Goal: Task Accomplishment & Management: Manage account settings

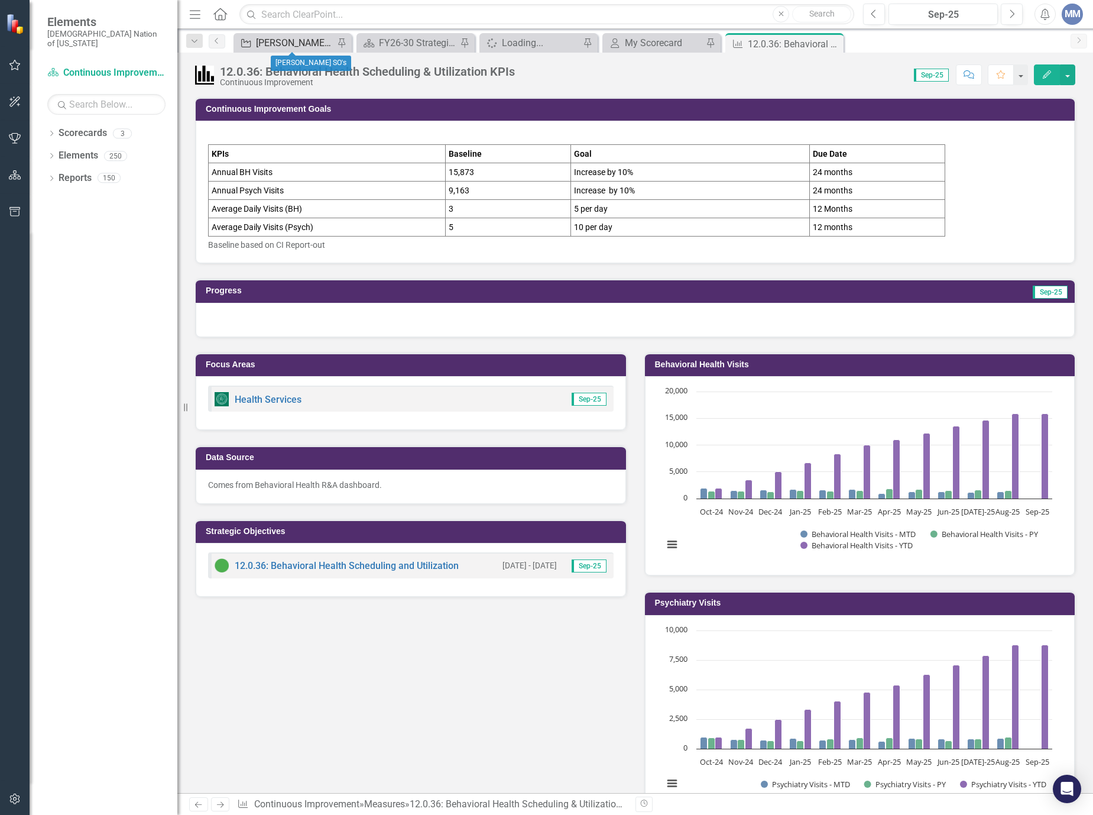
click at [266, 38] on div "[PERSON_NAME] SO's" at bounding box center [295, 42] width 78 height 15
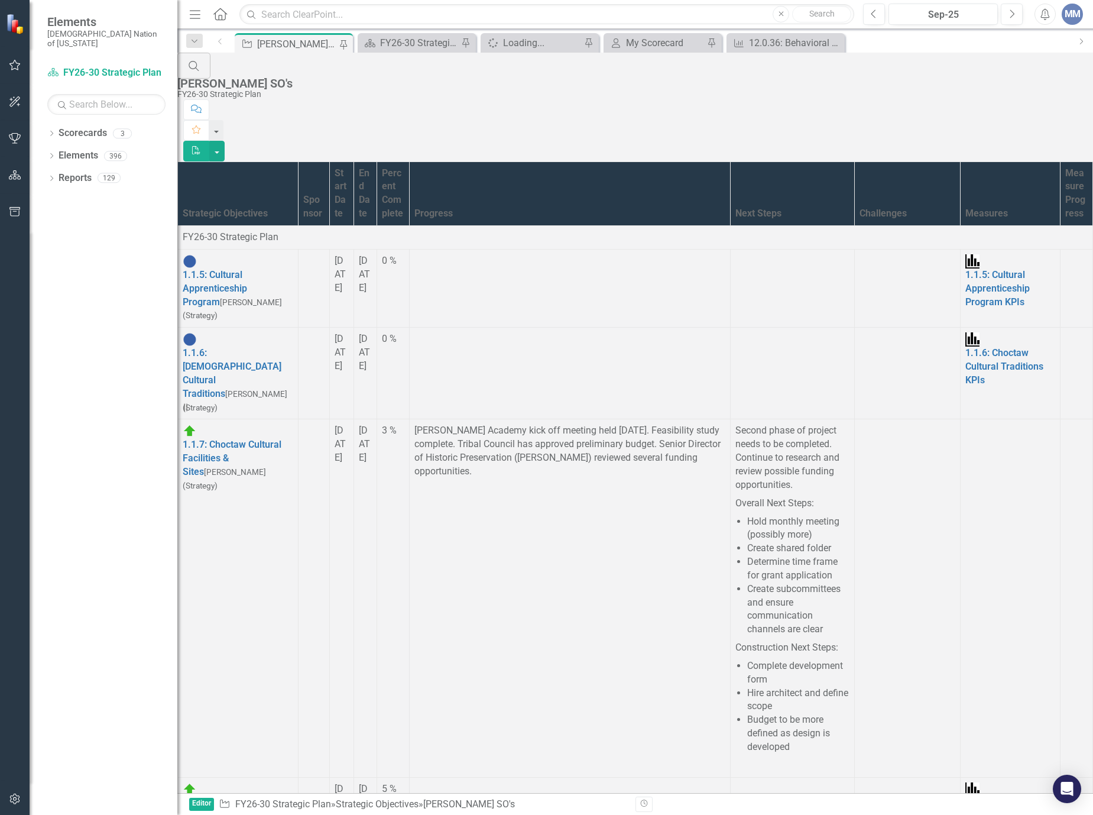
scroll to position [1301, 0]
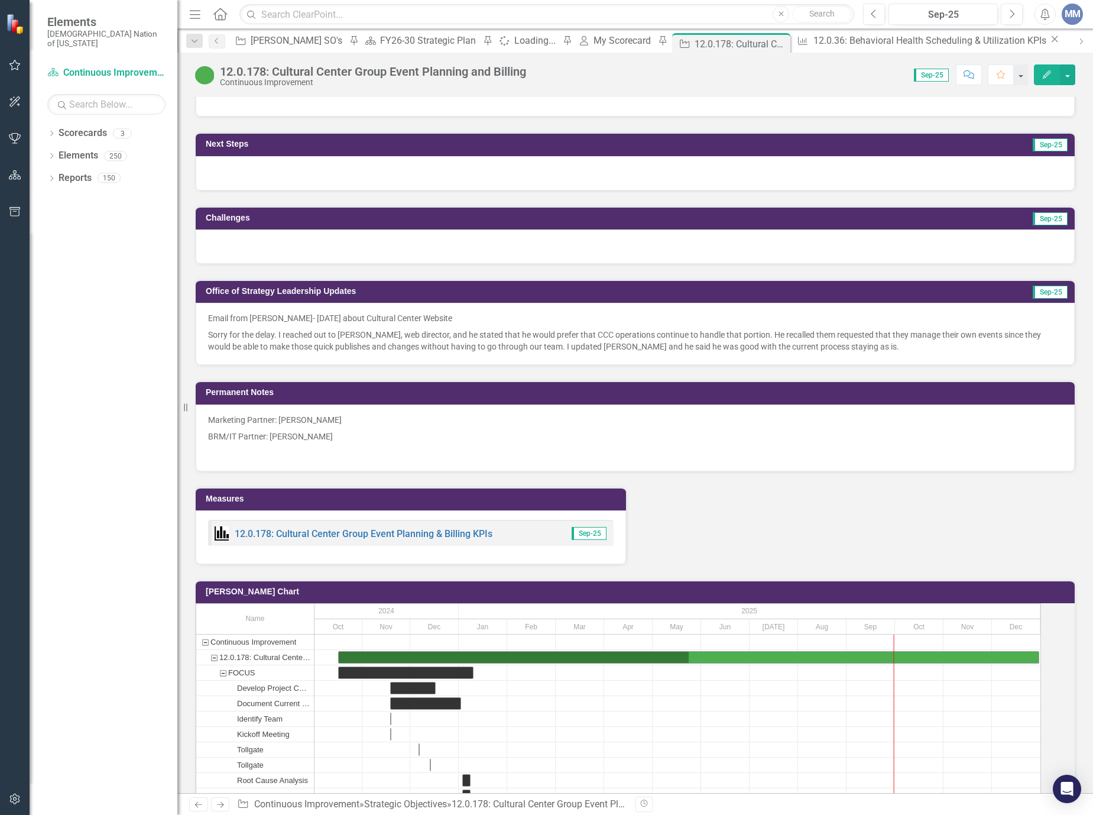
scroll to position [1242, 0]
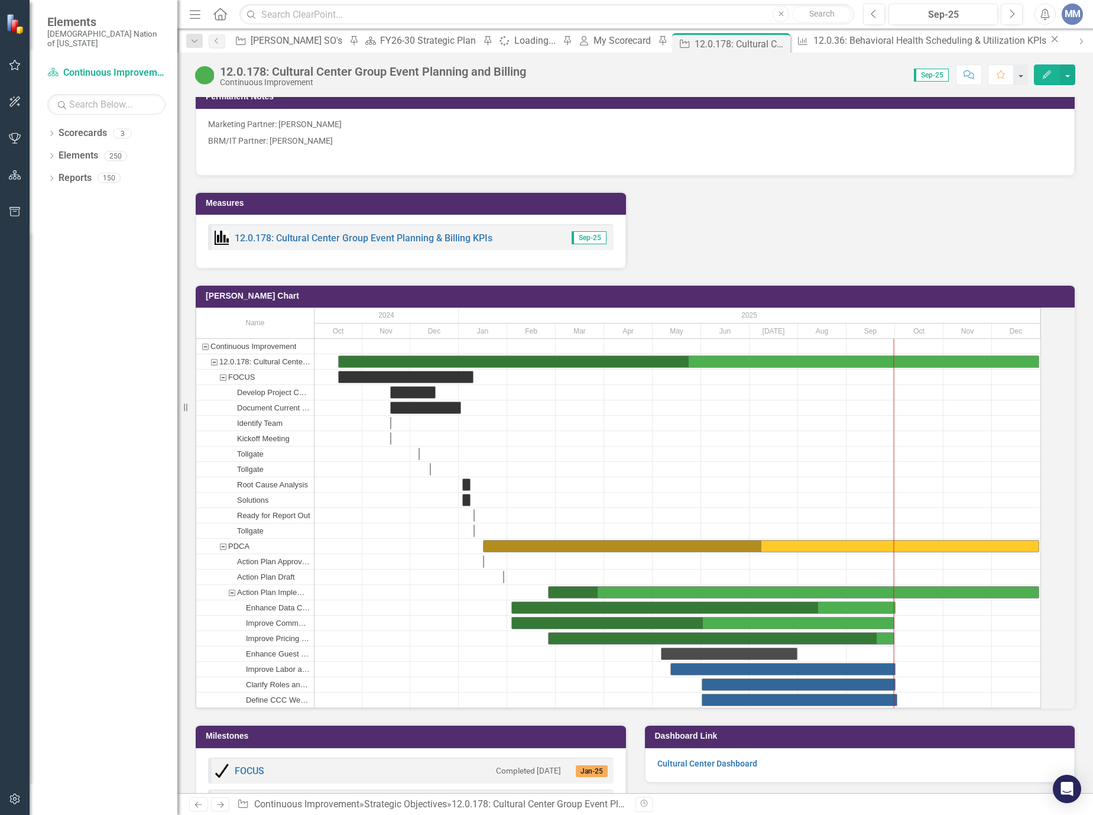
click at [386, 224] on div "12.0.178: Cultural Center Group Event Planning & Billing KPIs Sep-25" at bounding box center [411, 237] width 406 height 26
click at [378, 232] on link "12.0.178: Cultural Center Group Event Planning & Billing KPIs" at bounding box center [364, 237] width 258 height 11
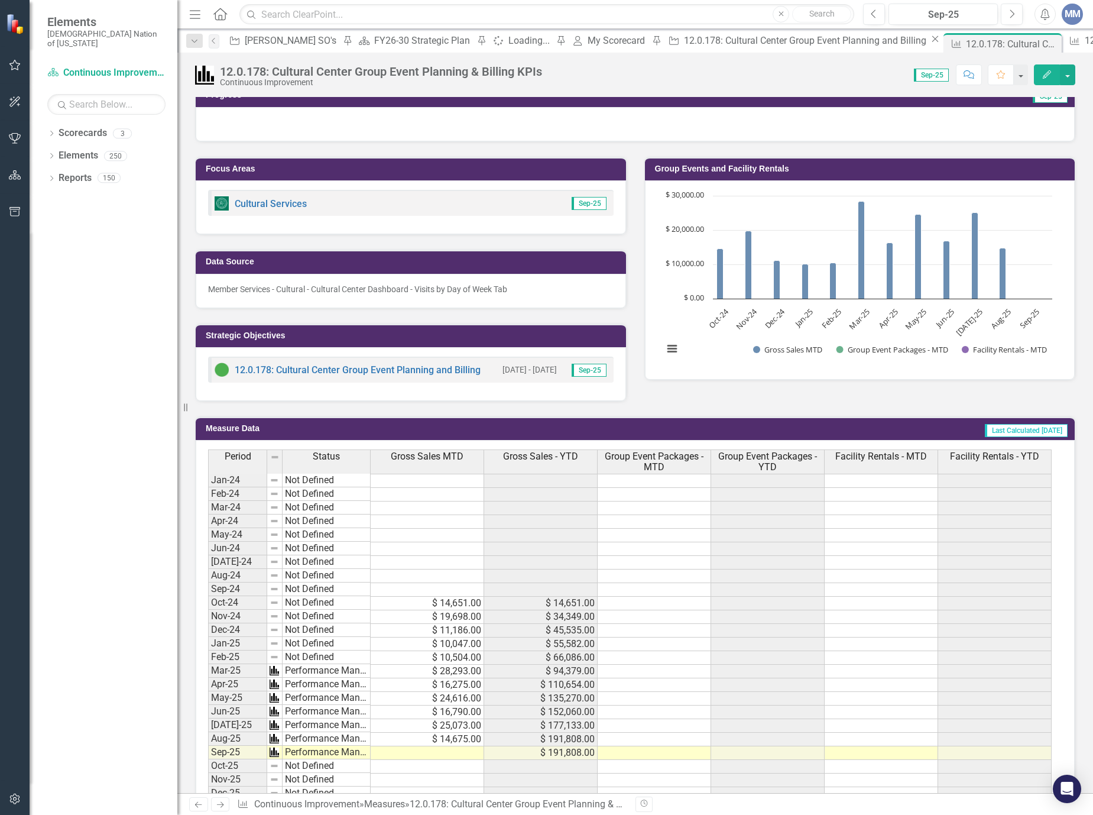
scroll to position [296, 0]
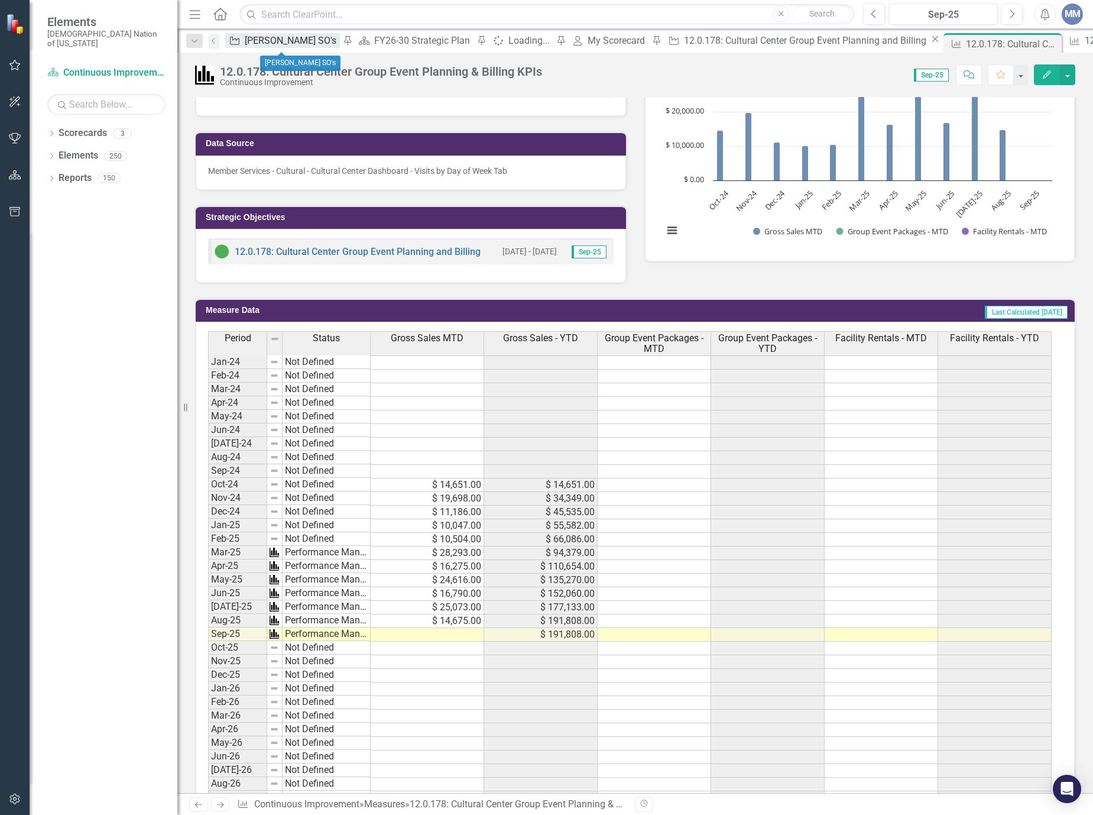
click at [254, 39] on link "Strategic Objective [PERSON_NAME] SO's" at bounding box center [282, 40] width 115 height 15
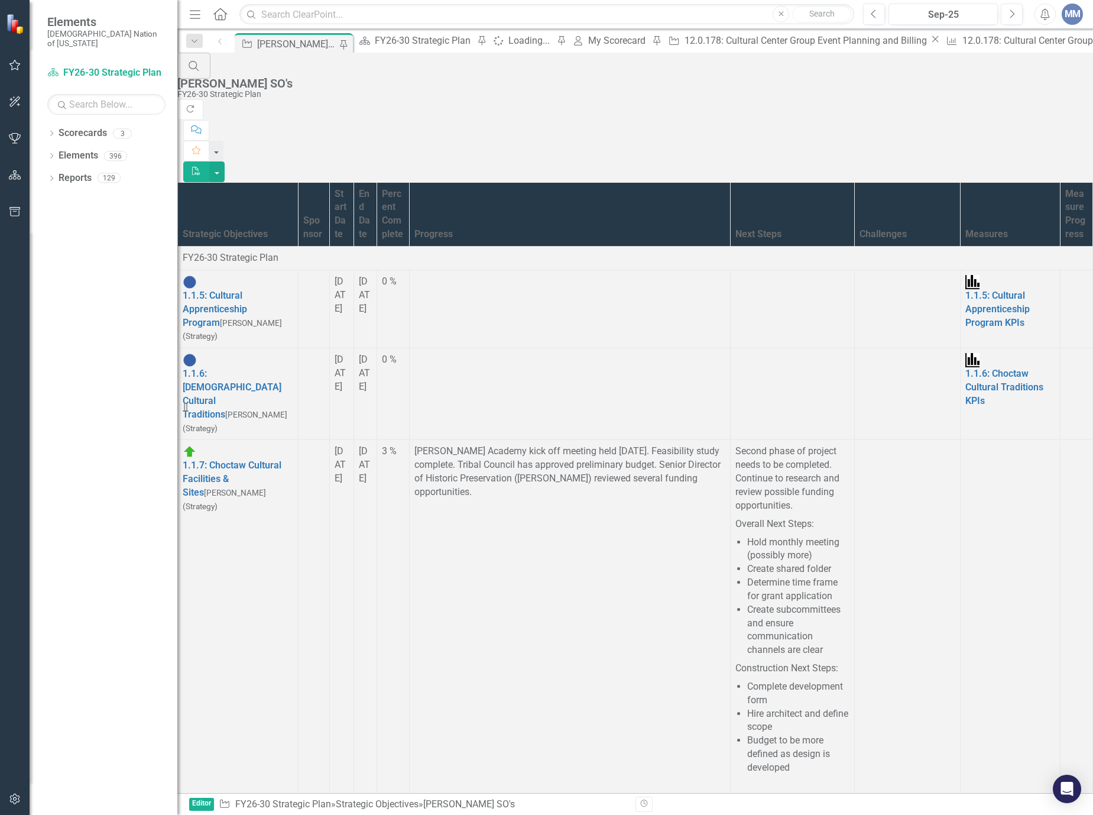
scroll to position [591, 0]
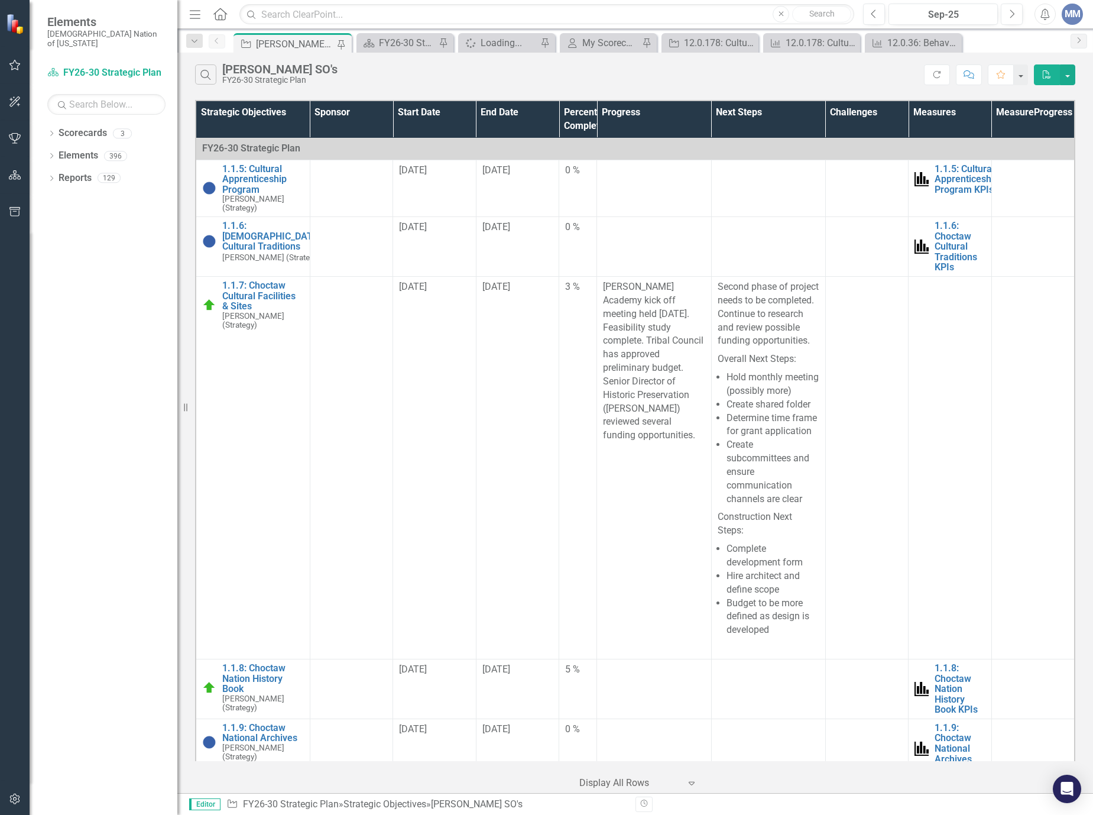
scroll to position [591, 0]
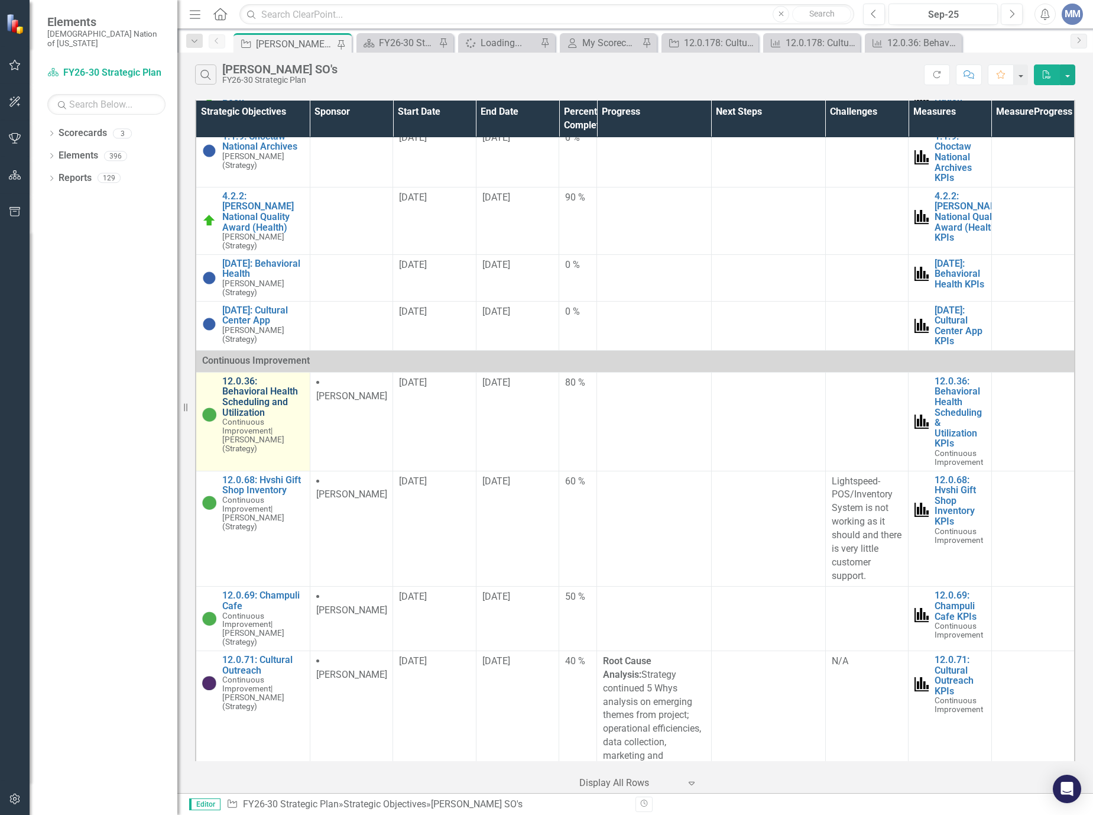
click at [284, 418] on link "12.0.36: Behavioral Health Scheduling and Utilization" at bounding box center [263, 396] width 82 height 41
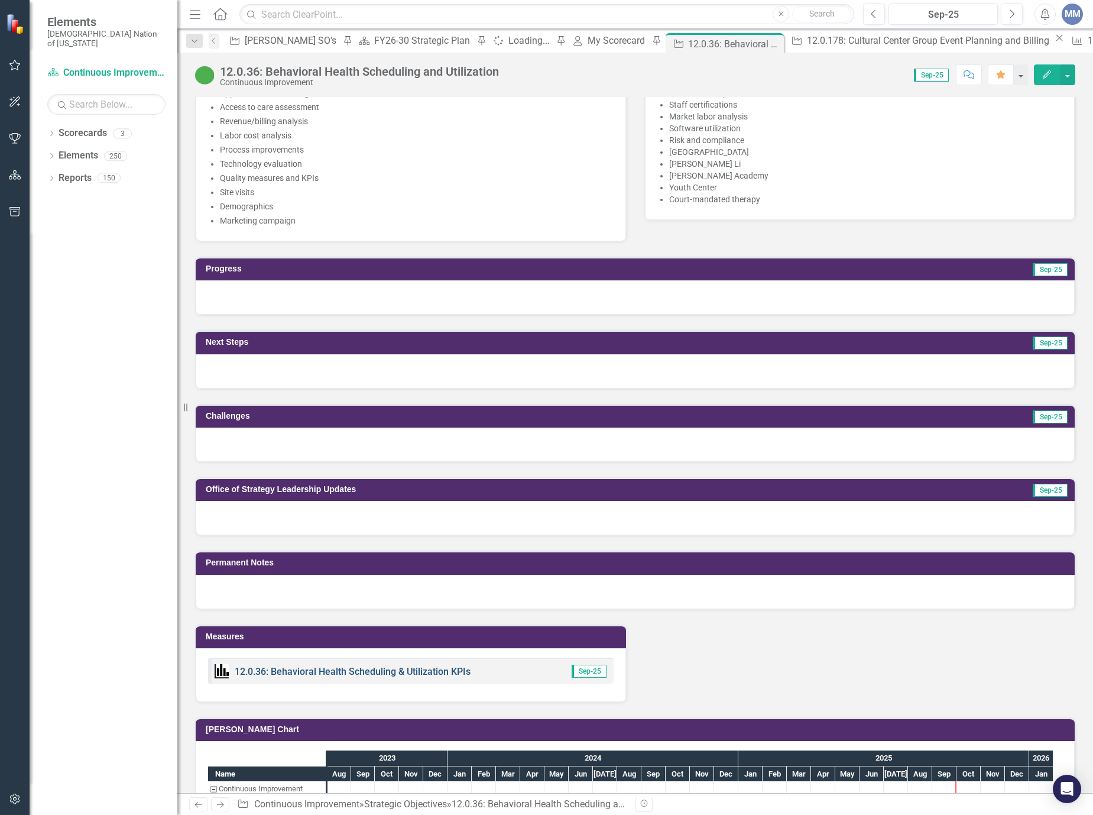
scroll to position [887, 0]
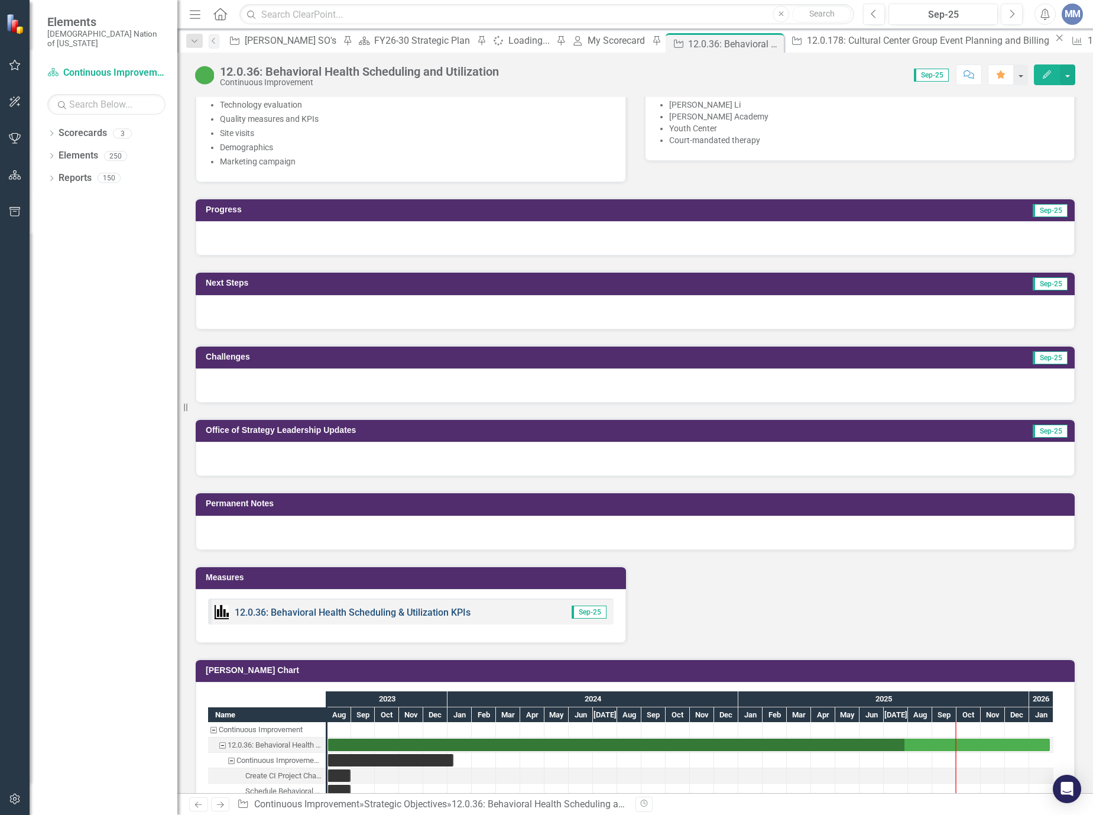
click at [419, 610] on link "12.0.36: Behavioral Health Scheduling & Utilization KPIs" at bounding box center [353, 612] width 236 height 11
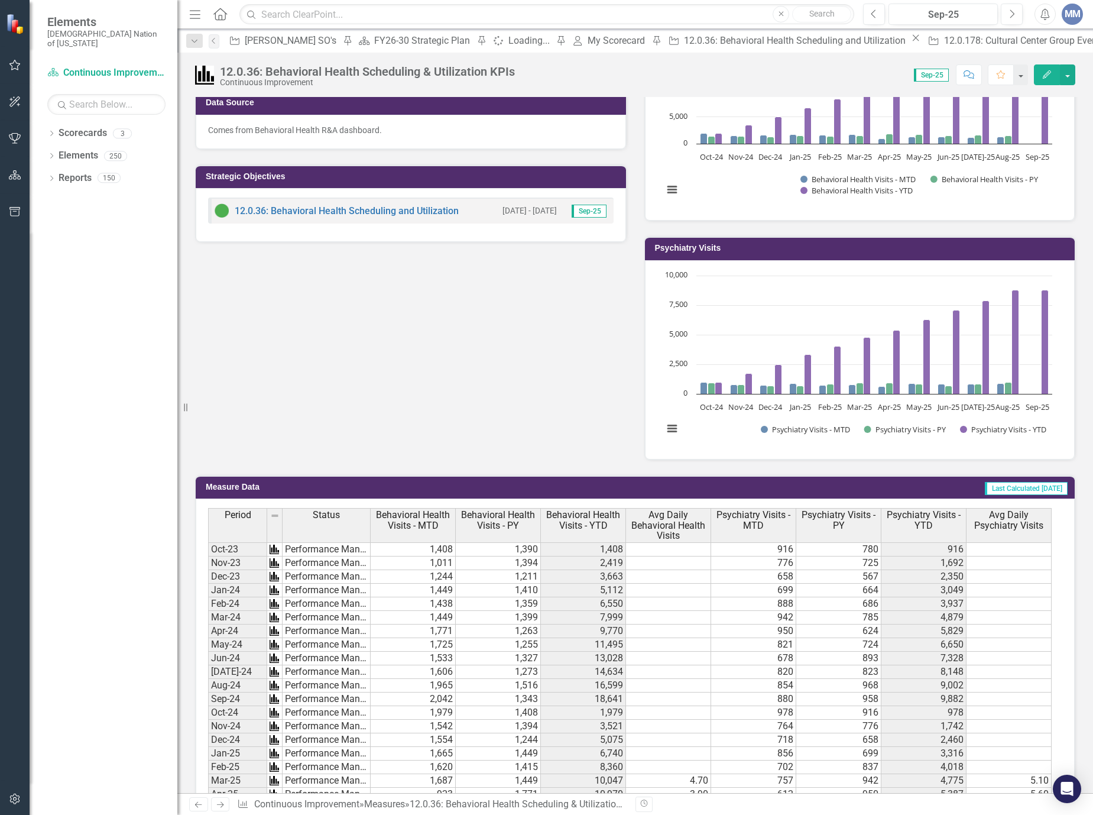
scroll to position [118, 0]
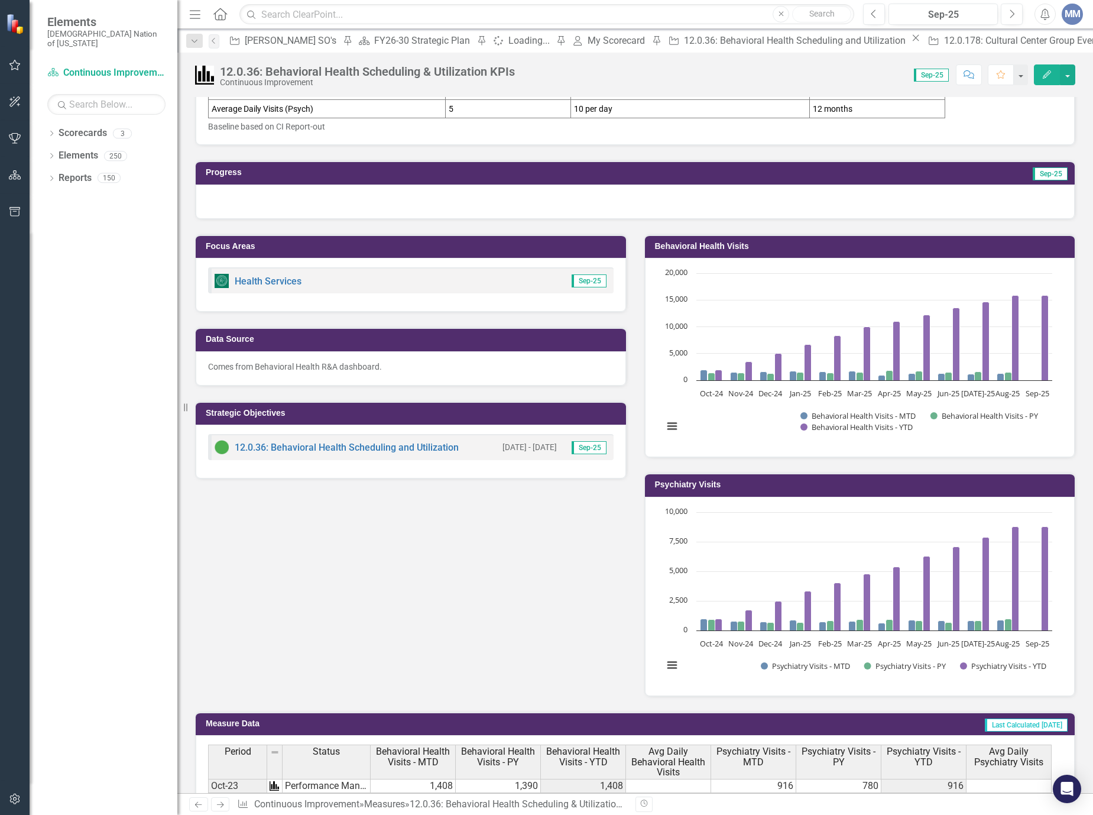
click at [709, 486] on h3 "Psychiatry Visits" at bounding box center [862, 484] width 415 height 9
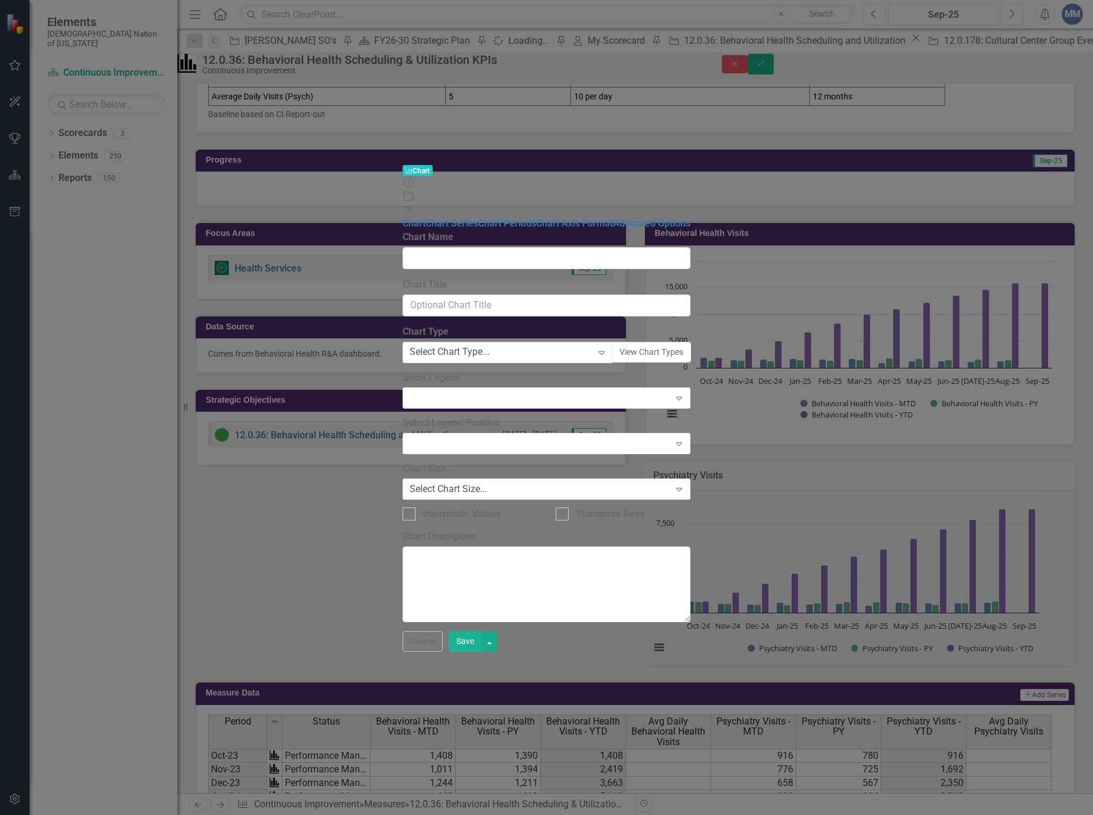
type input "Psychiatry Visits"
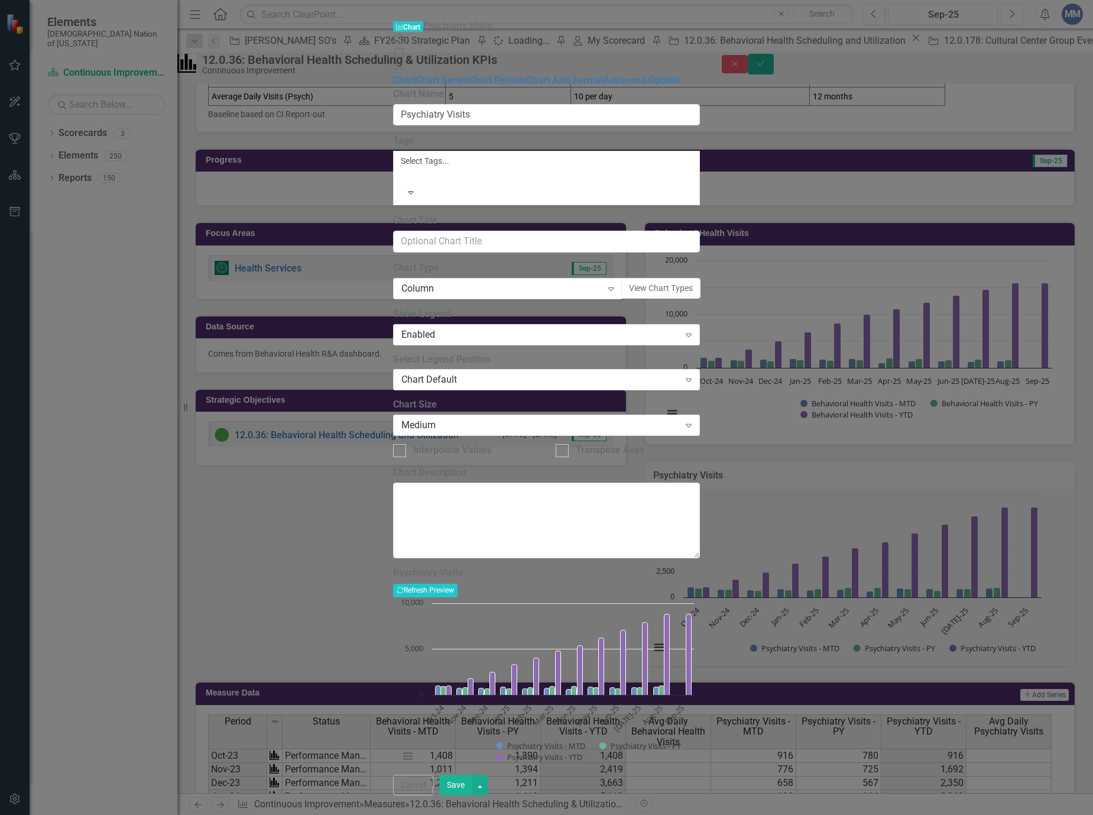
click at [405, 62] on icon "Close" at bounding box center [399, 66] width 12 height 9
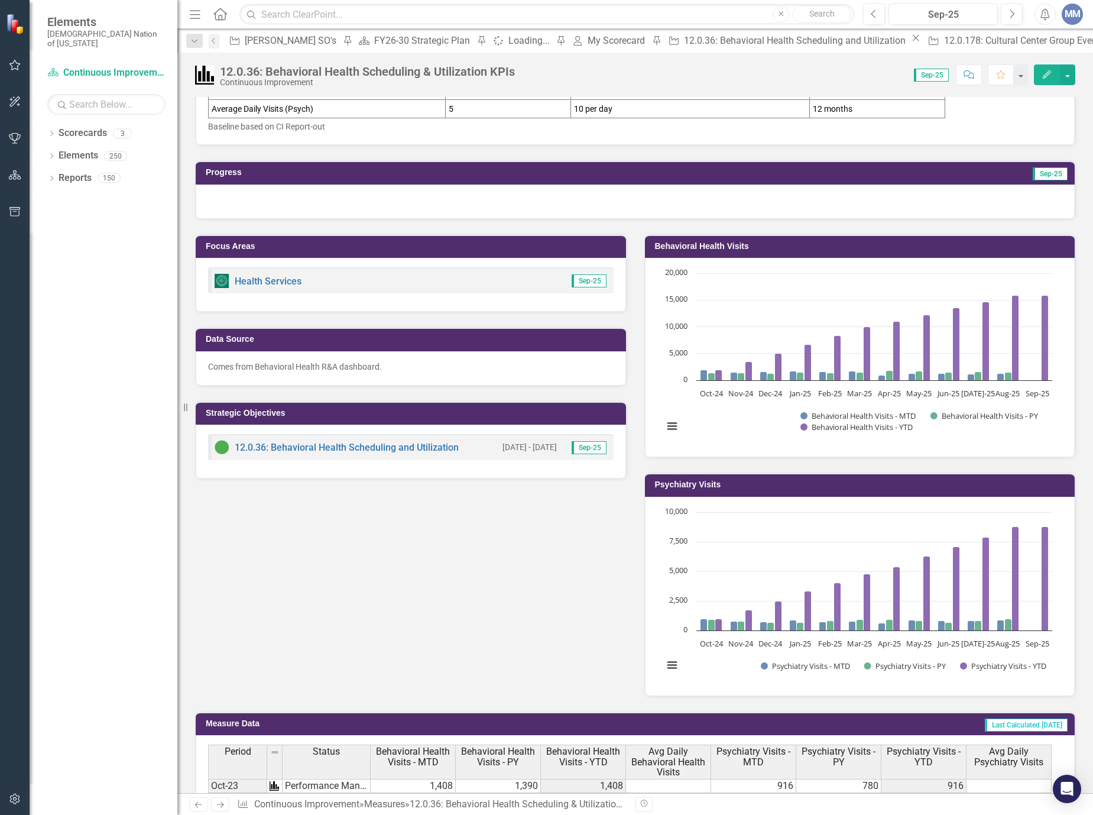
drag, startPoint x: 837, startPoint y: 486, endPoint x: 771, endPoint y: 493, distance: 66.6
click at [771, 493] on td "Psychiatry Visits" at bounding box center [862, 486] width 415 height 18
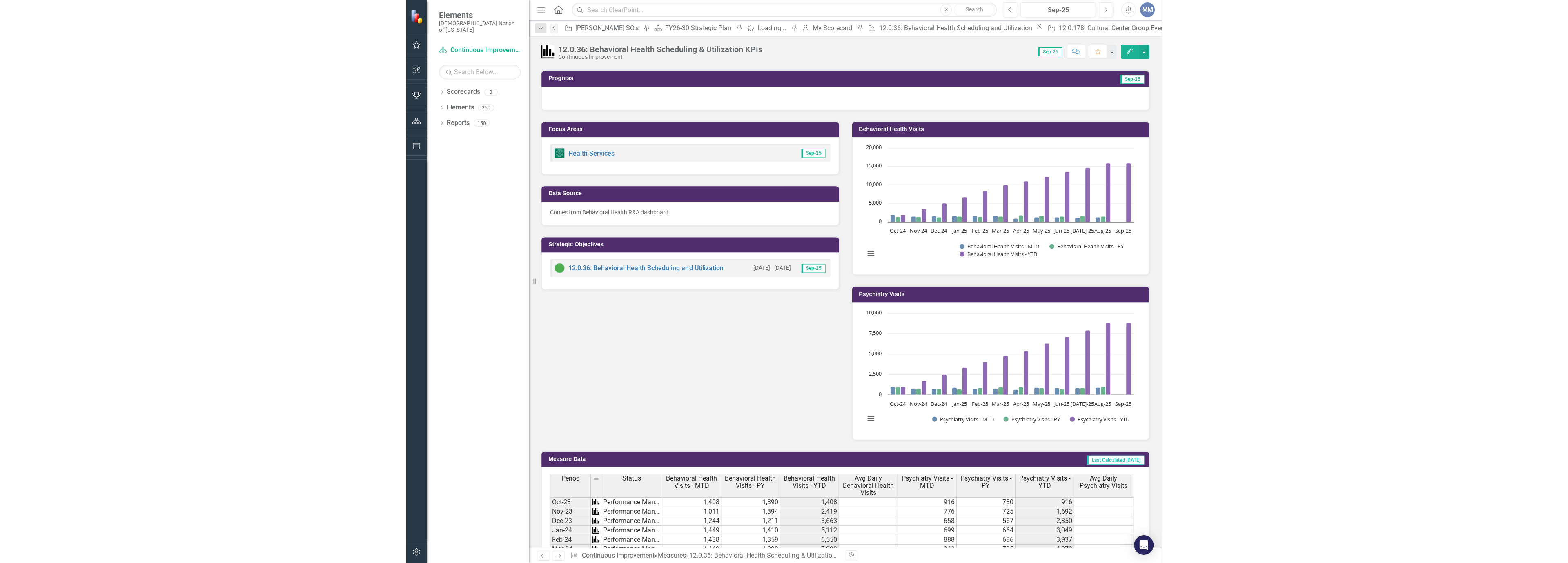
scroll to position [0, 0]
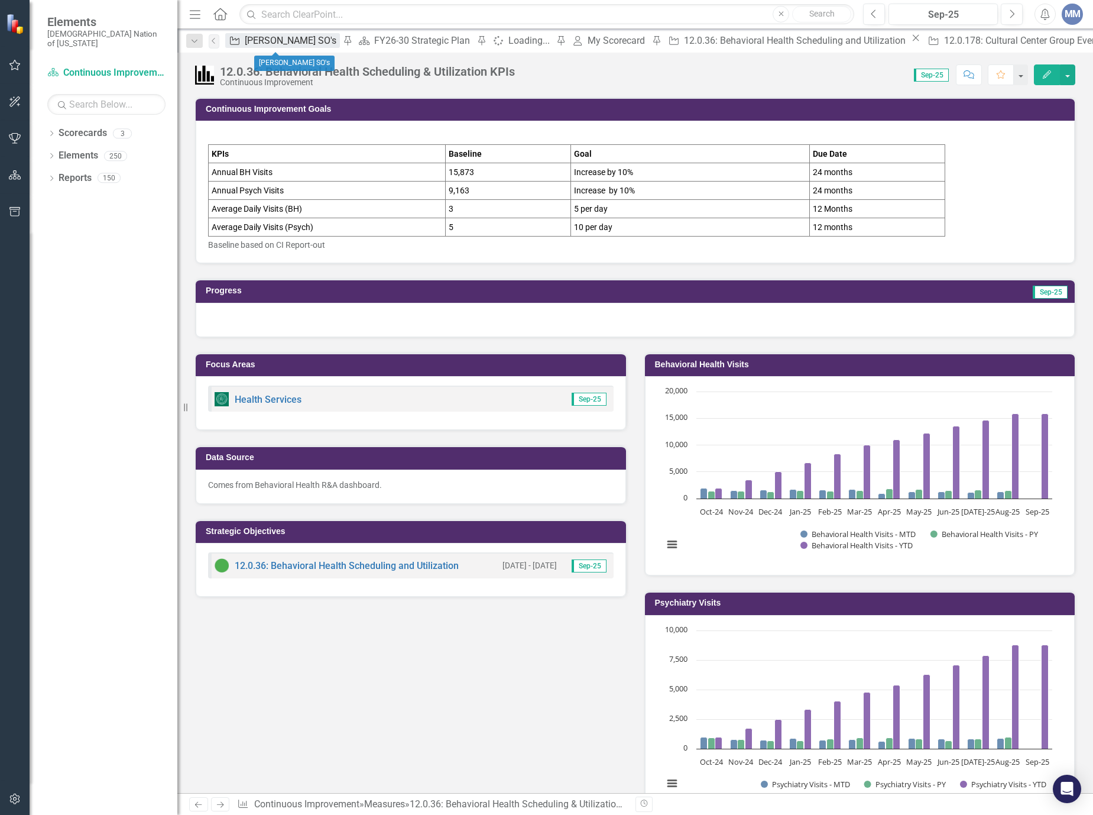
click at [260, 41] on div "[PERSON_NAME] SO's" at bounding box center [292, 40] width 95 height 15
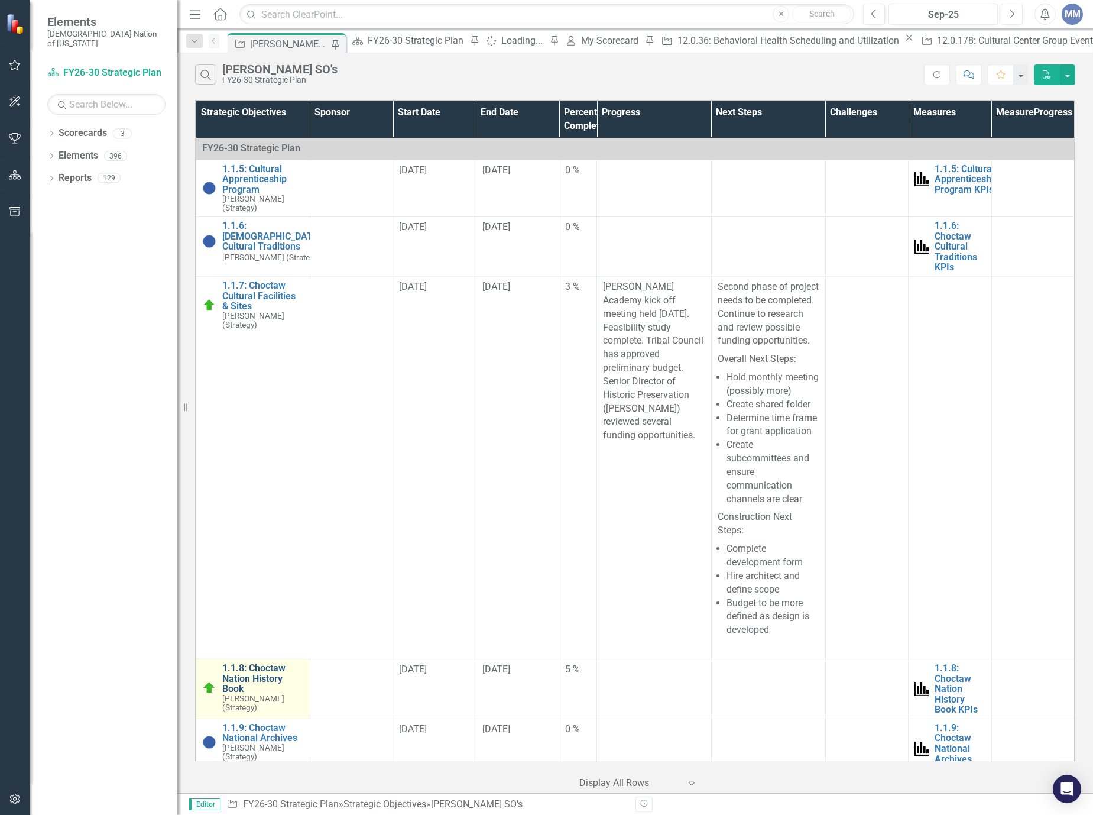
click at [258, 694] on link "1.1.8: Choctaw Nation History Book" at bounding box center [263, 678] width 82 height 31
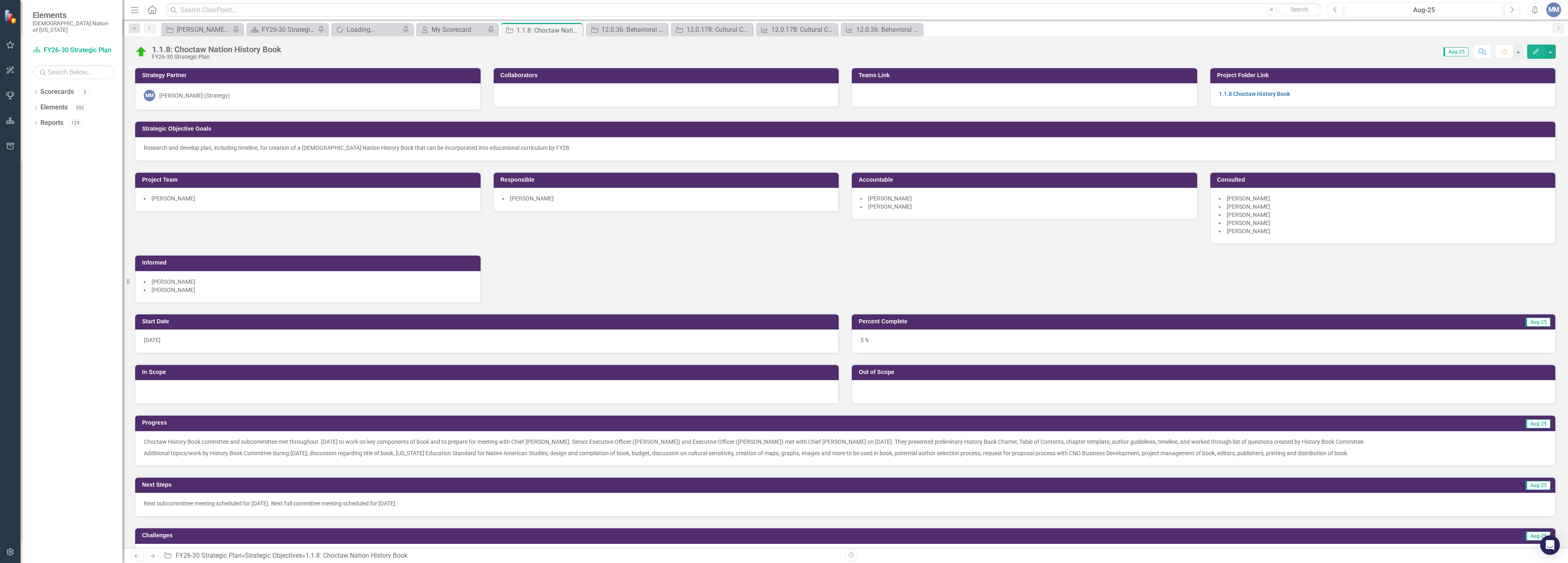
scroll to position [572, 0]
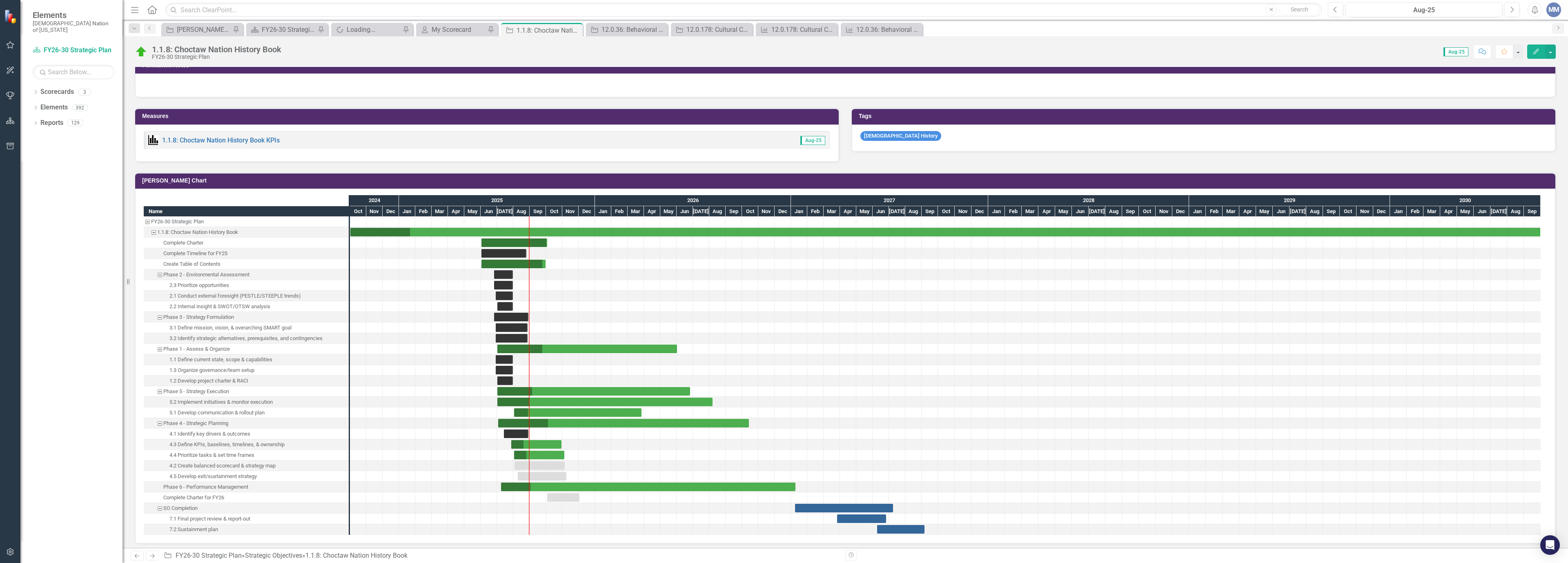
click at [227, 495] on div "Complete Charter for FY26" at bounding box center [246, 497] width 205 height 10
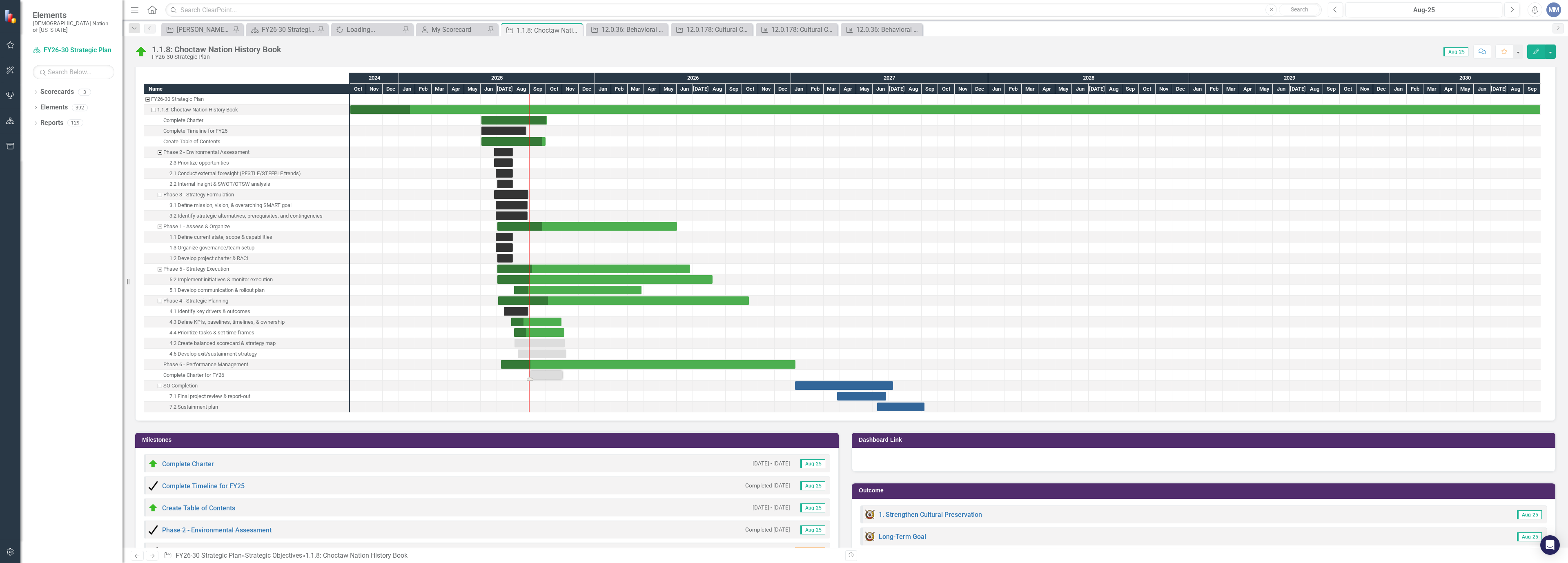
drag, startPoint x: 564, startPoint y: 377, endPoint x: 547, endPoint y: 383, distance: 18.0
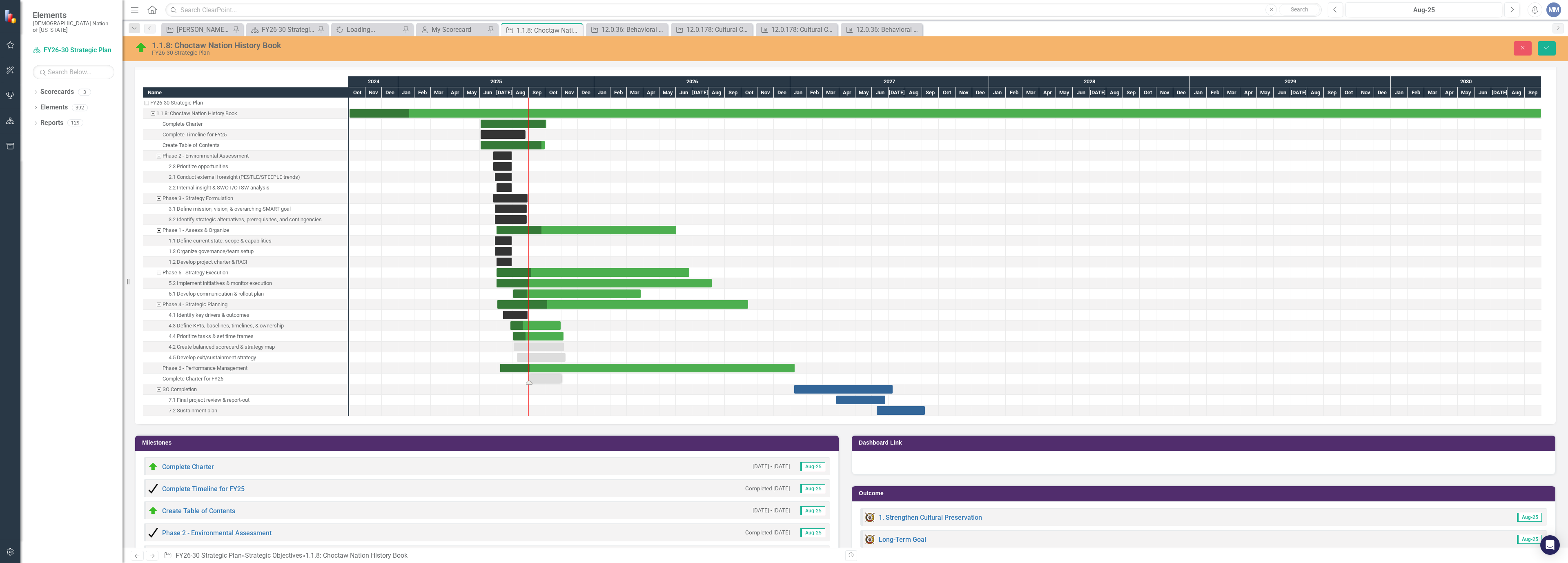
scroll to position [698, 0]
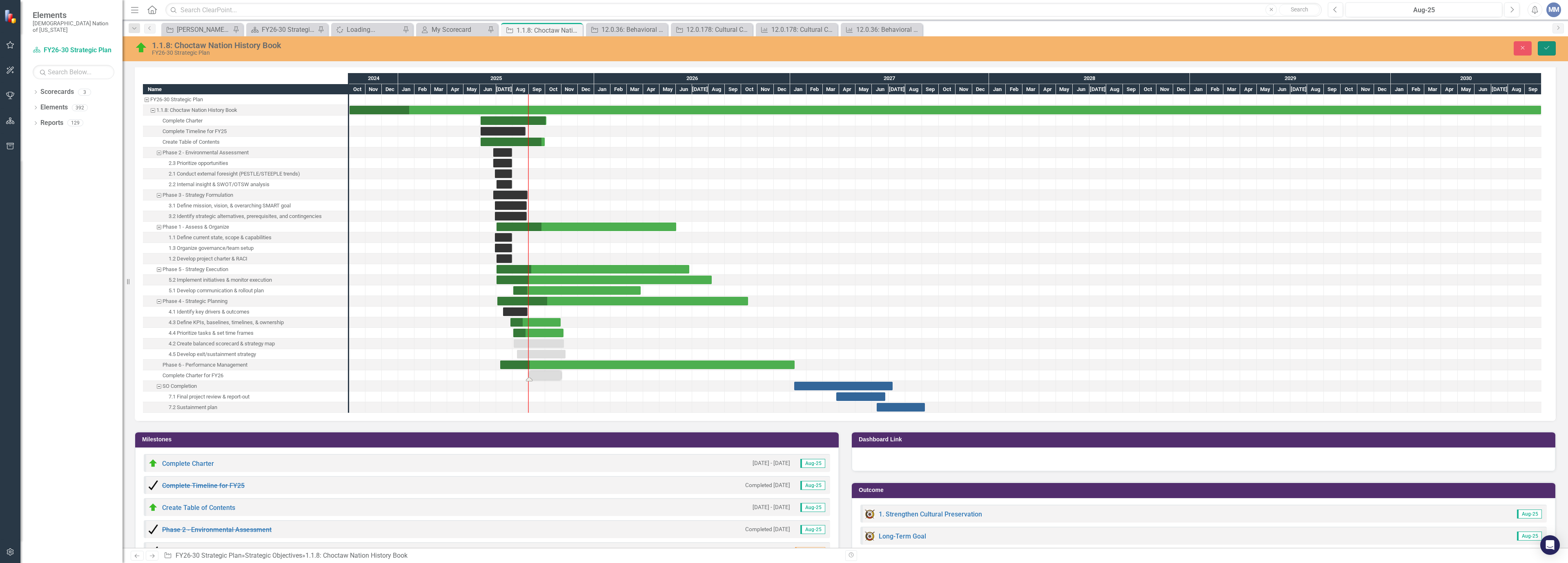
click at [1551, 47] on button "Save" at bounding box center [1547, 48] width 18 height 15
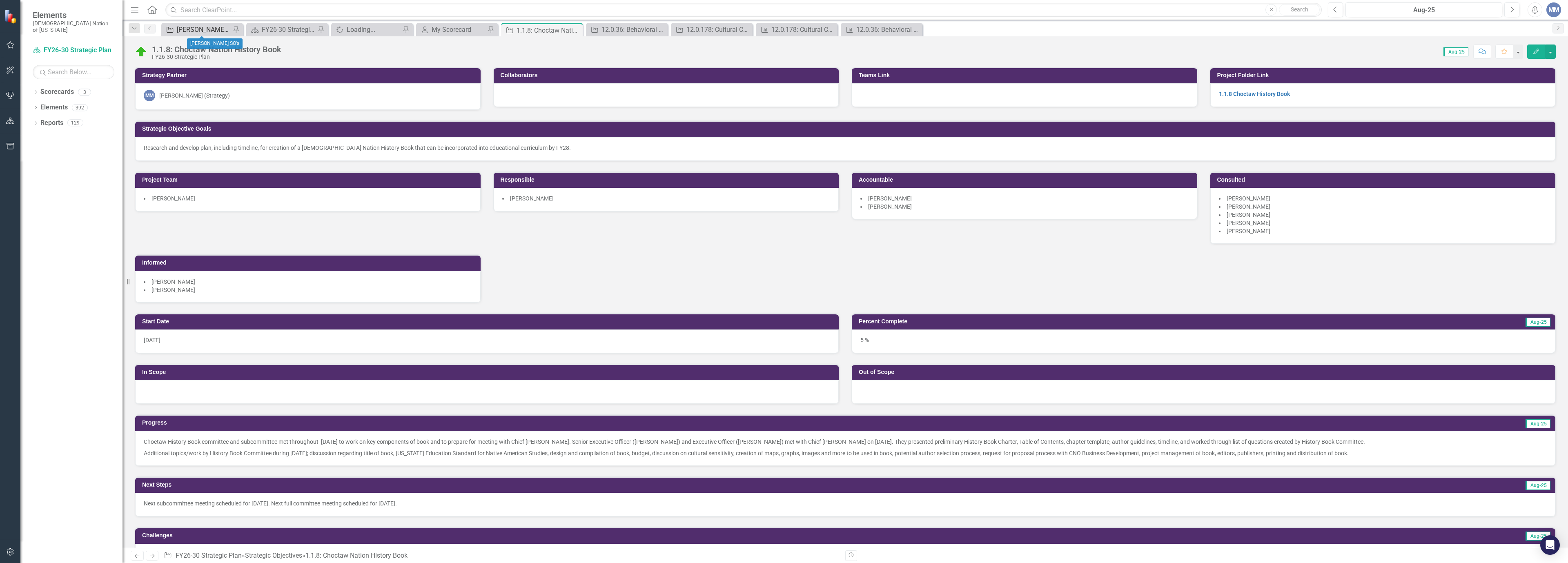
click at [191, 30] on div "[PERSON_NAME] SO's" at bounding box center [204, 29] width 54 height 10
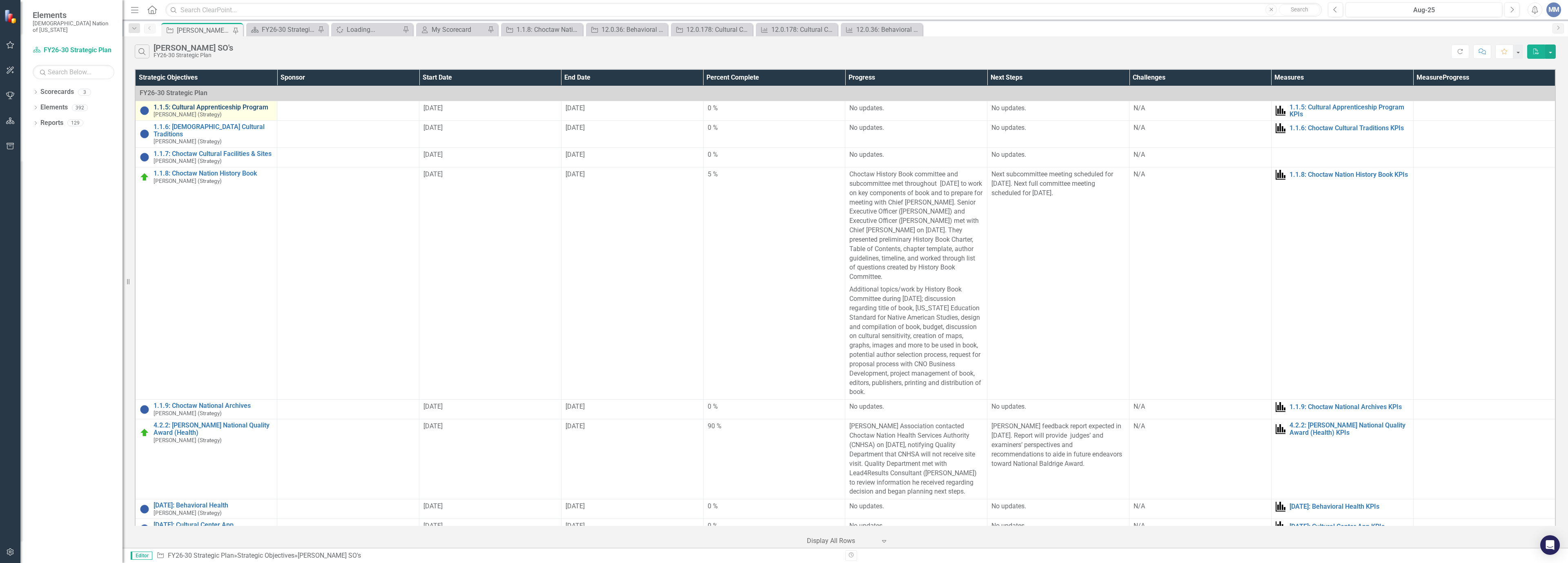
click at [237, 110] on link "1.1.5: Cultural Apprenticeship Program" at bounding box center [213, 107] width 119 height 8
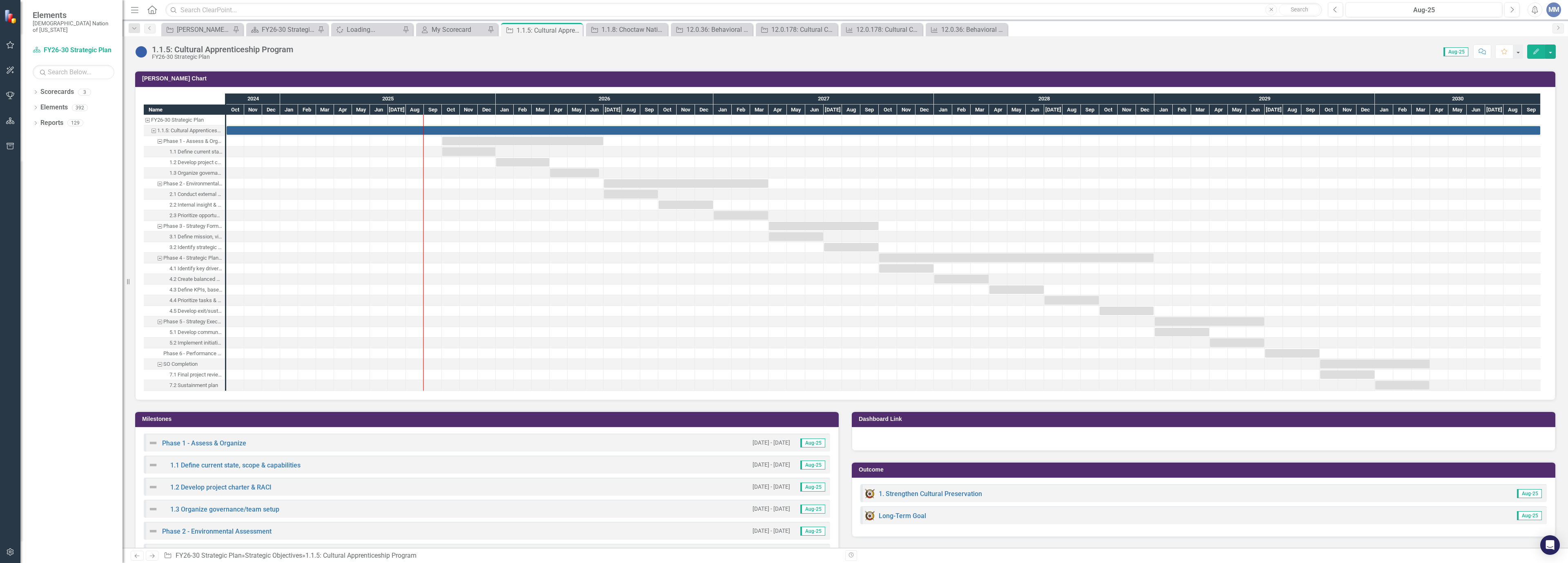
scroll to position [653, 0]
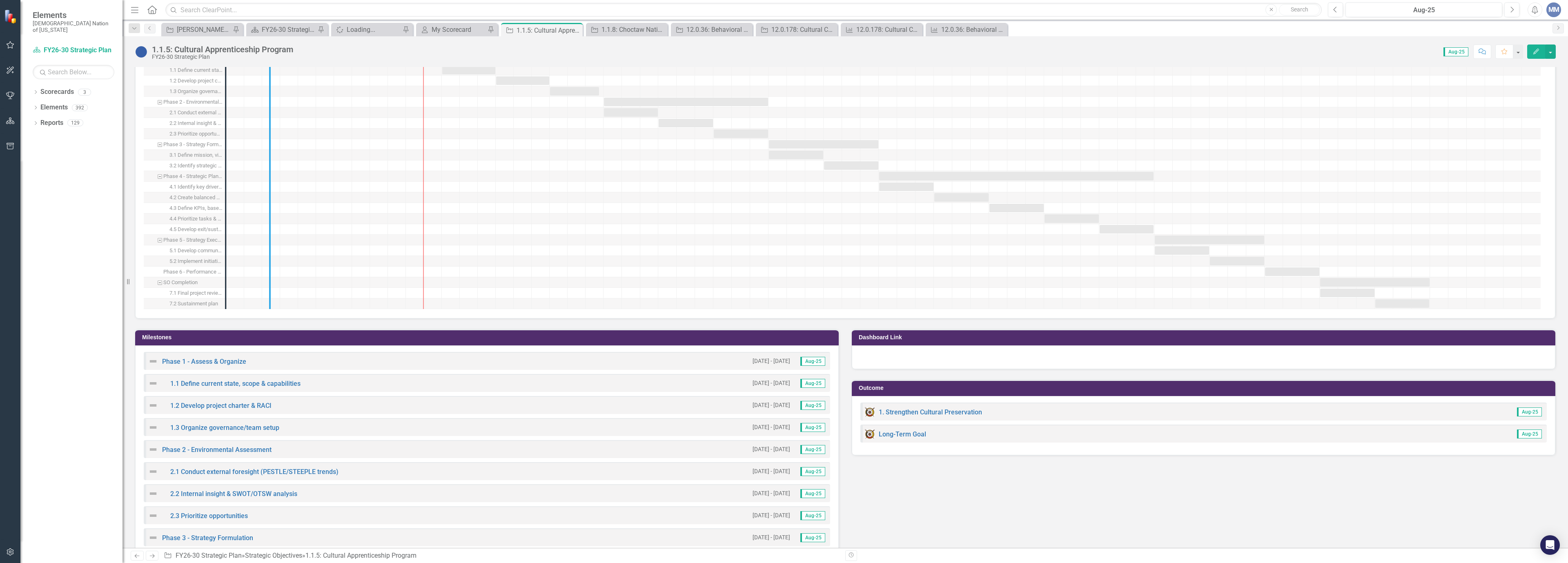
drag, startPoint x: 225, startPoint y: 269, endPoint x: 274, endPoint y: 272, distance: 49.1
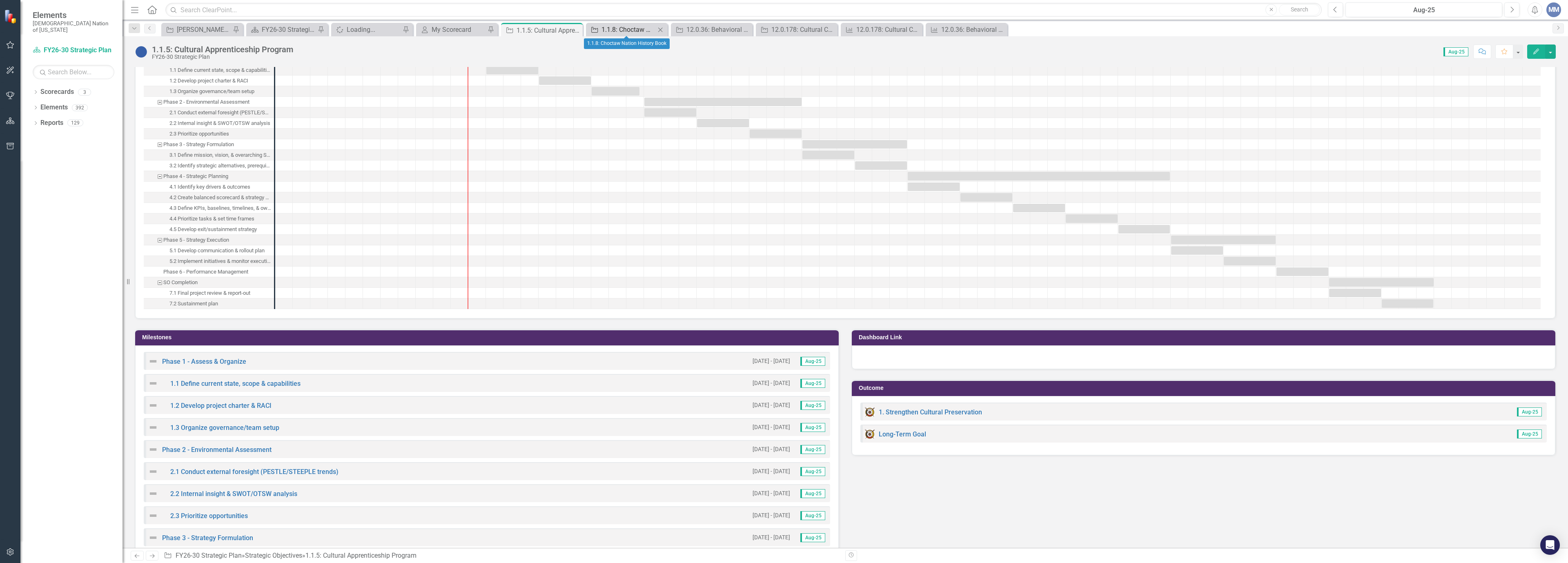
click at [638, 29] on div "1.1.8: Choctaw Nation History Book" at bounding box center [628, 29] width 54 height 10
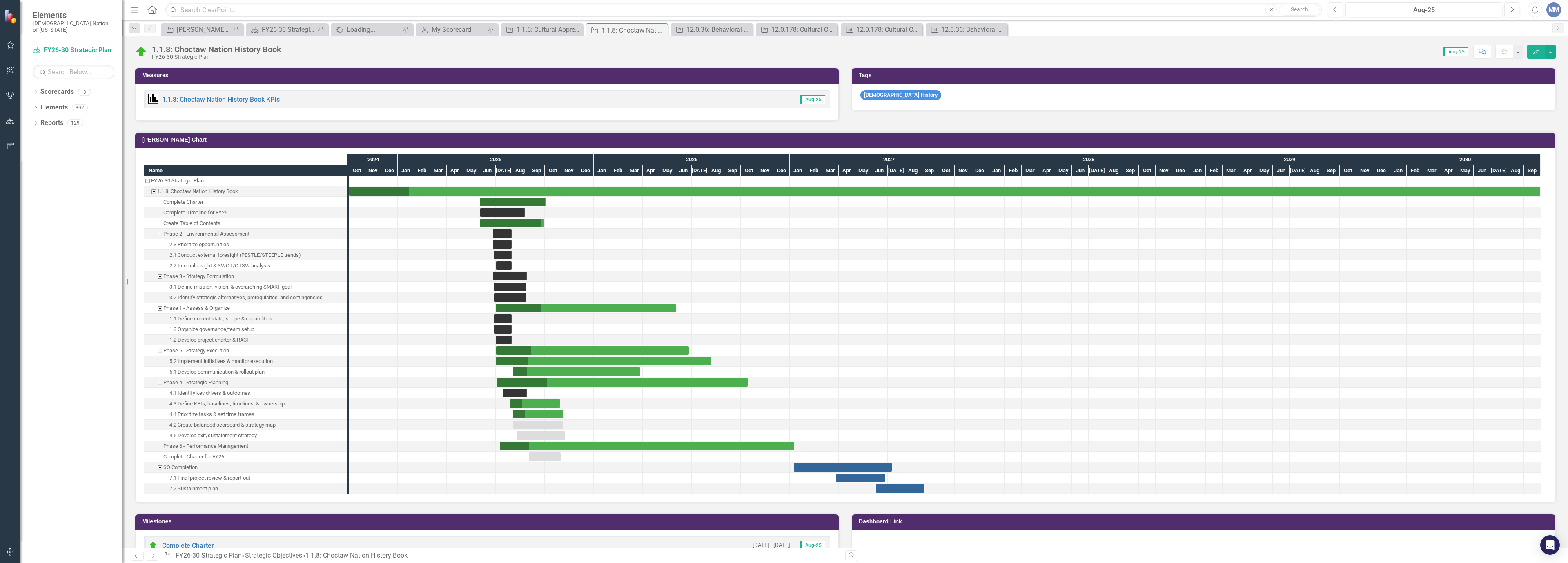
scroll to position [858, 0]
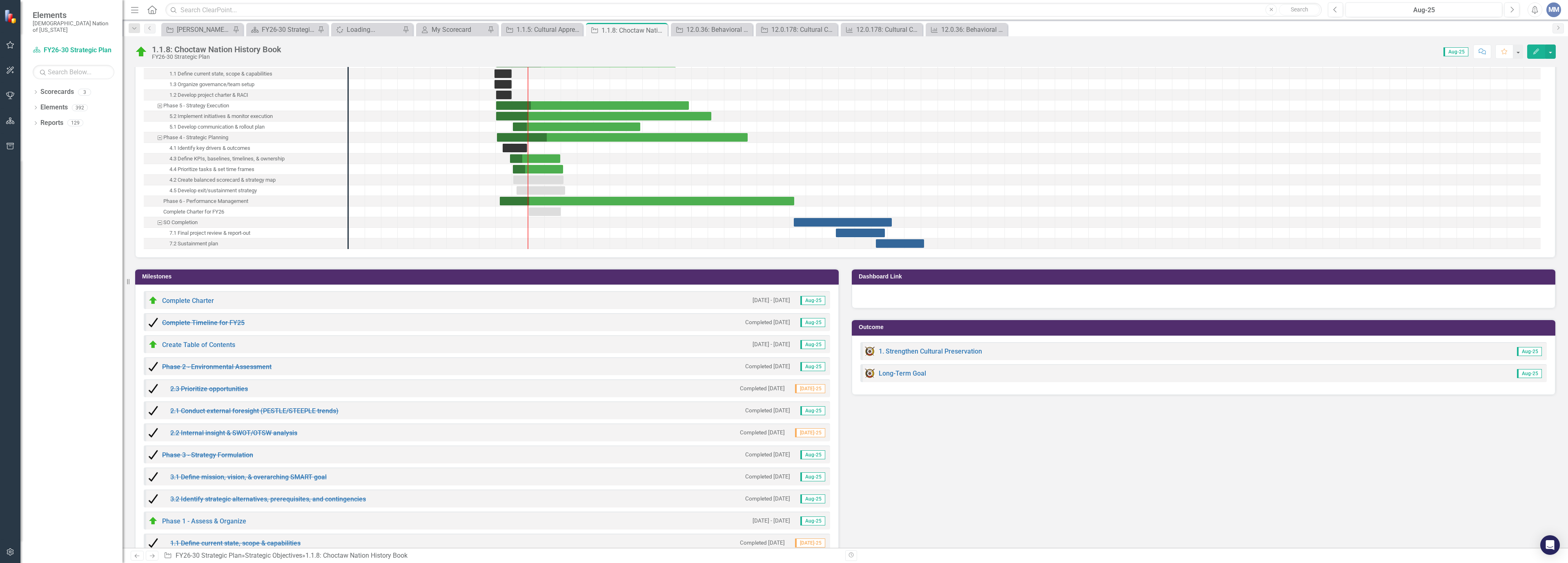
click at [1136, 154] on div at bounding box center [1130, 158] width 17 height 10
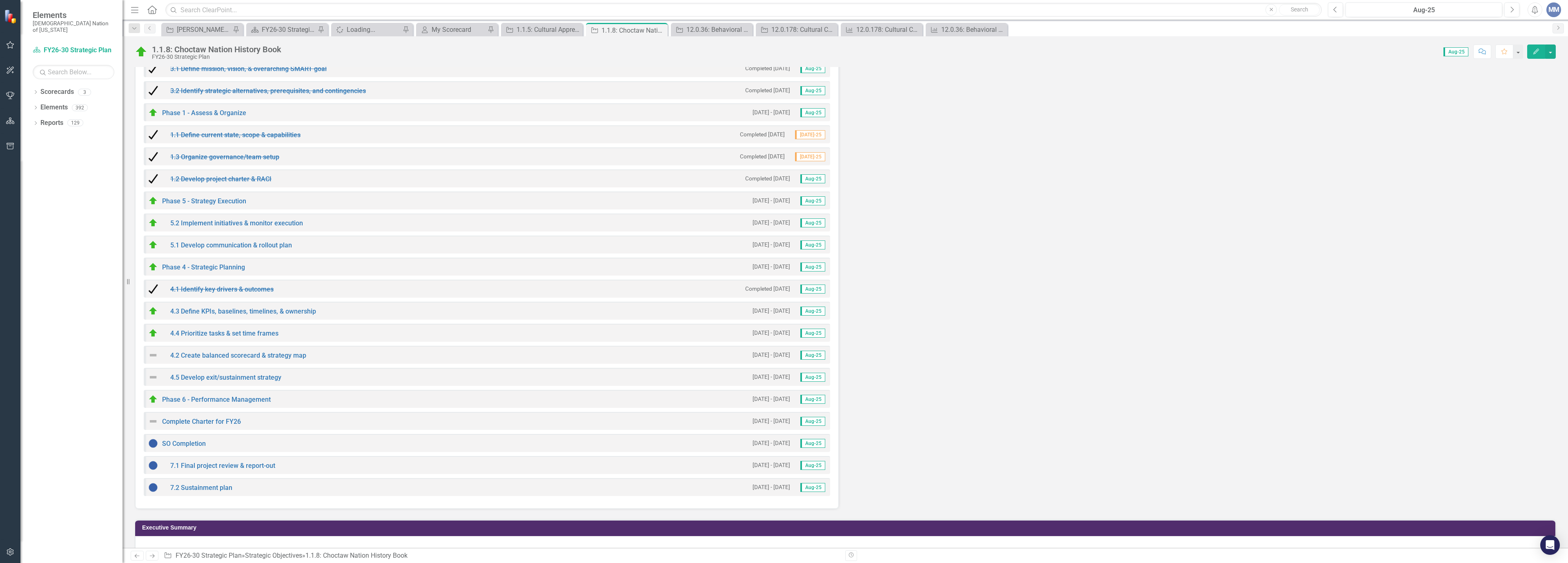
scroll to position [1062, 0]
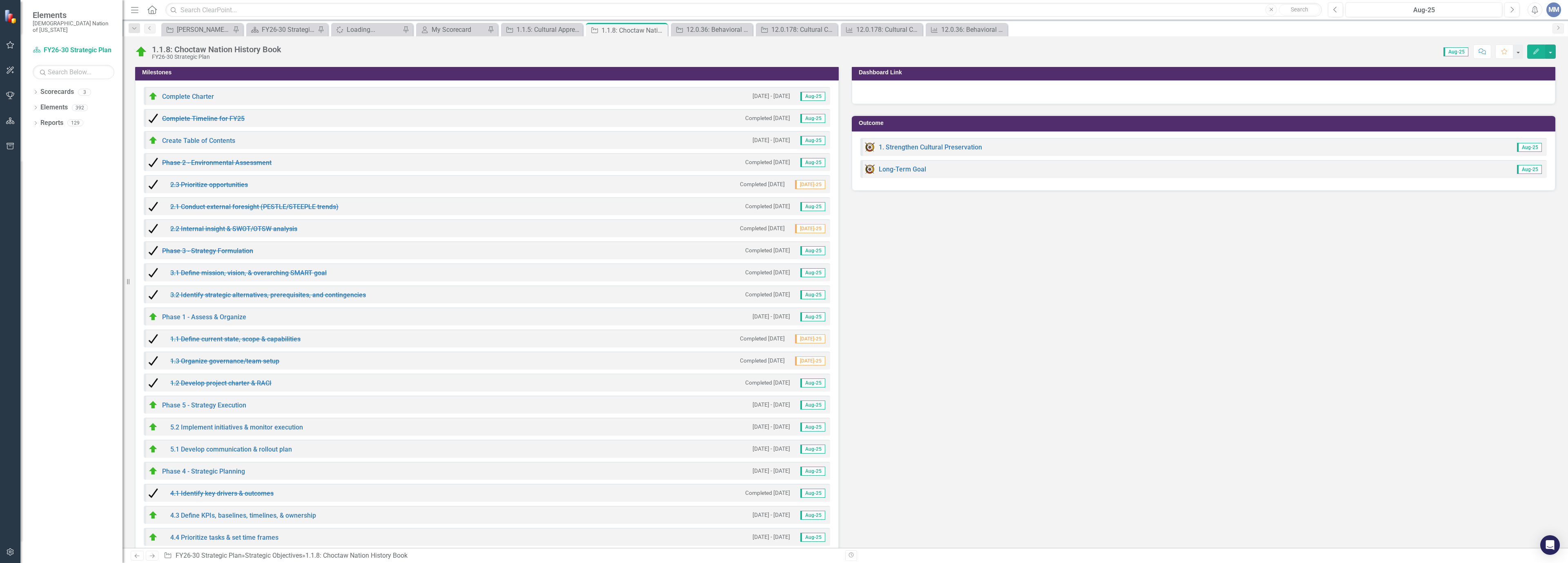
click at [312, 82] on div "Complete Charter 6/2/25 - 10/3/25 Aug-25 Complete Timeline for FY25 Completed 8…" at bounding box center [487, 397] width 704 height 633
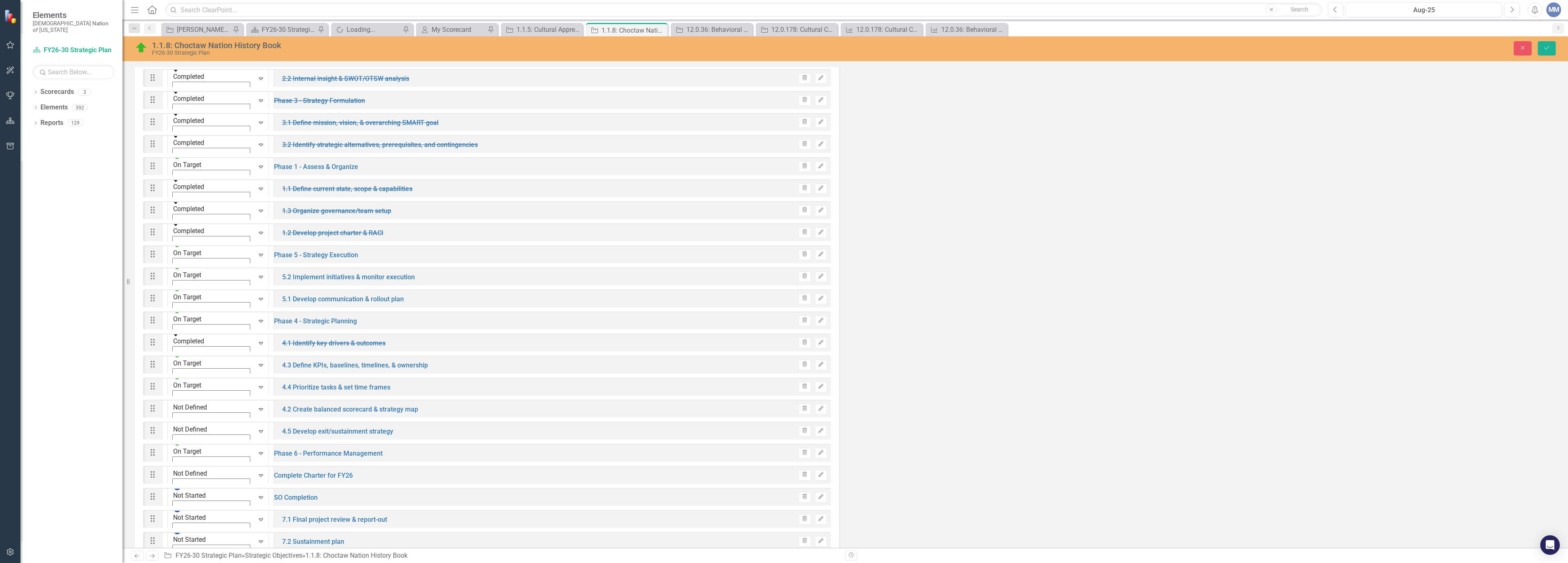
scroll to position [1290, 0]
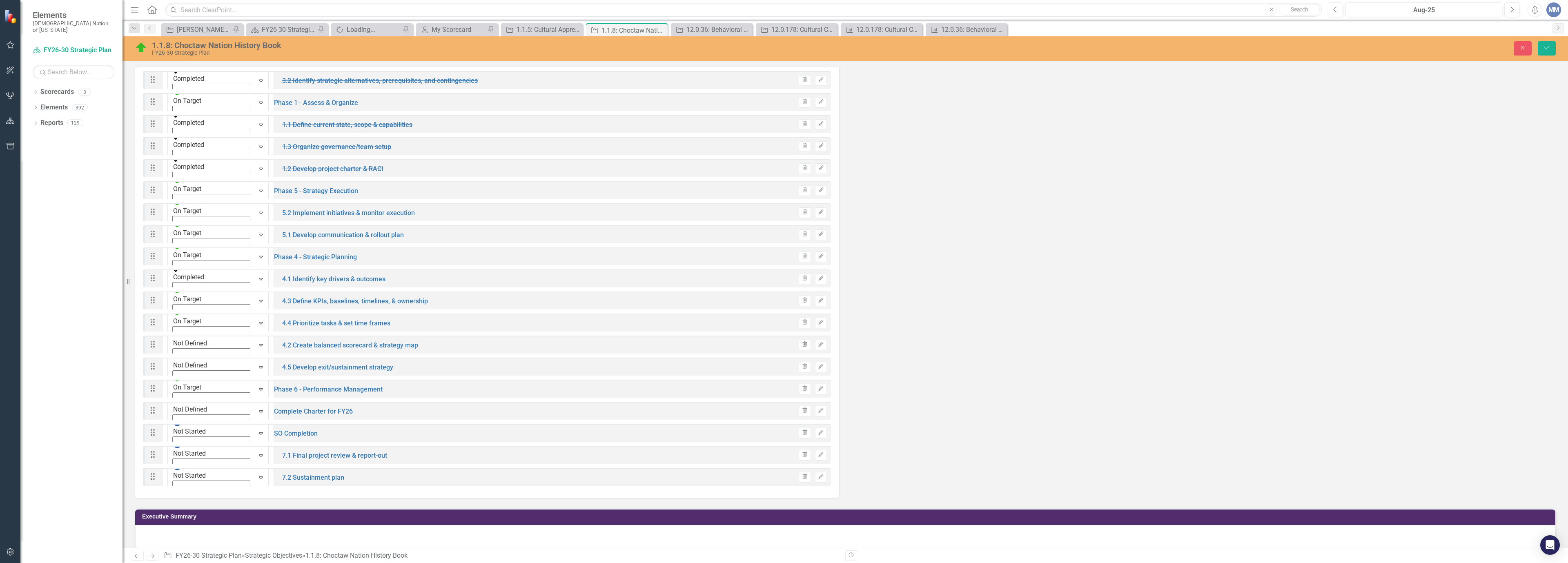
click at [803, 342] on icon "button" at bounding box center [805, 344] width 5 height 5
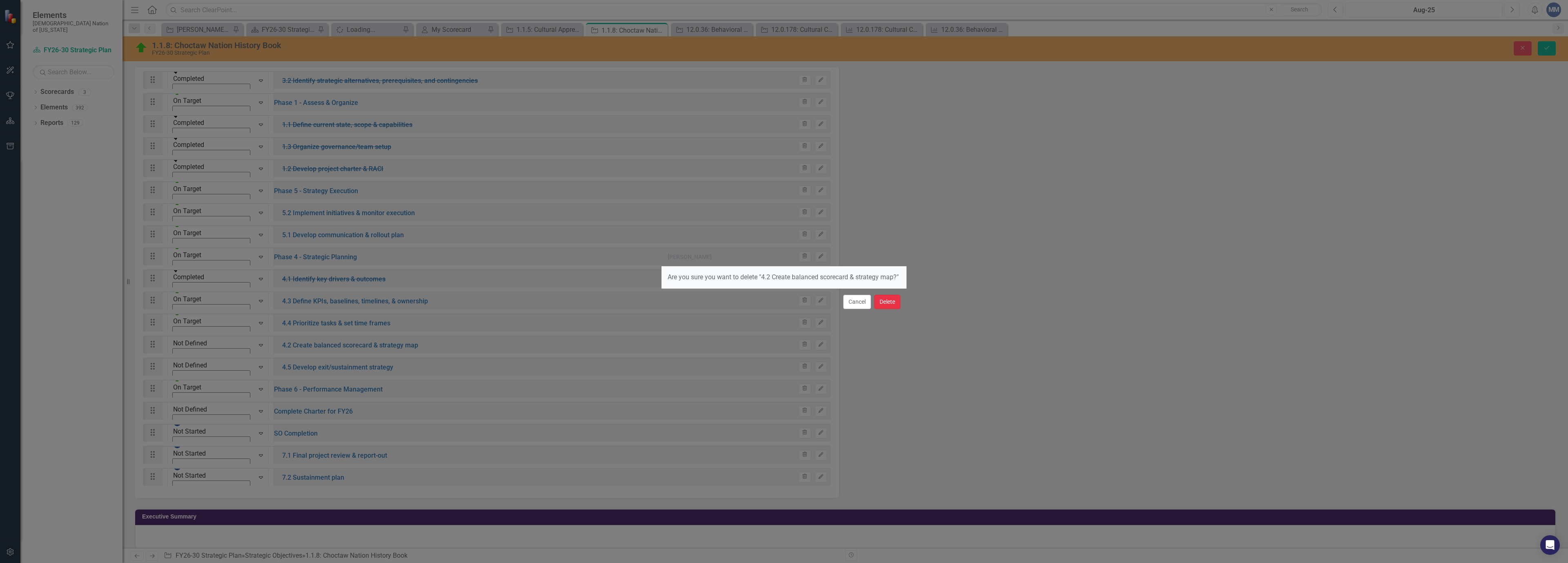
click at [882, 309] on button "Delete" at bounding box center [887, 302] width 26 height 15
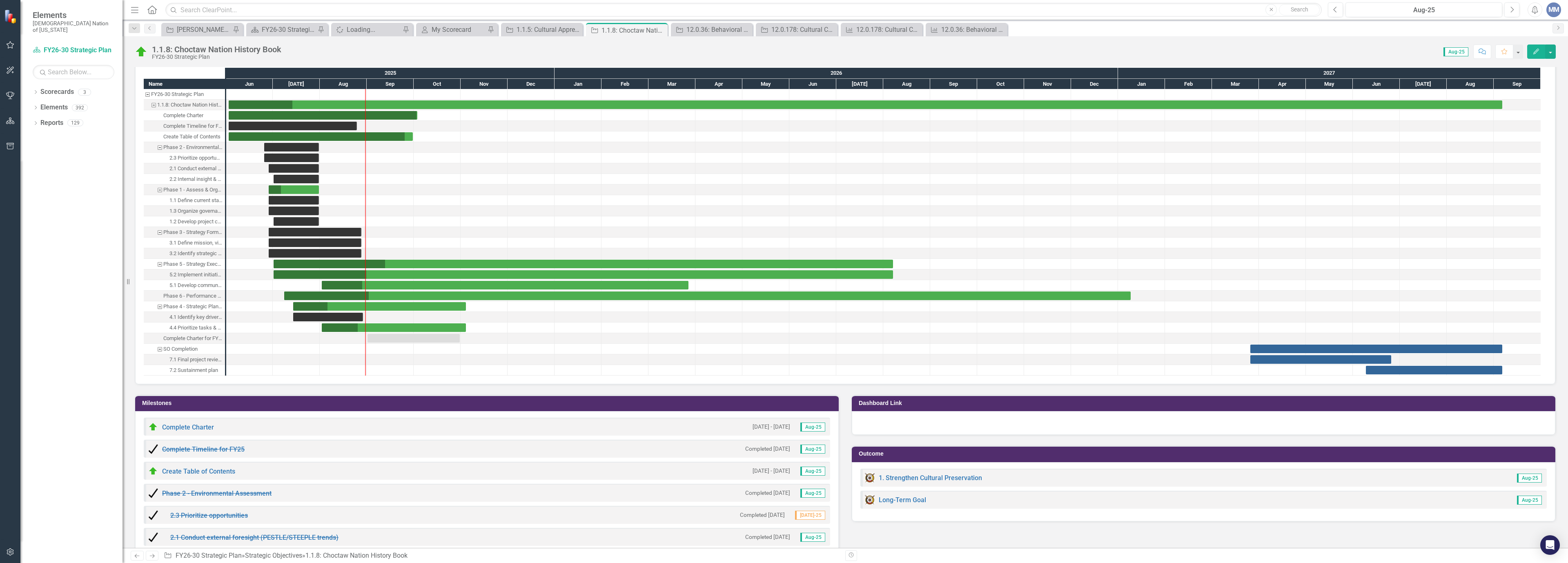
scroll to position [781, 0]
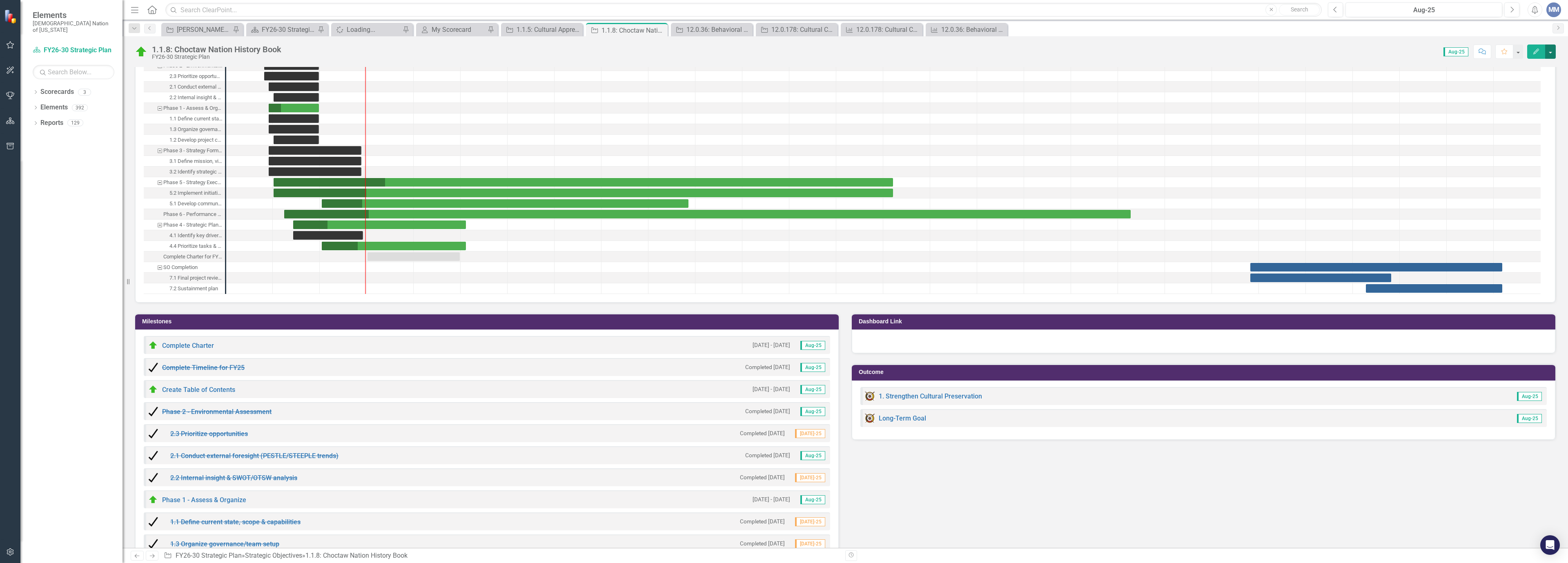
click at [1549, 53] on button "button" at bounding box center [1550, 51] width 10 height 15
click at [1471, 132] on link "Revision History Revision History" at bounding box center [1500, 130] width 108 height 15
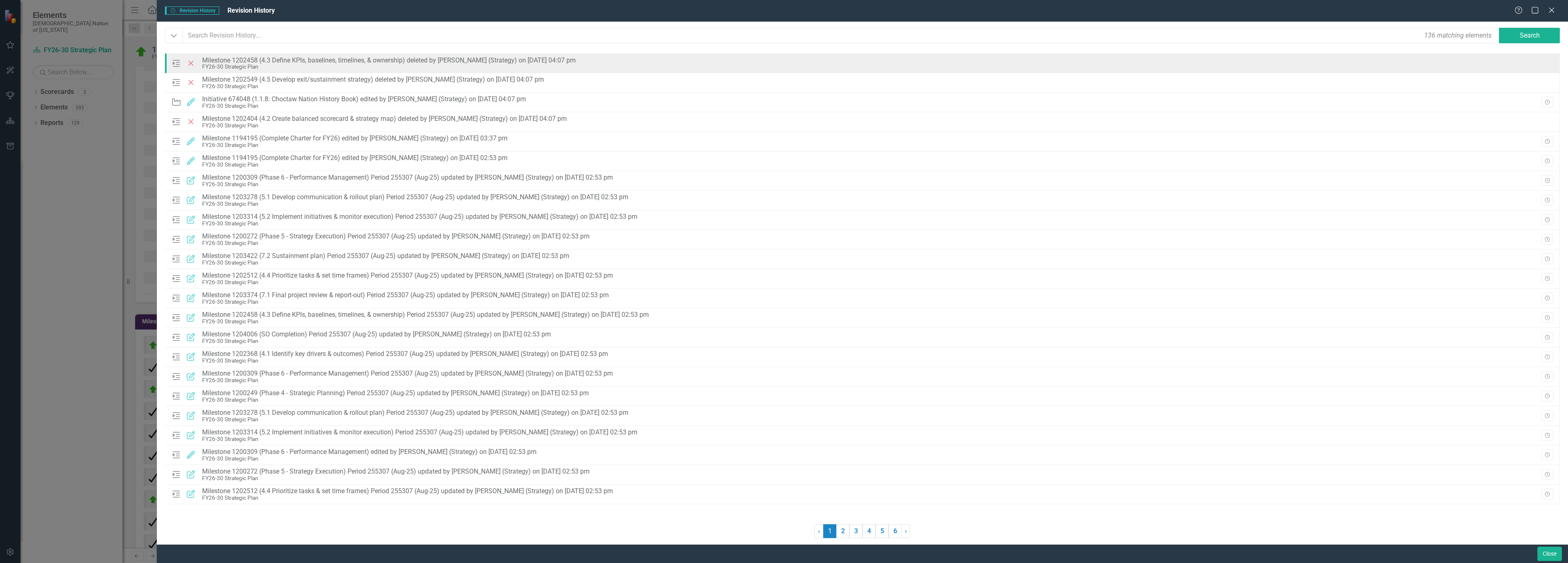
click at [367, 64] on div "FY26-30 Strategic Plan" at bounding box center [389, 66] width 374 height 6
click at [190, 66] on icon "Deleted" at bounding box center [191, 64] width 10 height 8
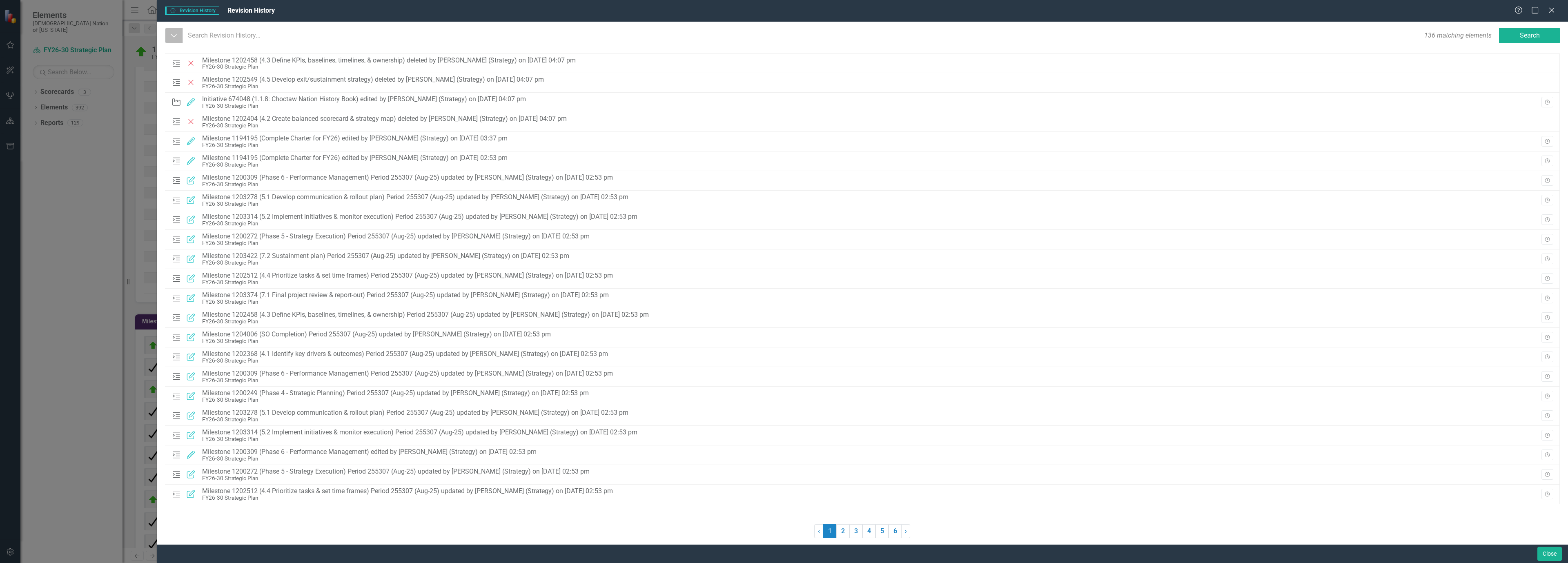
click at [175, 35] on icon "Dropdown" at bounding box center [174, 36] width 8 height 8
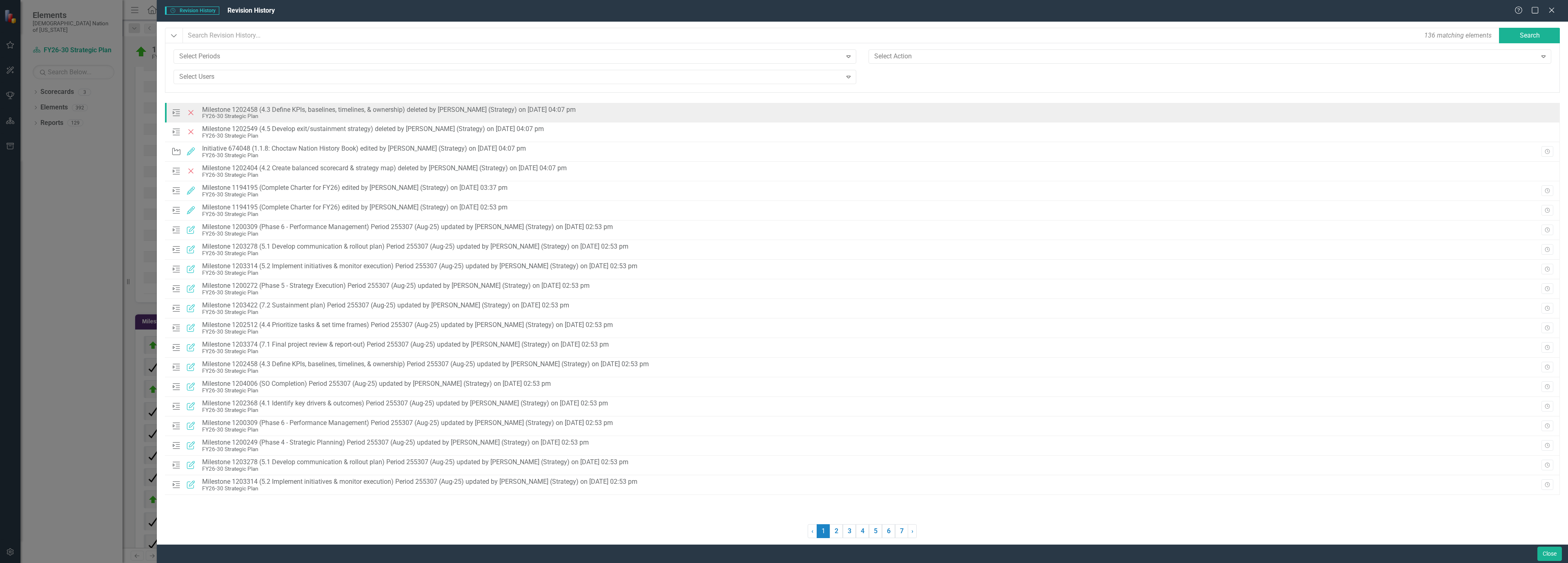
click at [217, 113] on div "FY26-30 Strategic Plan" at bounding box center [389, 116] width 374 height 6
click at [214, 115] on div "FY26-30 Strategic Plan" at bounding box center [389, 116] width 374 height 6
click at [175, 115] on icon "Milestone" at bounding box center [176, 113] width 10 height 8
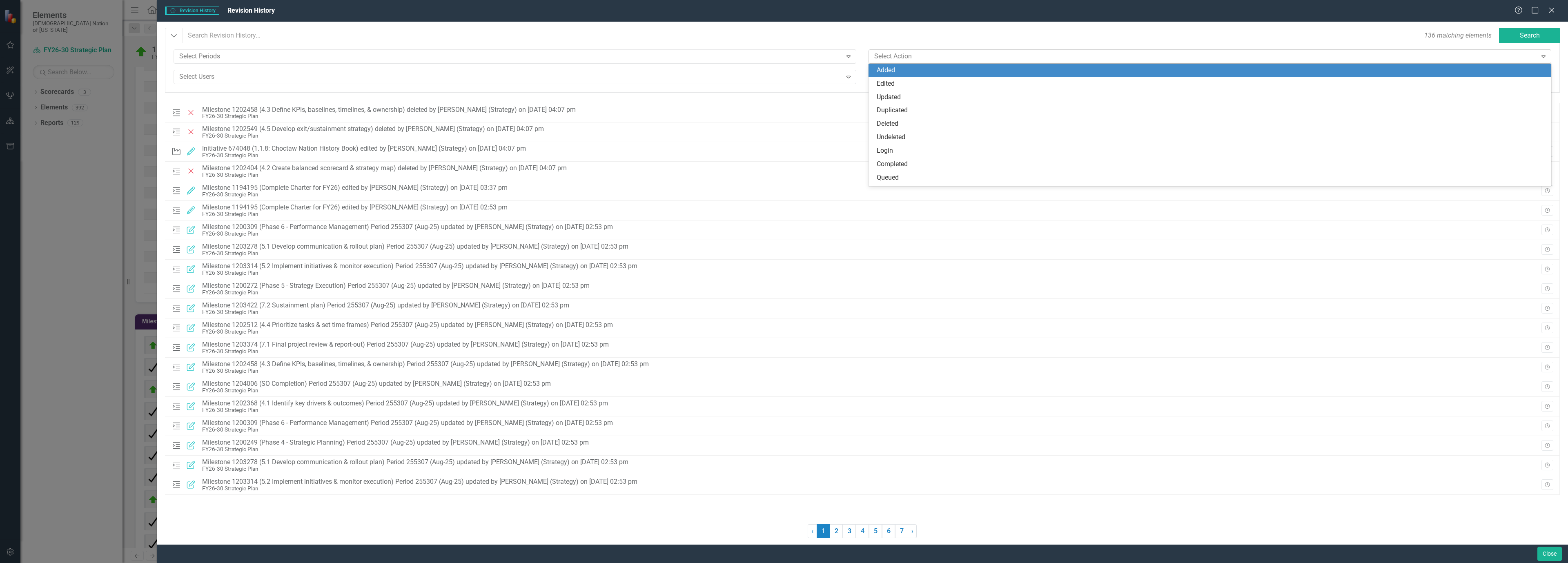
click at [1547, 55] on icon "Expand" at bounding box center [1543, 56] width 8 height 6
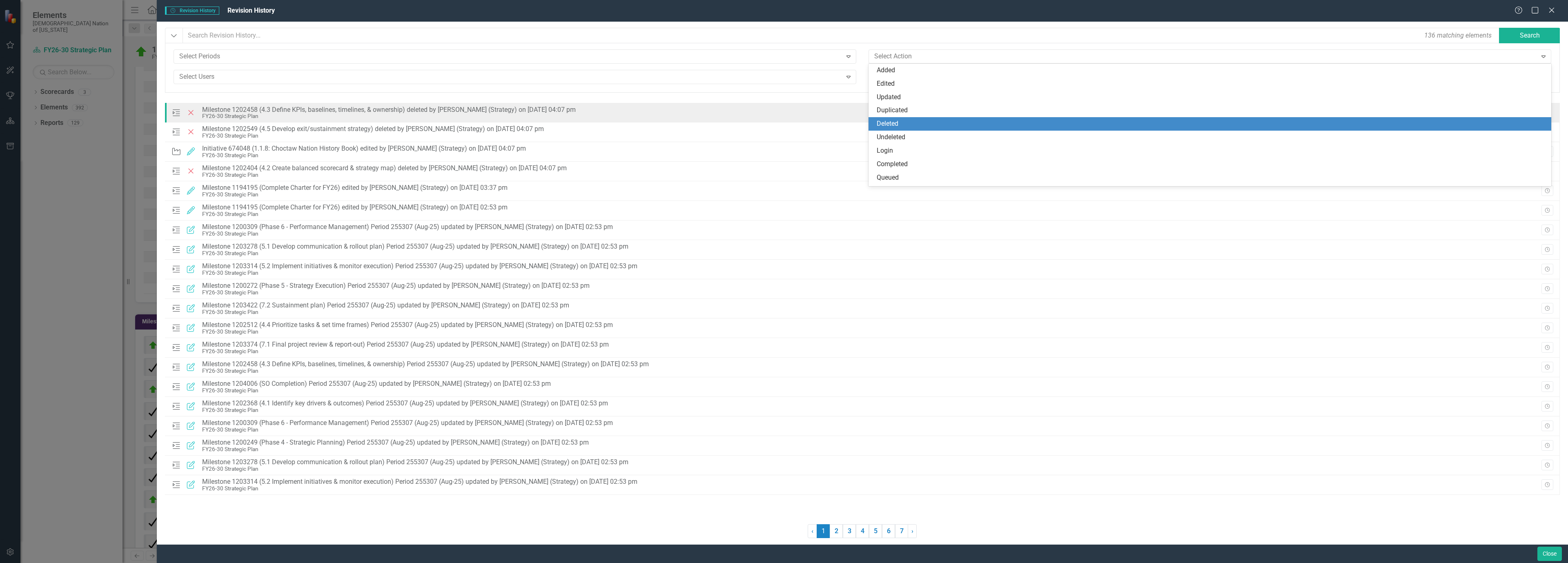
click at [229, 112] on div "Milestone 1202458 (4.3 Define KPIs, baselines, timelines, & ownership) deleted …" at bounding box center [389, 110] width 374 height 8
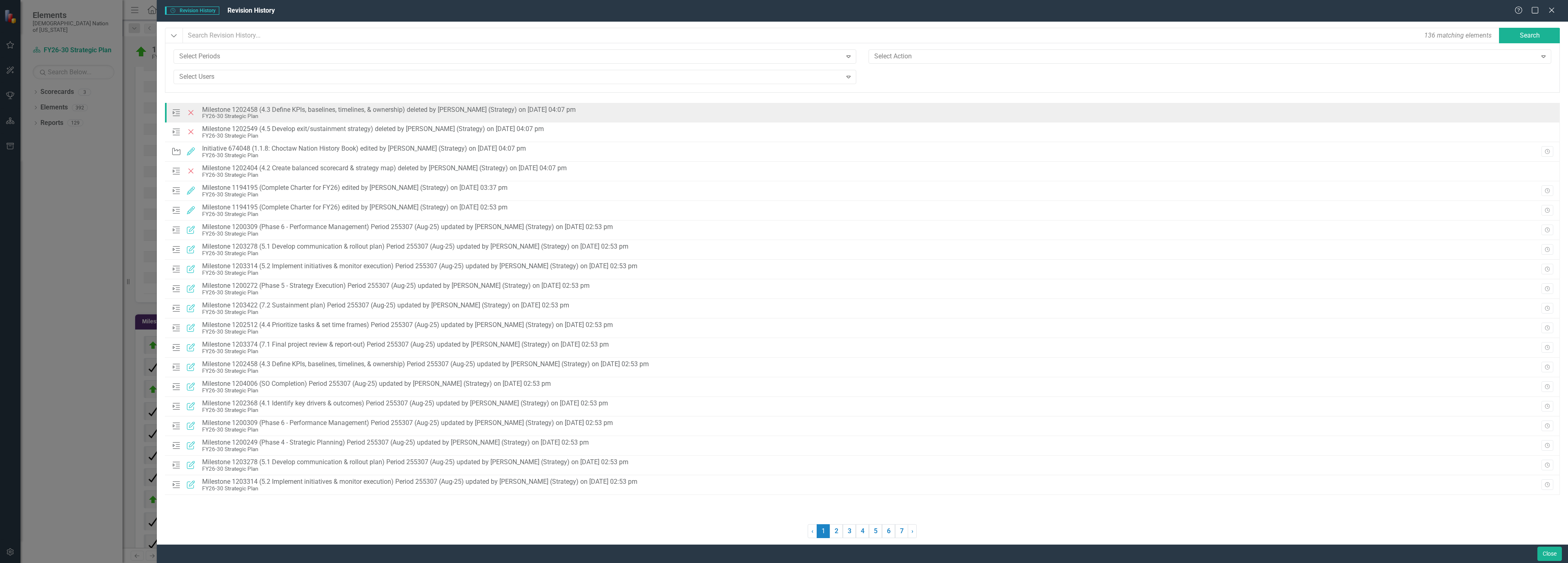
click at [200, 113] on div "Milestone Deleted Milestone 1202458 (4.3 Define KPIs, baselines, timelines, & o…" at bounding box center [374, 113] width 405 height 14
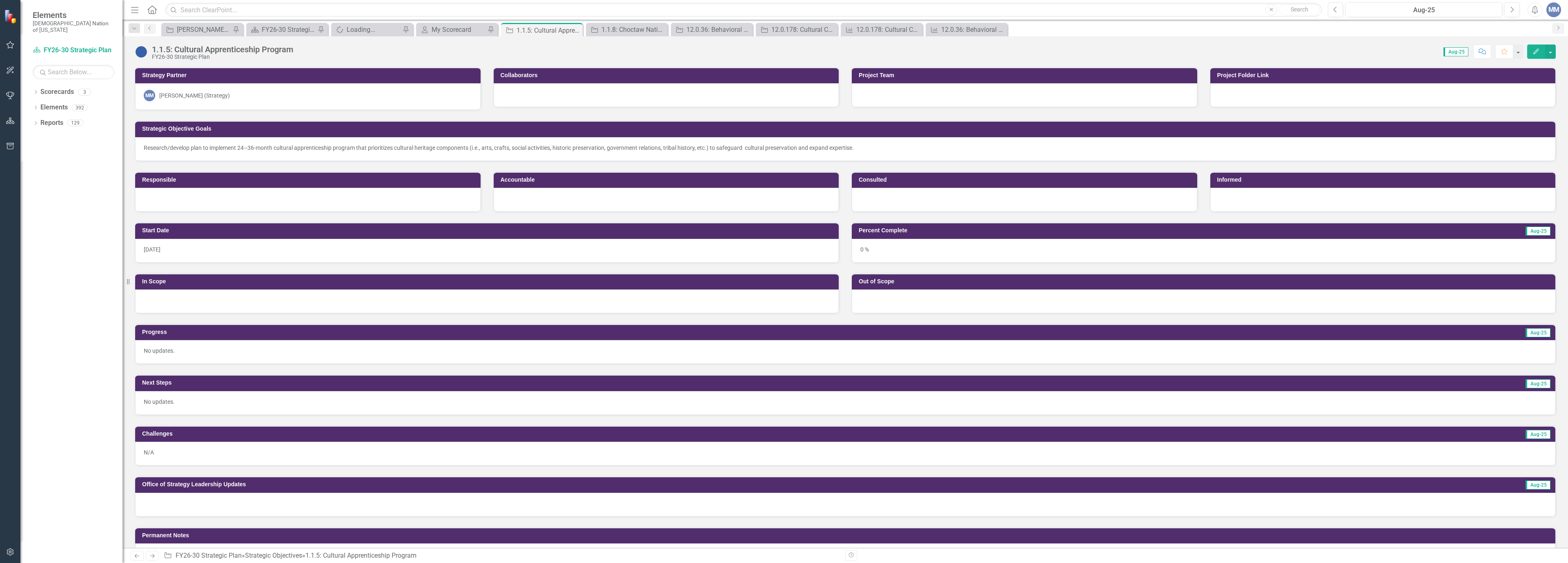
scroll to position [41, 0]
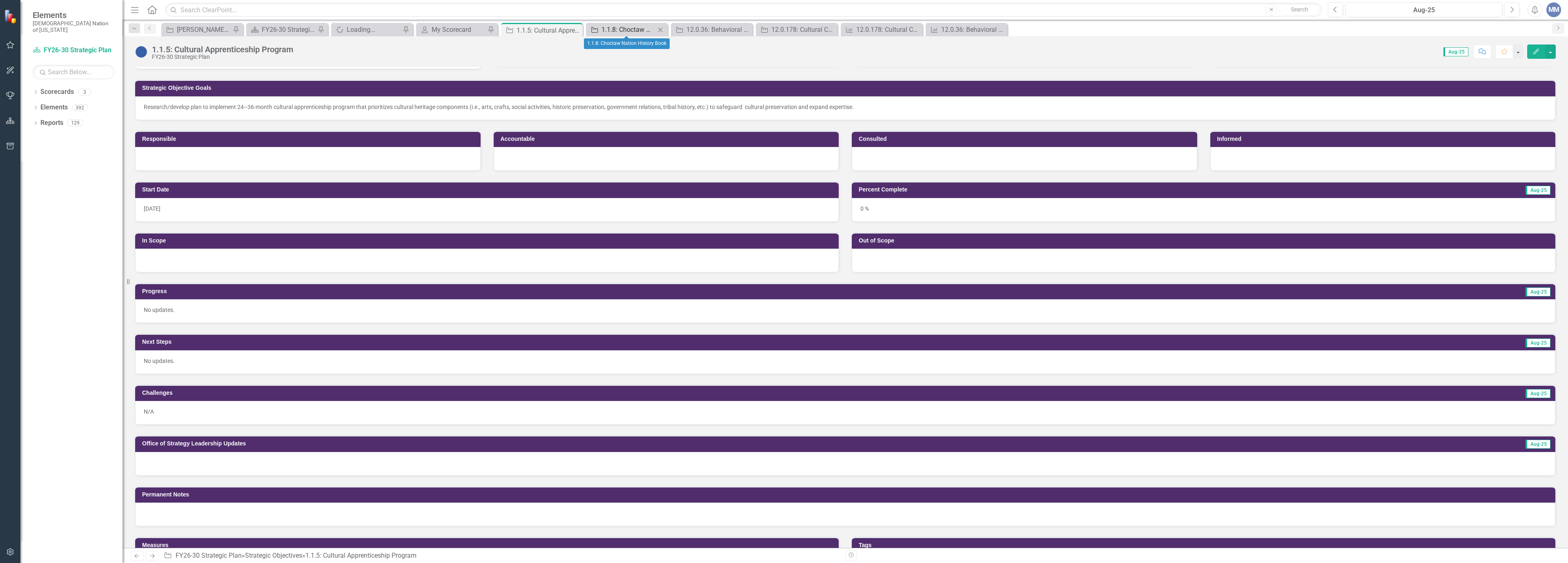
click at [633, 30] on div "1.1.8: Choctaw Nation History Book" at bounding box center [628, 29] width 54 height 10
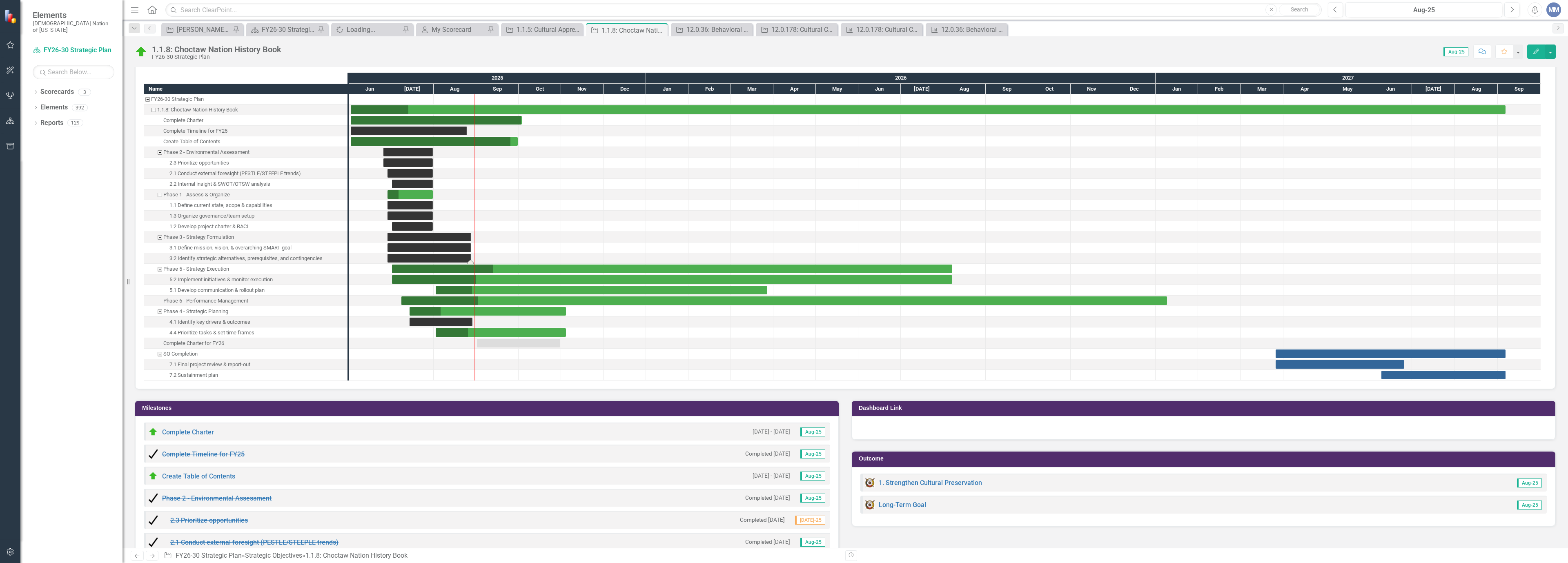
scroll to position [735, 0]
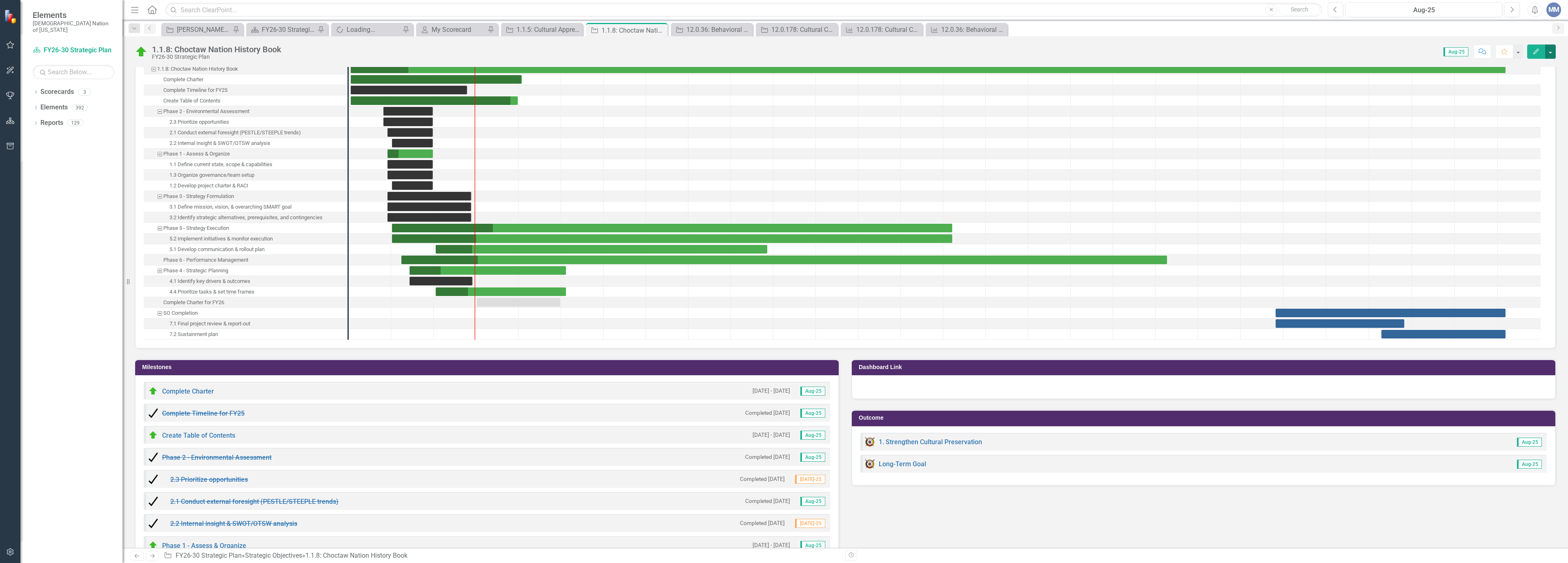
click at [1549, 50] on button "button" at bounding box center [1550, 51] width 10 height 15
click at [1488, 132] on link "Revision History Revision History" at bounding box center [1500, 130] width 108 height 15
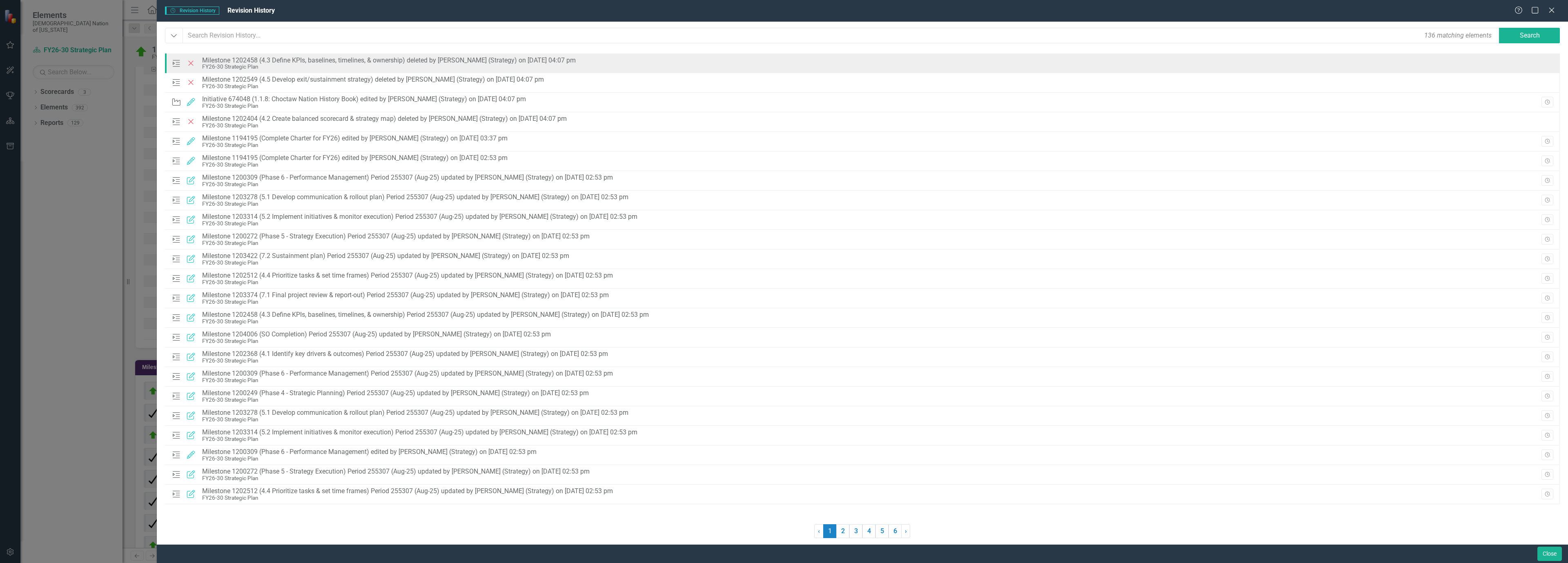
click at [265, 68] on div "FY26-30 Strategic Plan" at bounding box center [389, 66] width 374 height 6
click at [265, 66] on div "FY26-30 Strategic Plan" at bounding box center [389, 66] width 374 height 6
drag, startPoint x: 262, startPoint y: 68, endPoint x: 206, endPoint y: 59, distance: 56.7
click at [206, 59] on div "Milestone 1202458 (4.3 Define KPIs, baselines, timelines, & ownership) deleted …" at bounding box center [389, 64] width 374 height 14
click at [206, 59] on div "Milestone 1202458 (4.3 Define KPIs, baselines, timelines, & ownership) deleted …" at bounding box center [389, 60] width 374 height 8
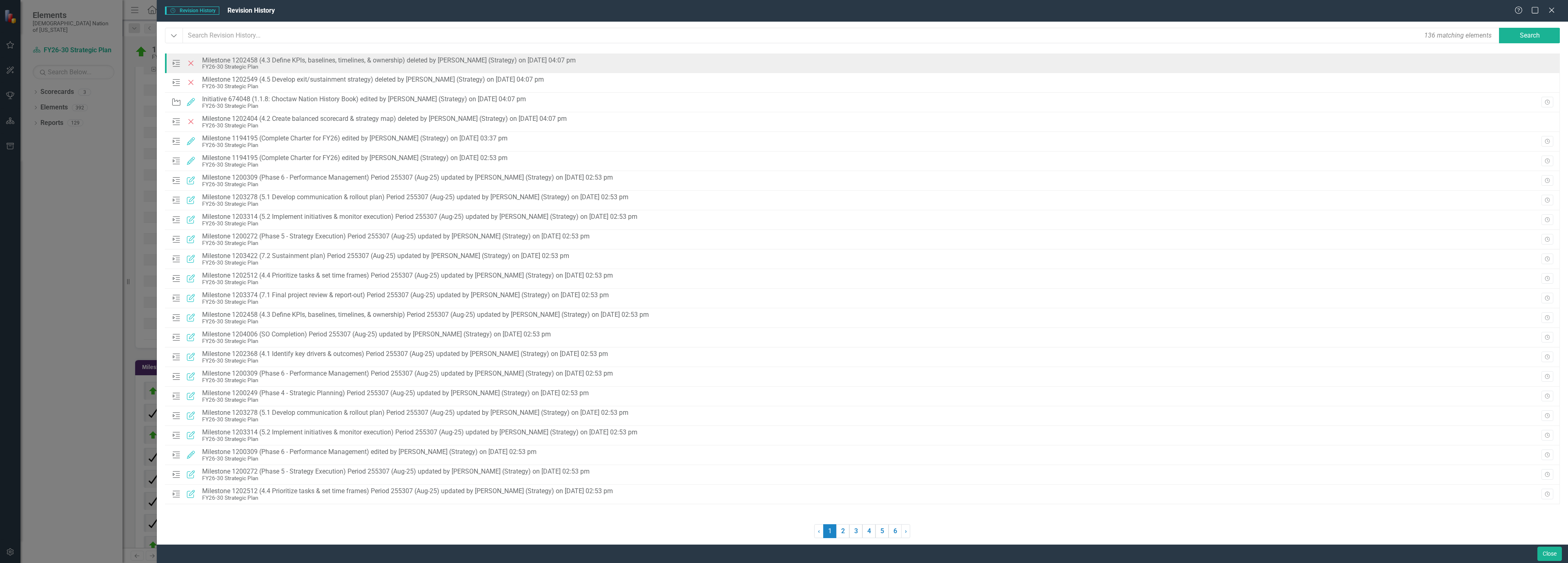
click at [206, 59] on div "Milestone 1202458 (4.3 Define KPIs, baselines, timelines, & ownership) deleted …" at bounding box center [389, 60] width 374 height 8
click at [188, 64] on icon "Deleted" at bounding box center [191, 64] width 10 height 8
click at [1547, 64] on div at bounding box center [1550, 64] width 6 height 2
click at [276, 62] on div "Milestone 1202458 (4.3 Define KPIs, baselines, timelines, & ownership) deleted …" at bounding box center [389, 60] width 374 height 8
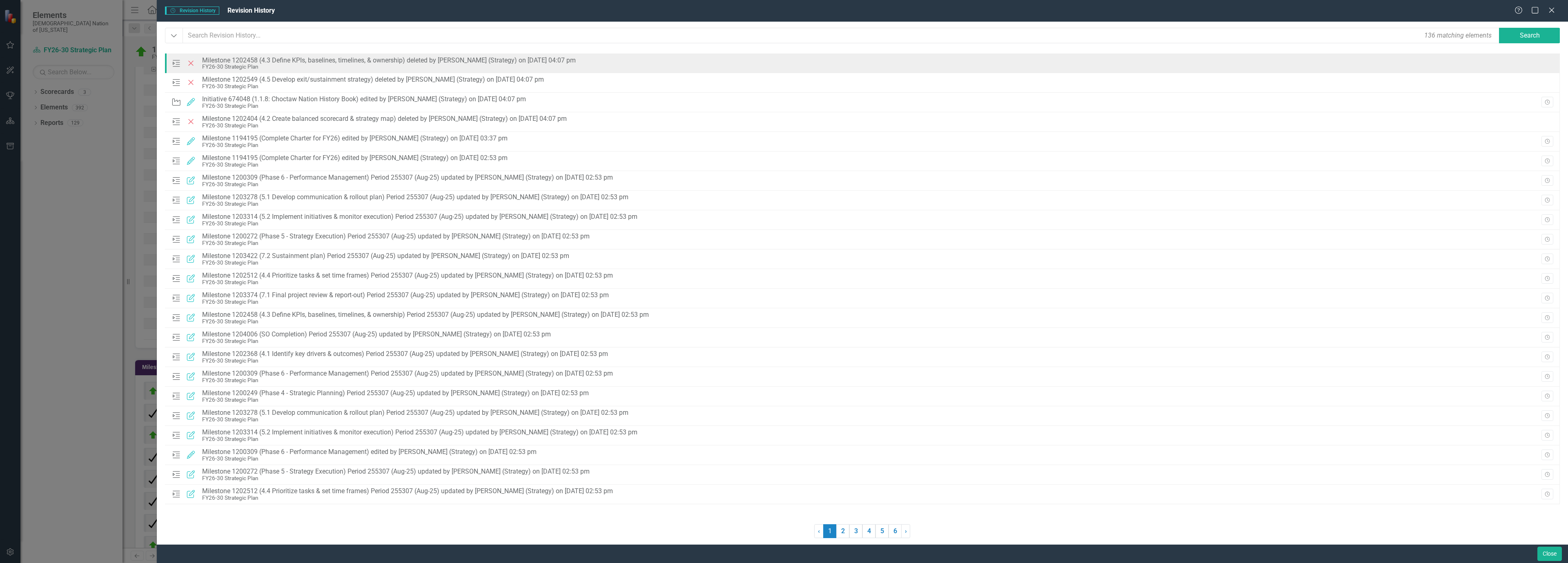
click at [276, 62] on div "Milestone 1202458 (4.3 Define KPIs, baselines, timelines, & ownership) deleted …" at bounding box center [389, 60] width 374 height 8
click at [264, 61] on div "Milestone 1202458 (4.3 Define KPIs, baselines, timelines, & ownership) deleted …" at bounding box center [389, 60] width 374 height 8
click at [260, 69] on div "FY26-30 Strategic Plan" at bounding box center [389, 66] width 374 height 6
click at [408, 61] on div "Milestone 1202458 (4.3 Define KPIs, baselines, timelines, & ownership) deleted …" at bounding box center [389, 60] width 374 height 8
drag, startPoint x: 407, startPoint y: 59, endPoint x: 314, endPoint y: 59, distance: 93.0
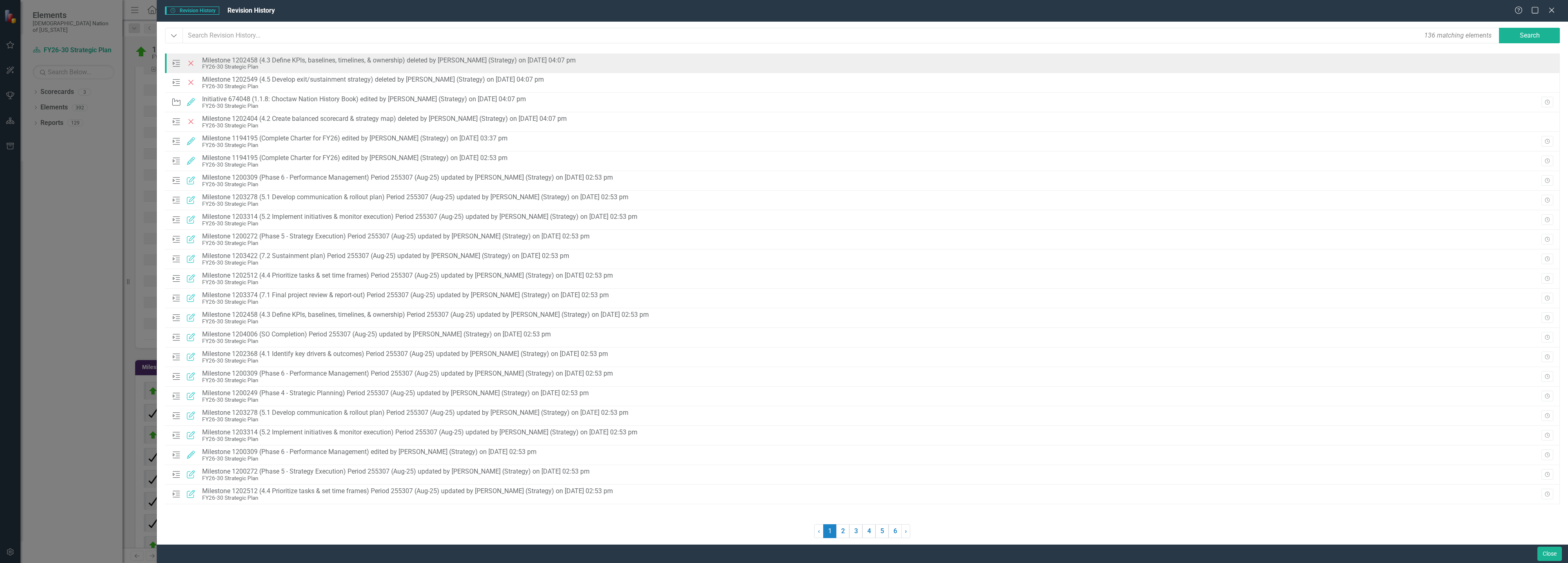
click at [314, 59] on div "Milestone 1202458 (4.3 Define KPIs, baselines, timelines, & ownership) deleted …" at bounding box center [389, 60] width 374 height 8
click at [318, 61] on div "Milestone 1202458 (4.3 Define KPIs, baselines, timelines, & ownership) deleted …" at bounding box center [389, 60] width 374 height 8
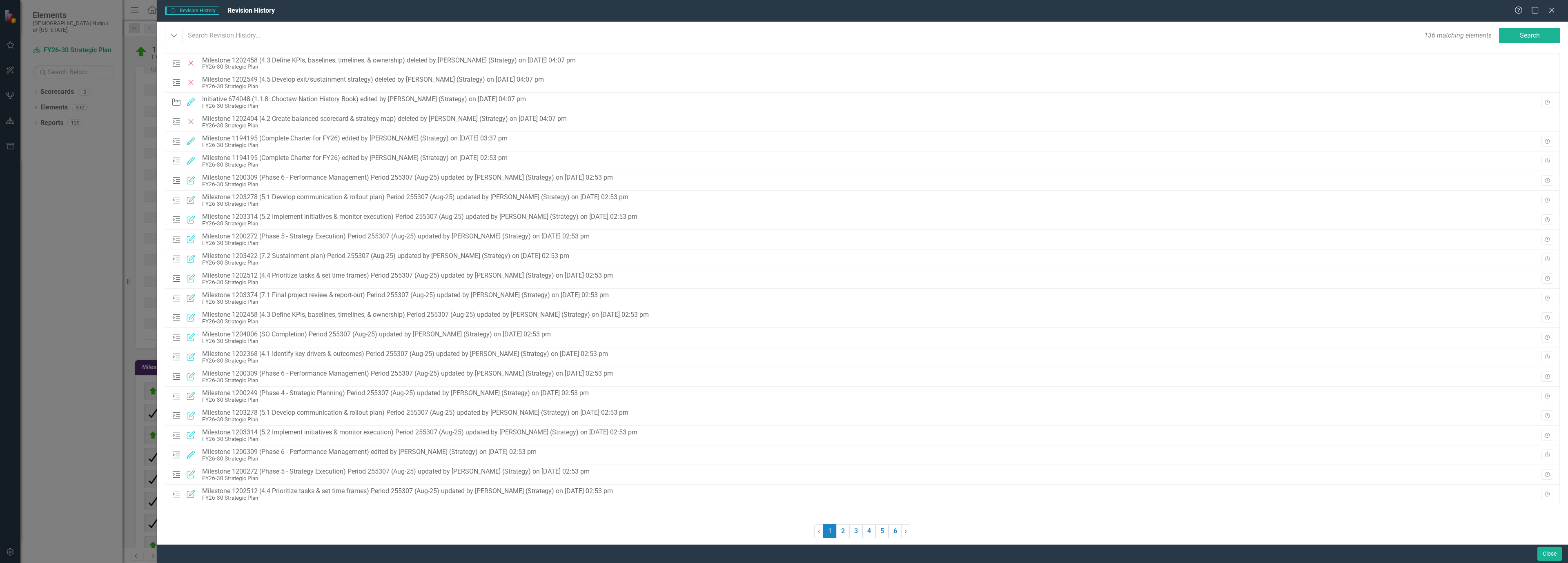
click at [1552, 15] on div "Revision History Revision History Revision History Help Maximize Close" at bounding box center [862, 10] width 1411 height 21
click at [1551, 11] on icon "Close" at bounding box center [1551, 10] width 10 height 8
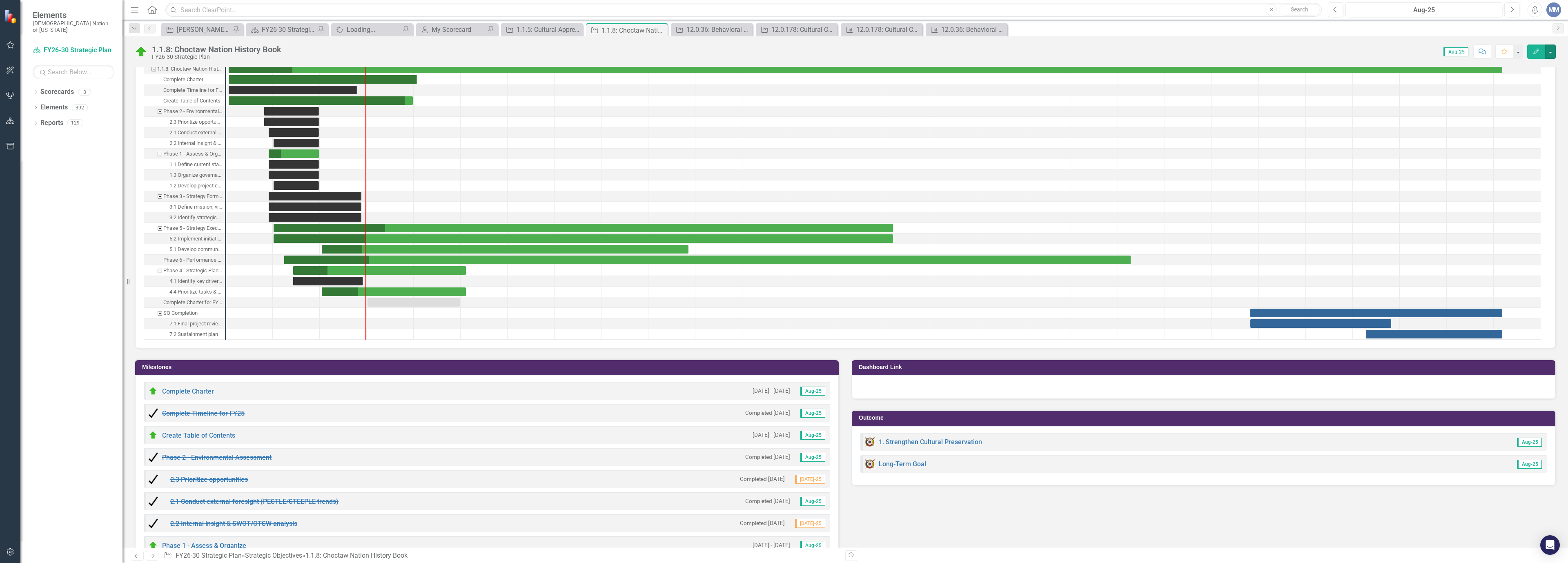
scroll to position [980, 0]
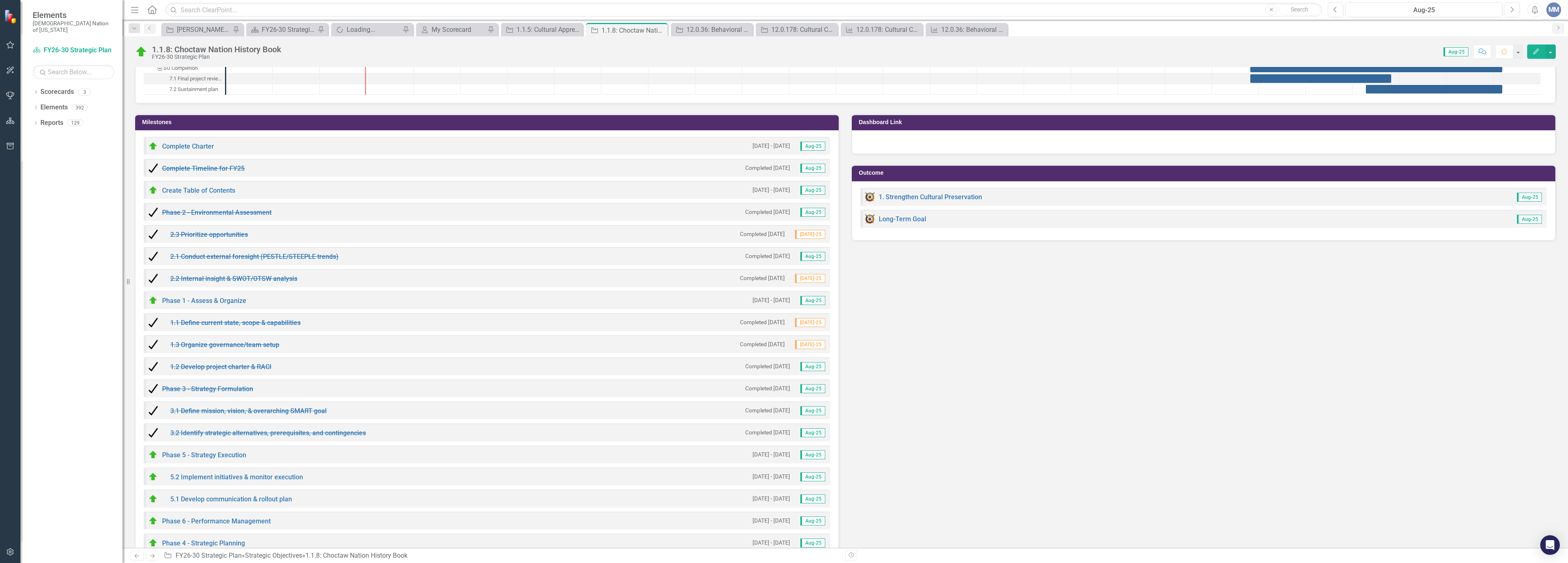
click at [385, 126] on h3 "Milestones" at bounding box center [488, 122] width 693 height 6
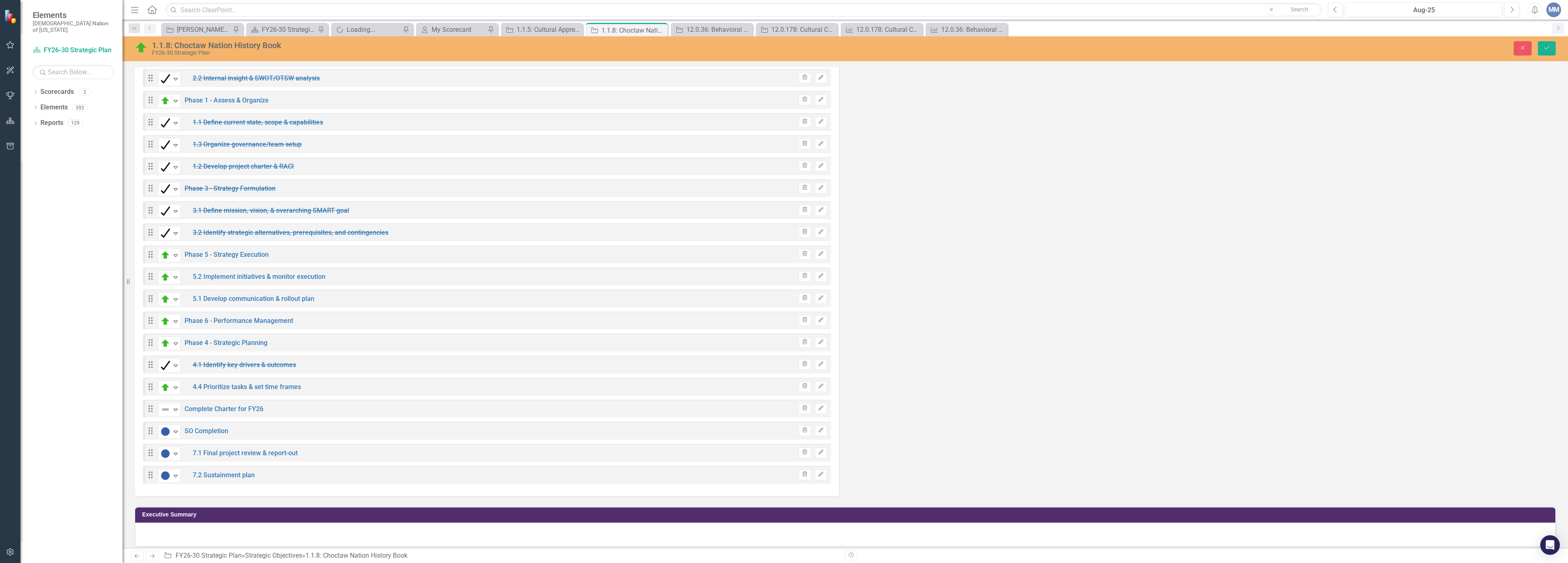
scroll to position [899, 0]
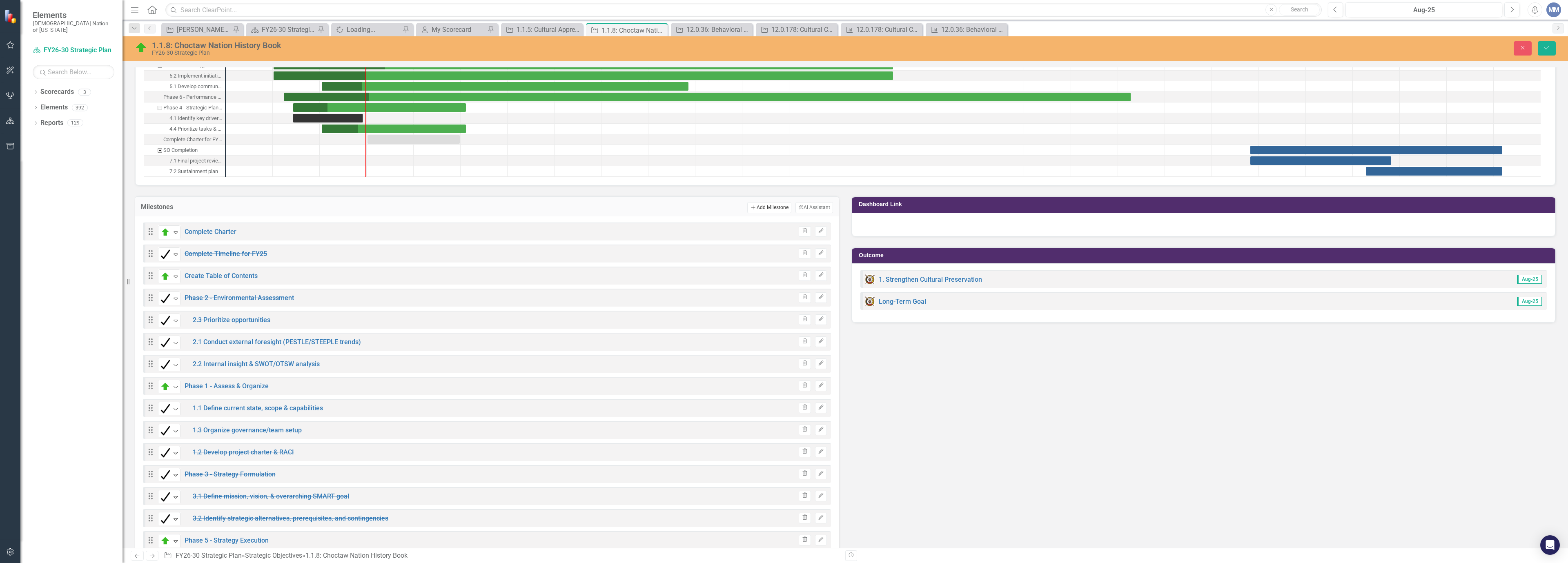
click at [764, 211] on button "Add Add Milestone" at bounding box center [768, 207] width 43 height 10
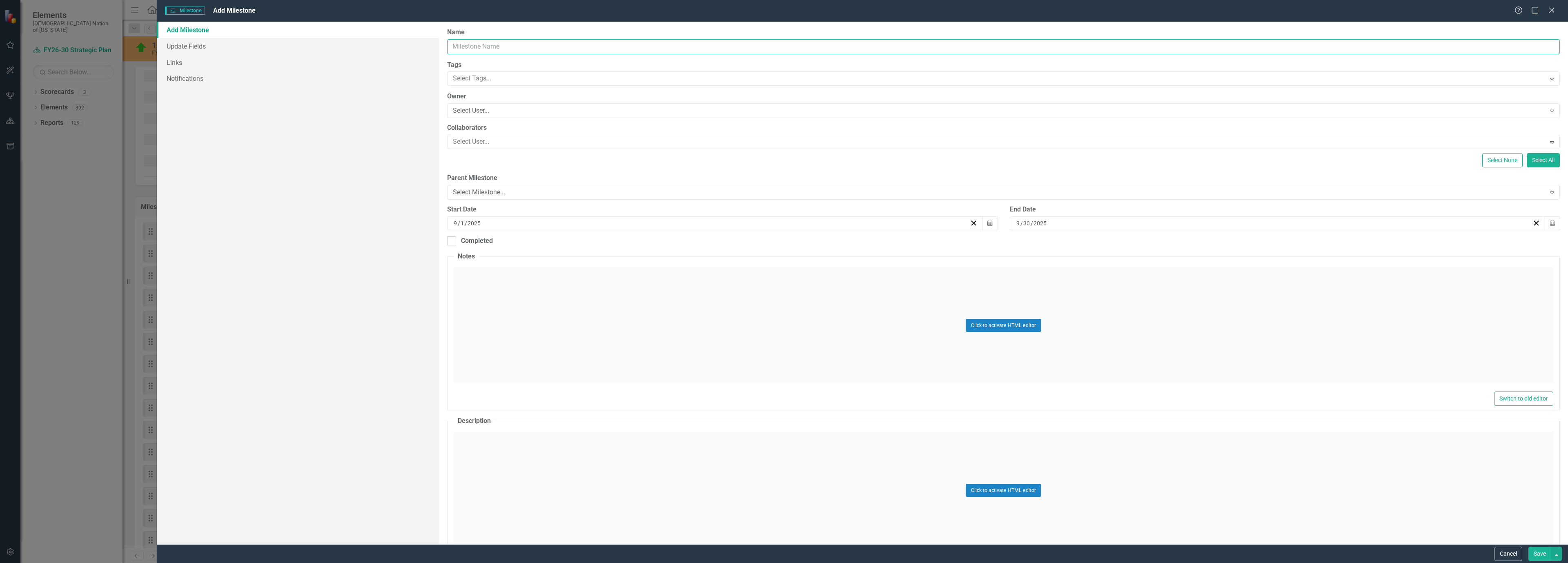
click at [461, 44] on input "Name" at bounding box center [1003, 47] width 1112 height 15
click at [1551, 6] on div "Milestones Milestone Add Milestone Help Maximize Close" at bounding box center [862, 10] width 1411 height 21
click at [1550, 12] on icon "Close" at bounding box center [1551, 10] width 10 height 8
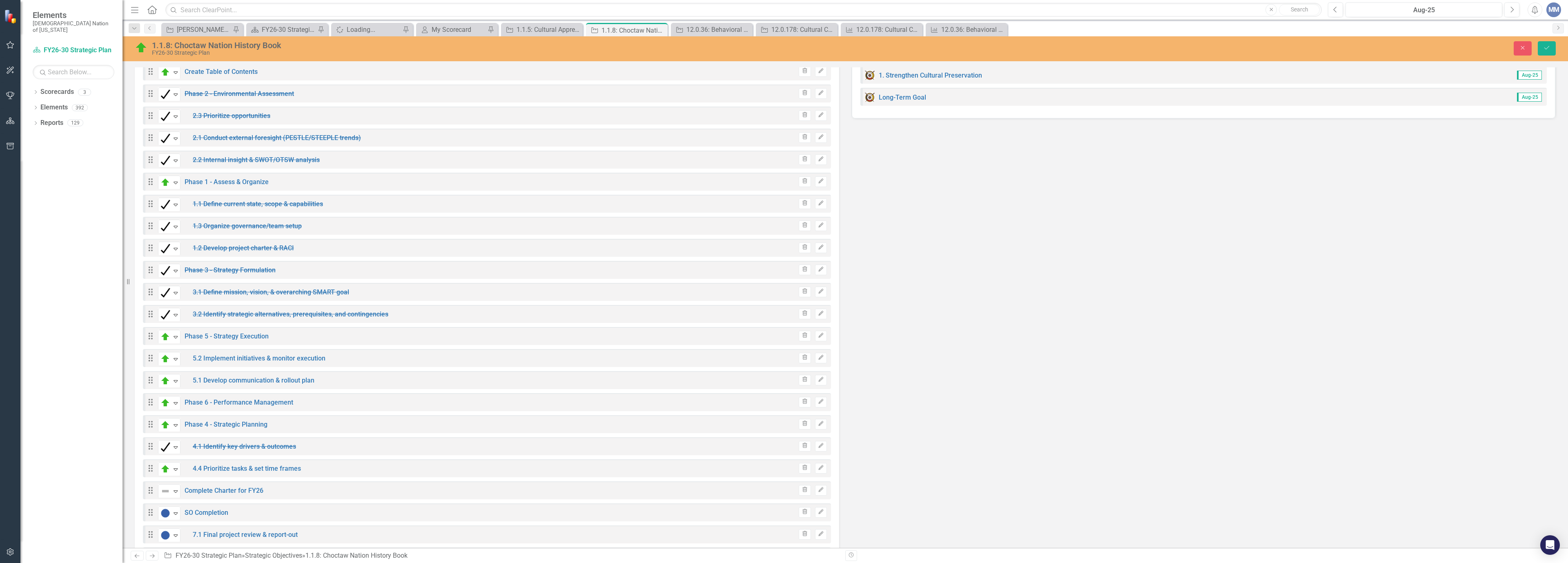
scroll to position [1021, 0]
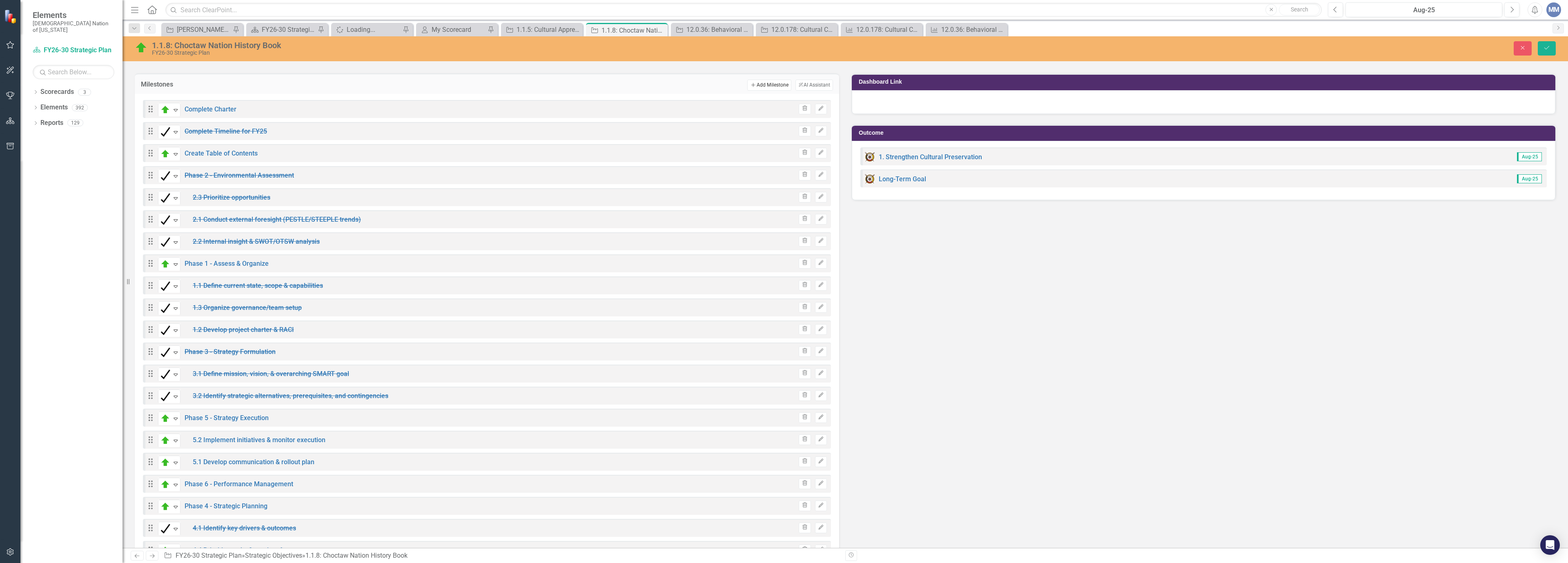
click at [772, 85] on button "Add Add Milestone" at bounding box center [768, 84] width 43 height 10
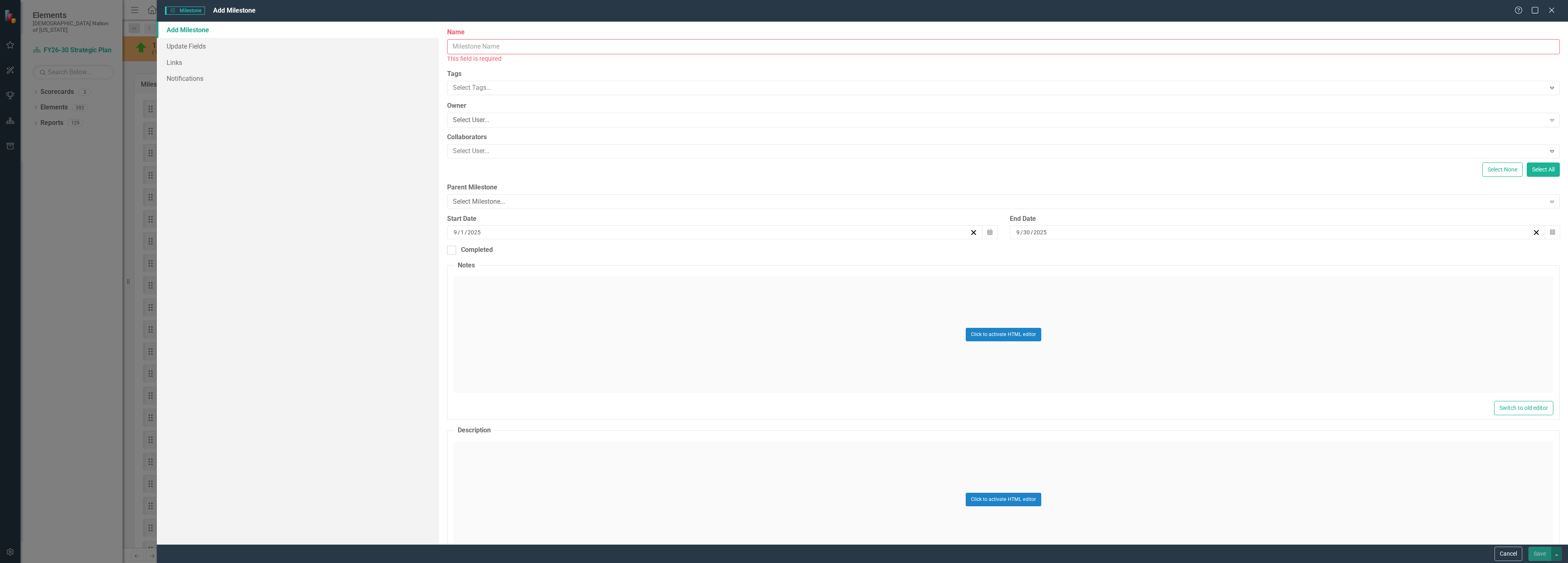
click at [559, 46] on input "Name" at bounding box center [1003, 47] width 1112 height 15
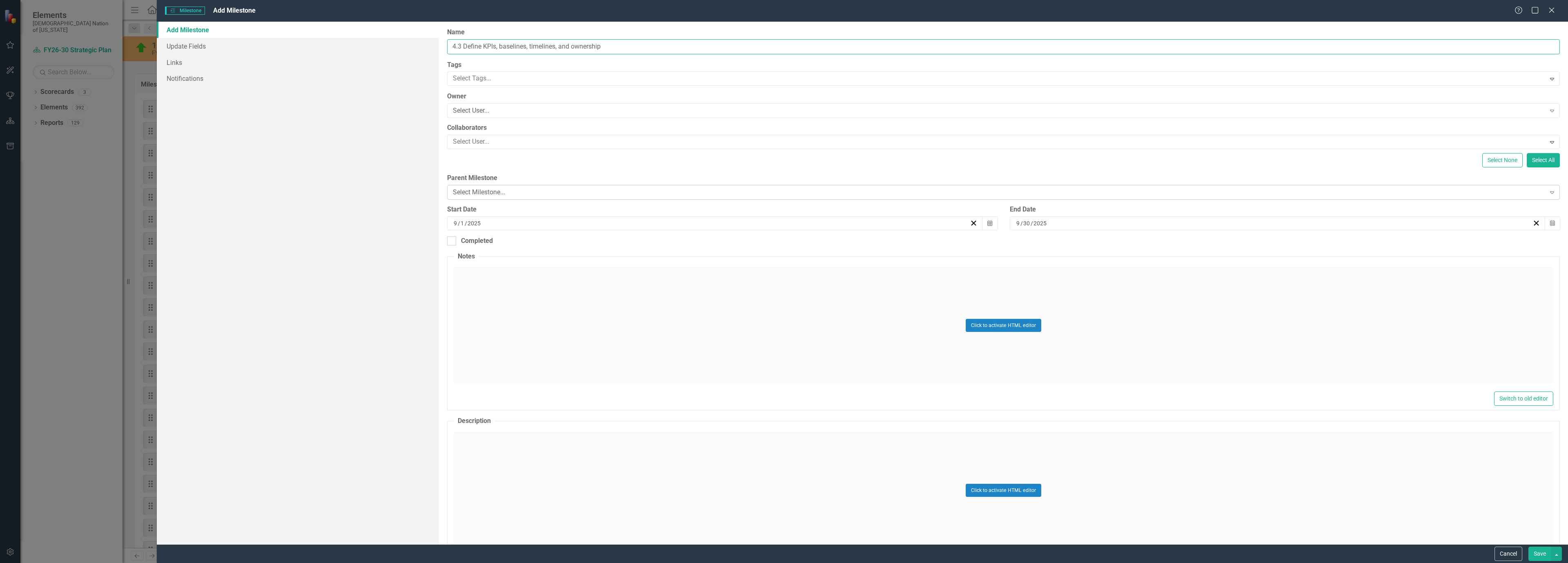
type input "4.3 Define KPIs, baselines, timelines, and ownership"
click at [475, 191] on div "Select Milestone..." at bounding box center [999, 193] width 1092 height 10
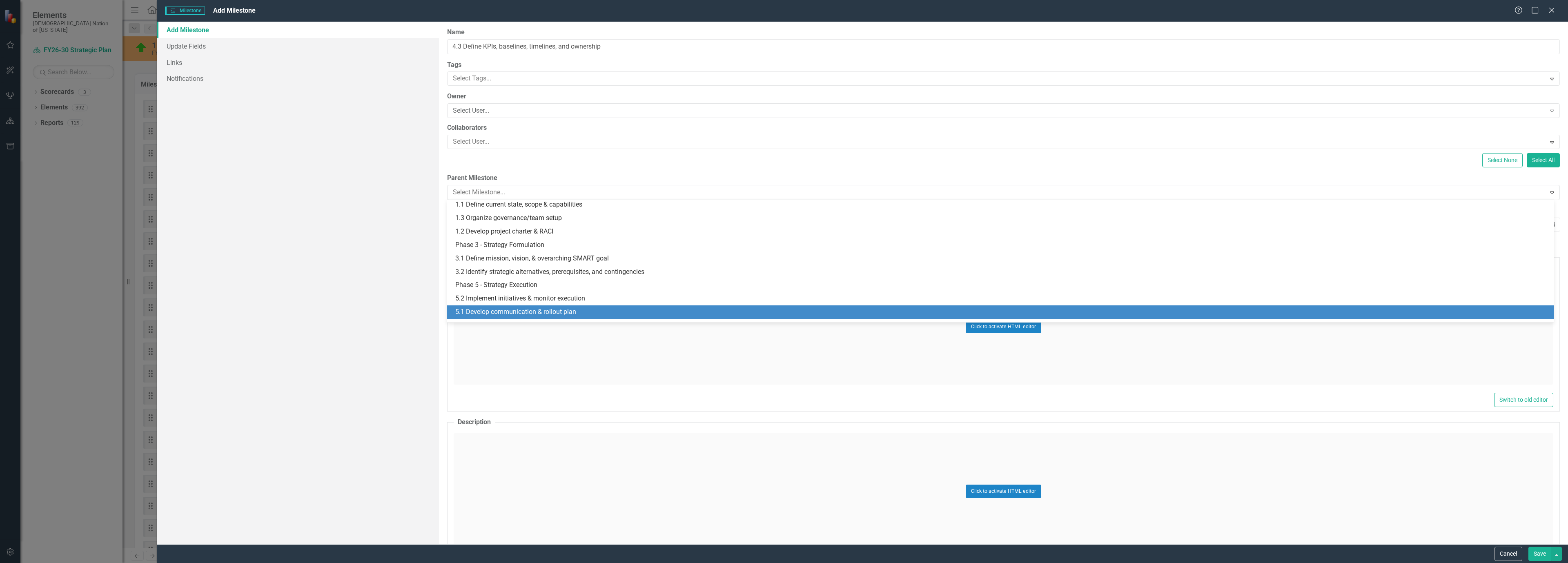
scroll to position [164, 0]
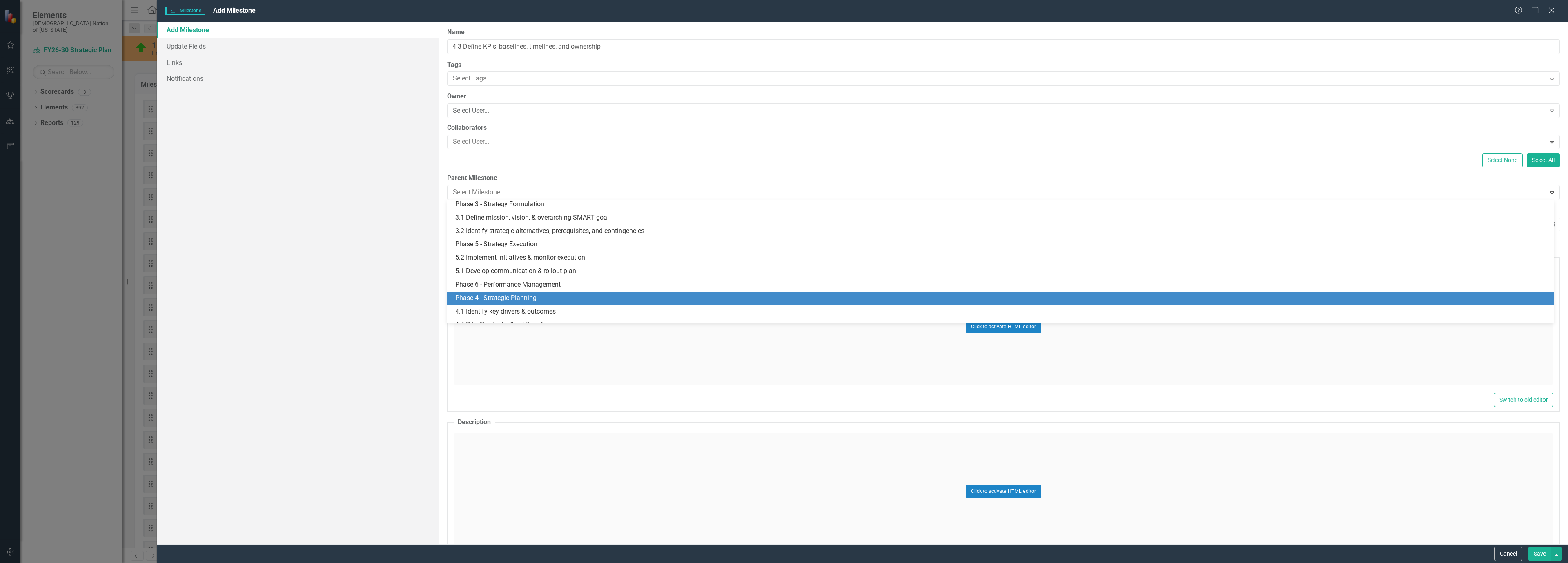
click at [506, 296] on div "Phase 4 - Strategic Planning" at bounding box center [1002, 298] width 1094 height 10
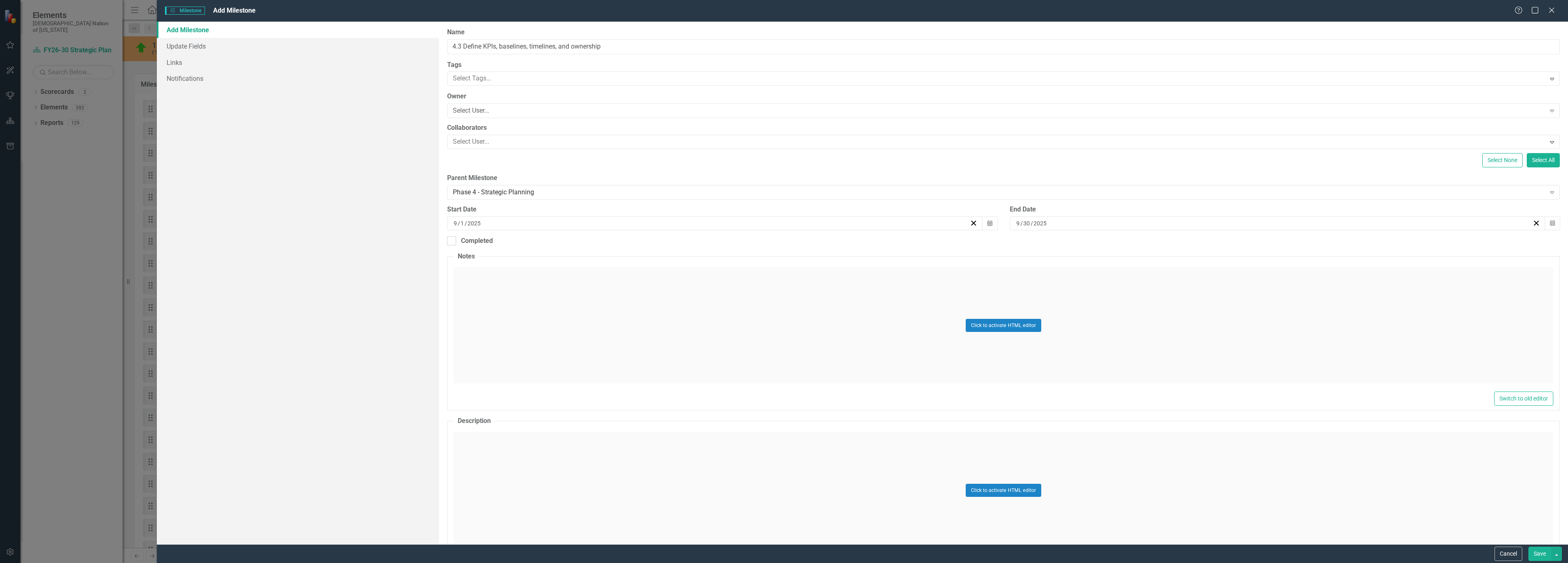
scroll to position [171, 0]
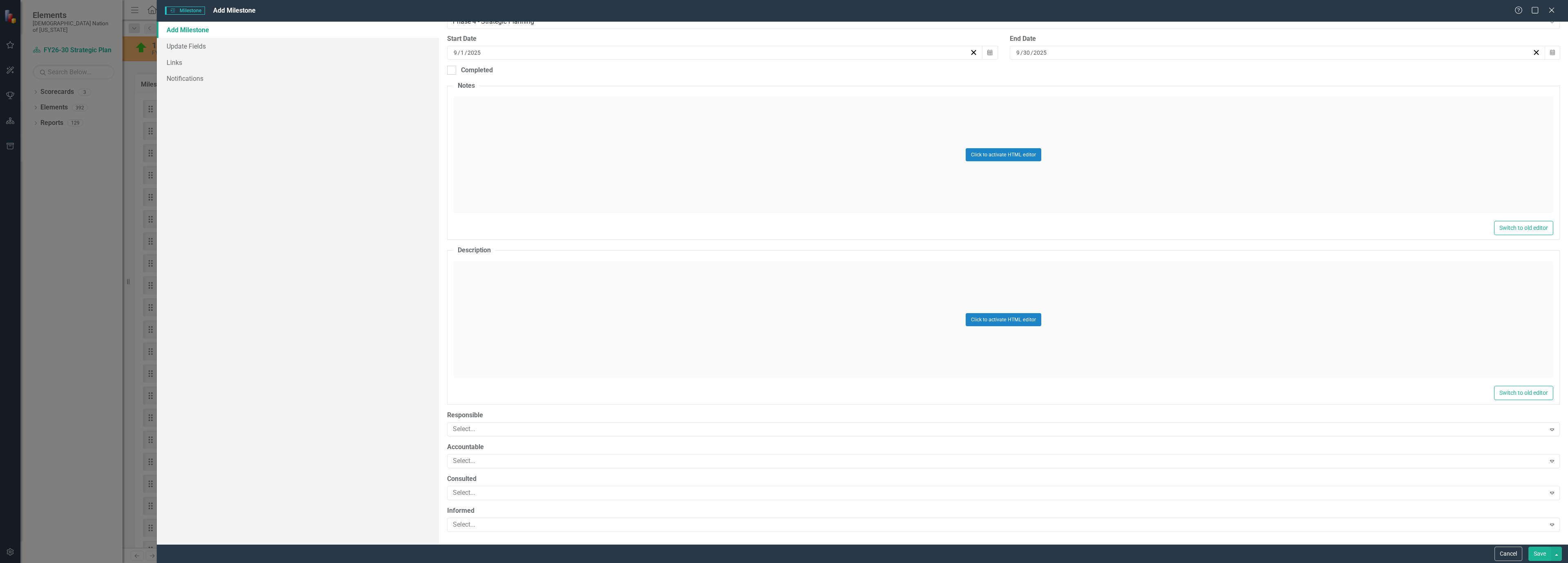
click at [1542, 554] on button "Save" at bounding box center [1539, 554] width 23 height 15
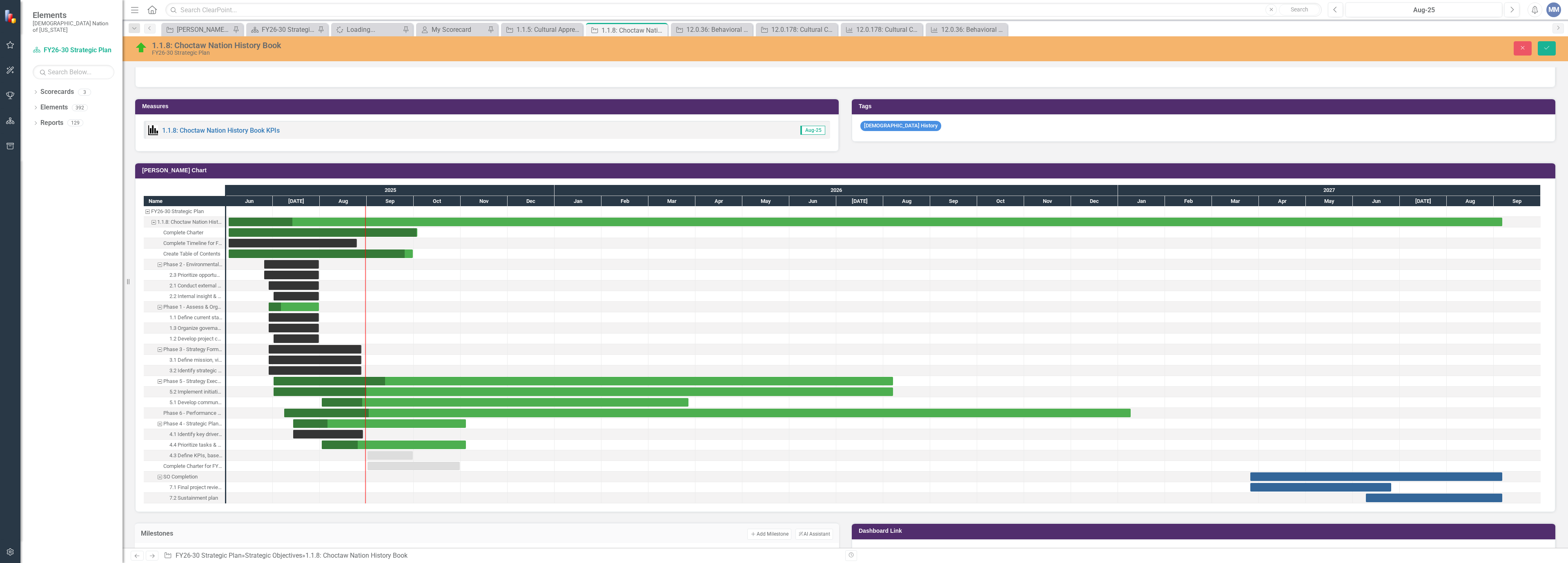
scroll to position [623, 0]
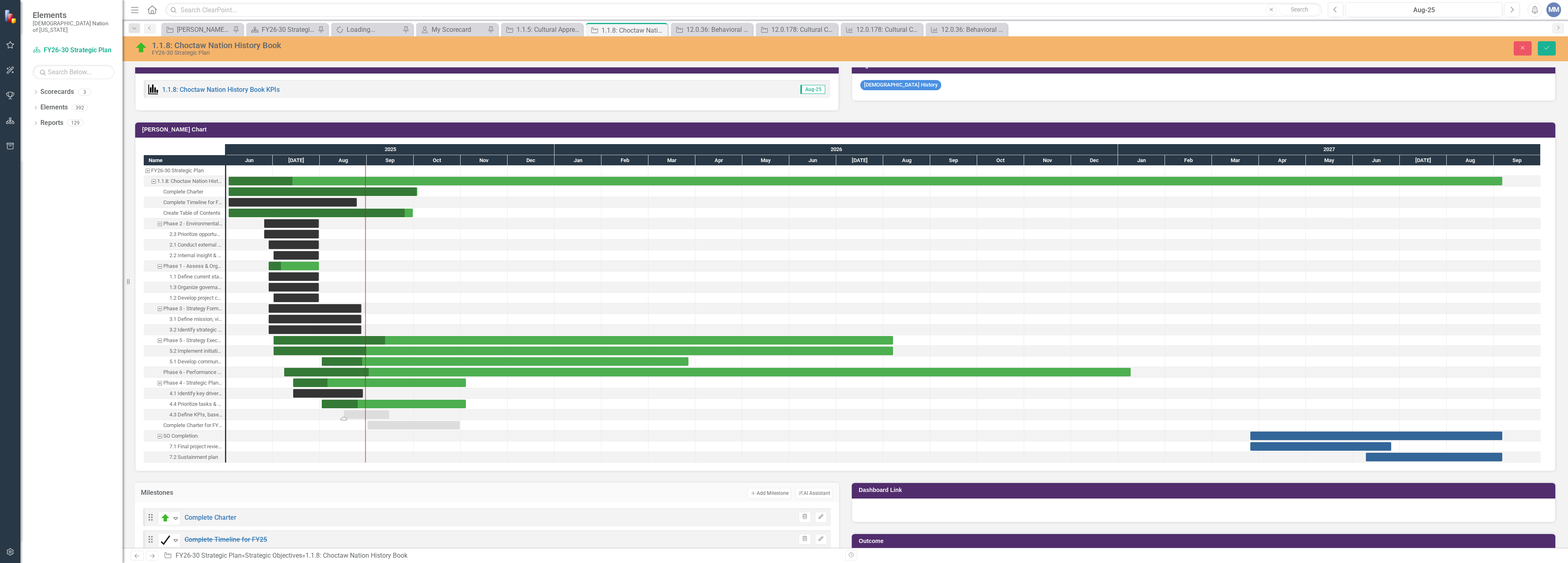
drag, startPoint x: 390, startPoint y: 417, endPoint x: 366, endPoint y: 421, distance: 24.3
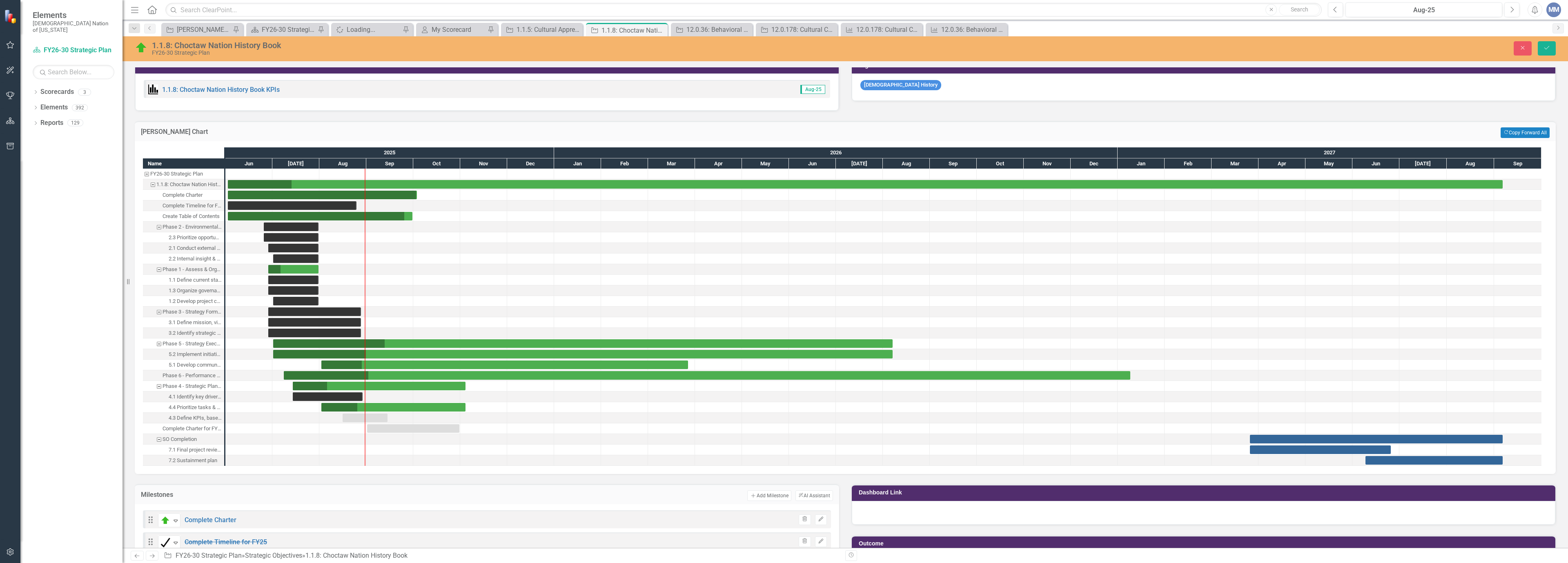
click at [349, 418] on div "Task: Start date: 2025-08-16 End date: 2025-09-14" at bounding box center [365, 418] width 45 height 8
click at [384, 421] on div "Task: Start date: 2025-08-16 End date: 2025-09-14" at bounding box center [365, 418] width 44 height 8
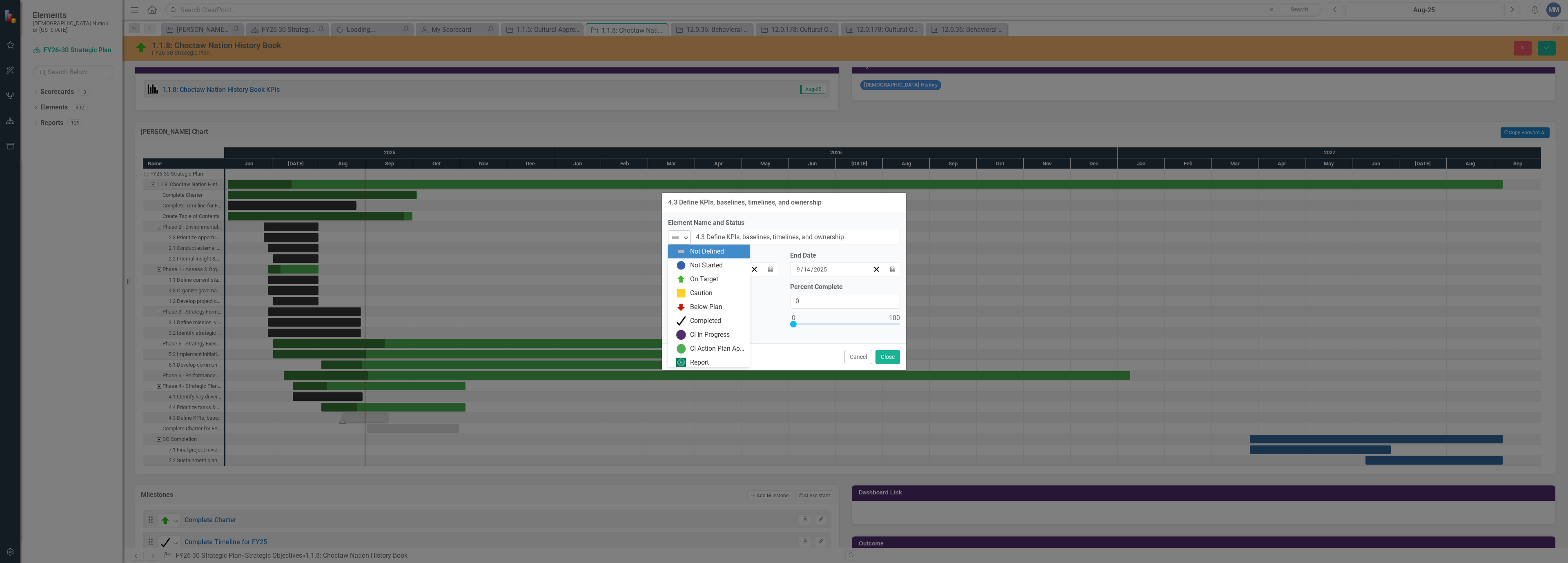
click at [686, 240] on icon "Expand" at bounding box center [686, 237] width 8 height 6
click at [693, 280] on div "On Target" at bounding box center [704, 280] width 28 height 10
click at [766, 271] on button "Calendar" at bounding box center [771, 269] width 15 height 14
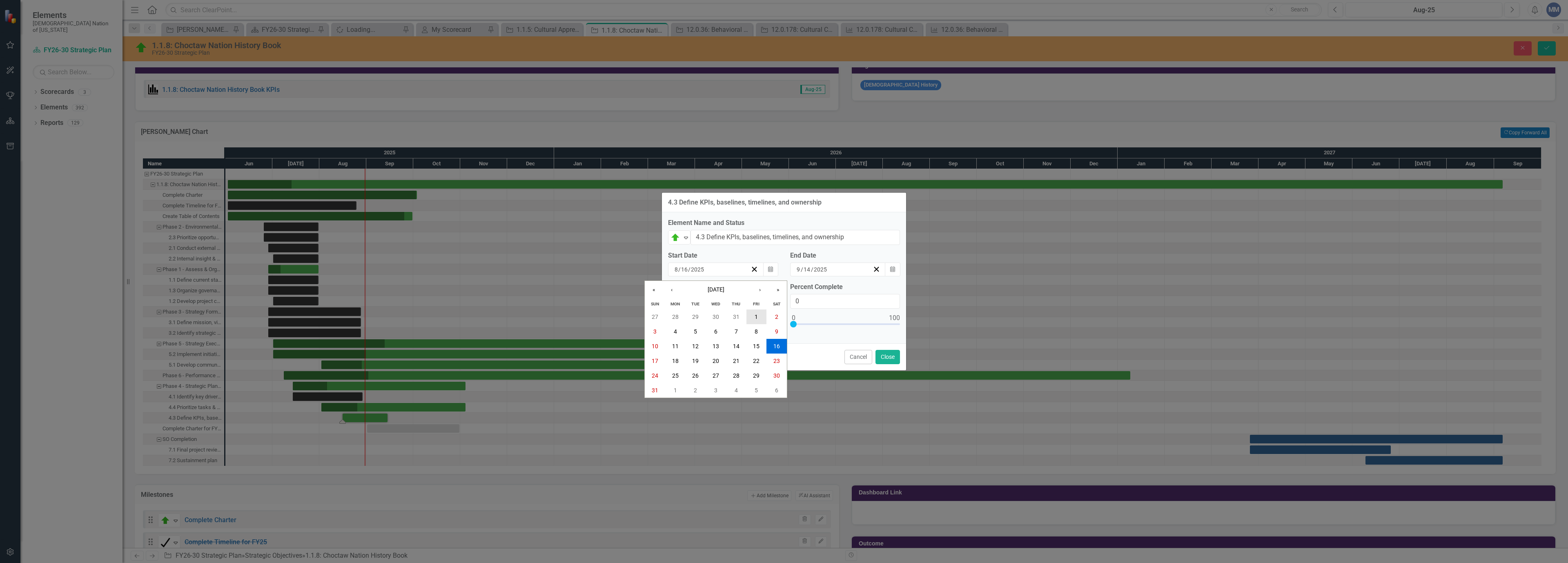
click at [747, 312] on button "1" at bounding box center [757, 316] width 21 height 15
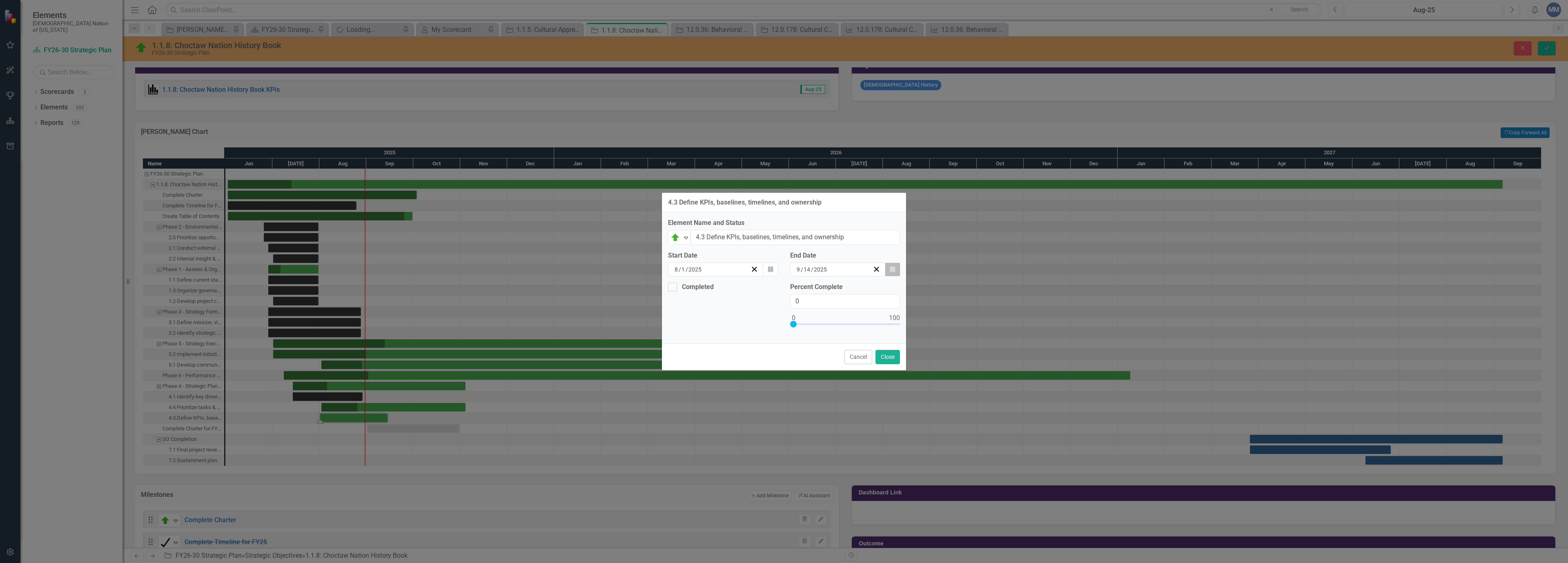
click at [892, 270] on icon "button" at bounding box center [892, 269] width 5 height 6
click at [877, 287] on button "›" at bounding box center [882, 290] width 18 height 18
click at [878, 289] on button "›" at bounding box center [882, 290] width 18 height 18
click at [836, 374] on abbr "31" at bounding box center [838, 375] width 6 height 6
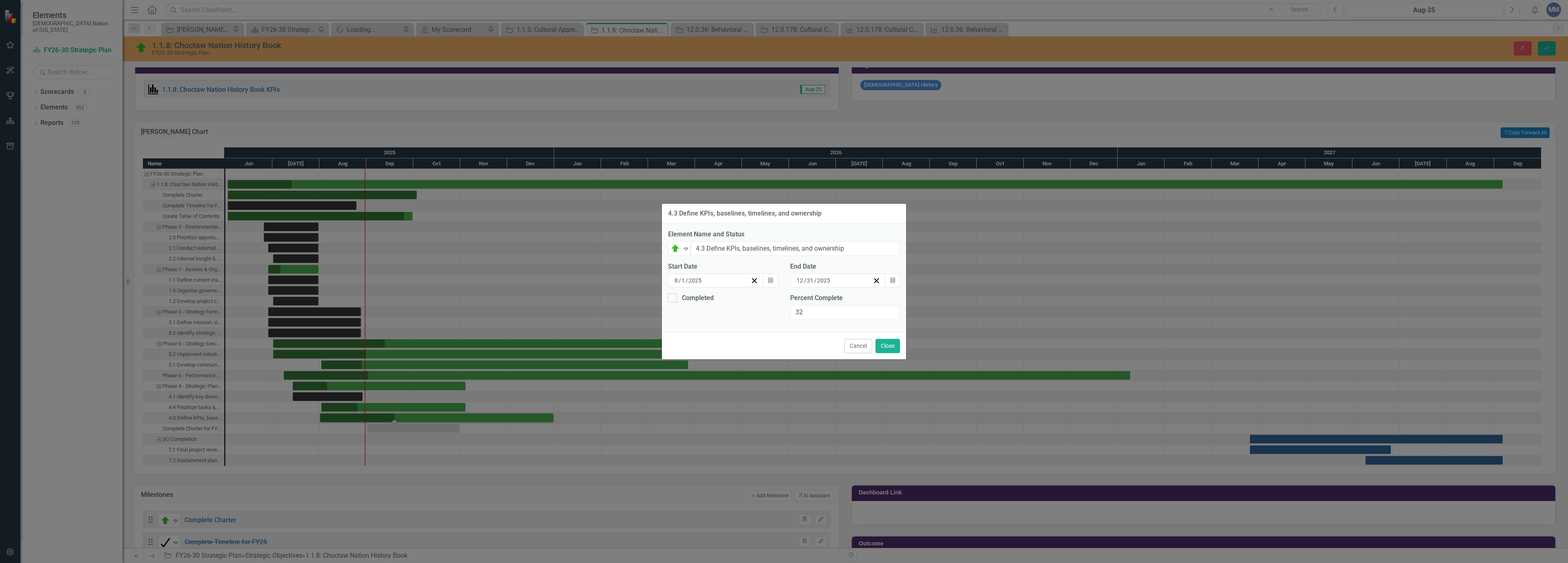
type input "30"
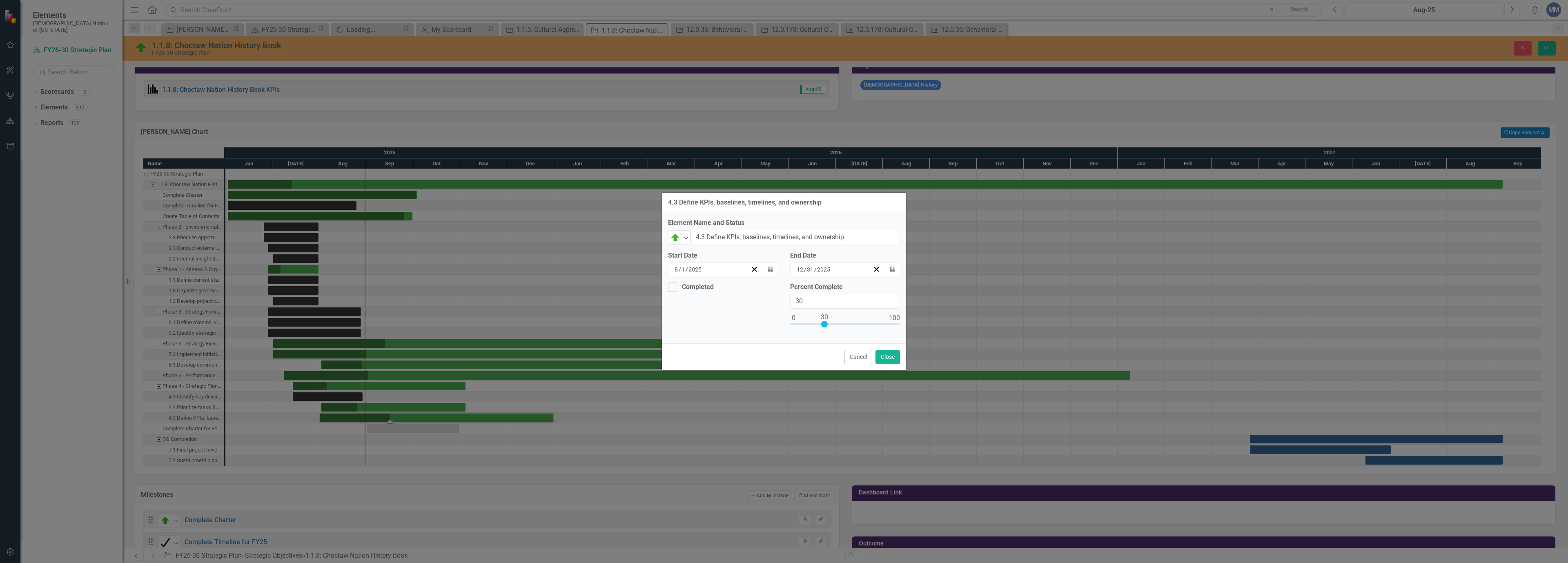
drag, startPoint x: 793, startPoint y: 325, endPoint x: 825, endPoint y: 327, distance: 32.1
click at [825, 327] on div at bounding box center [824, 324] width 6 height 6
click at [883, 362] on button "Close" at bounding box center [887, 357] width 24 height 15
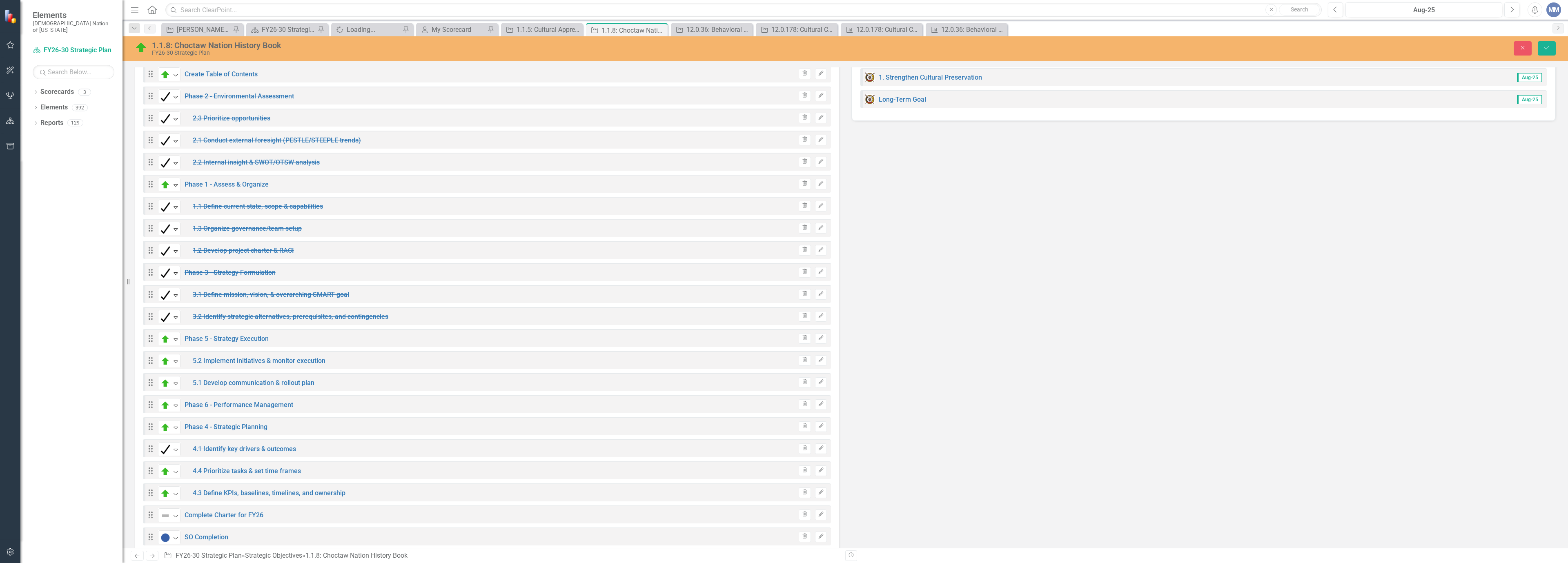
scroll to position [1226, 0]
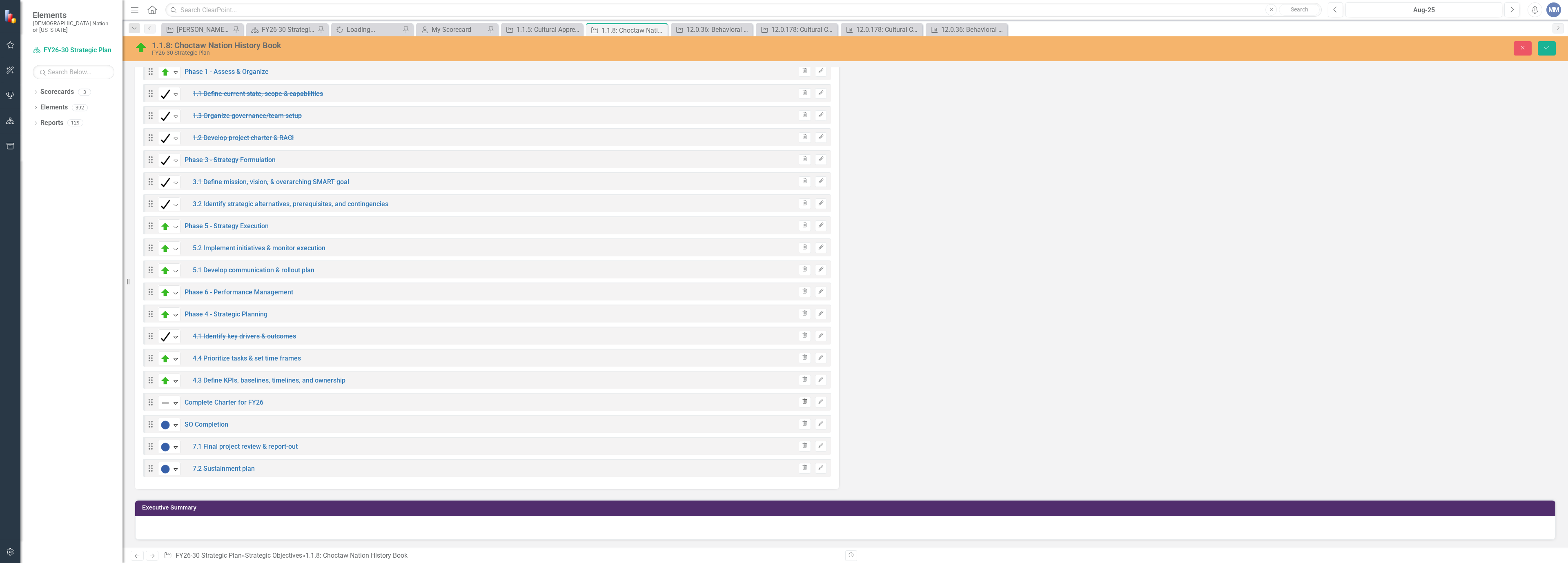
click at [802, 403] on icon "Trash" at bounding box center [804, 401] width 6 height 5
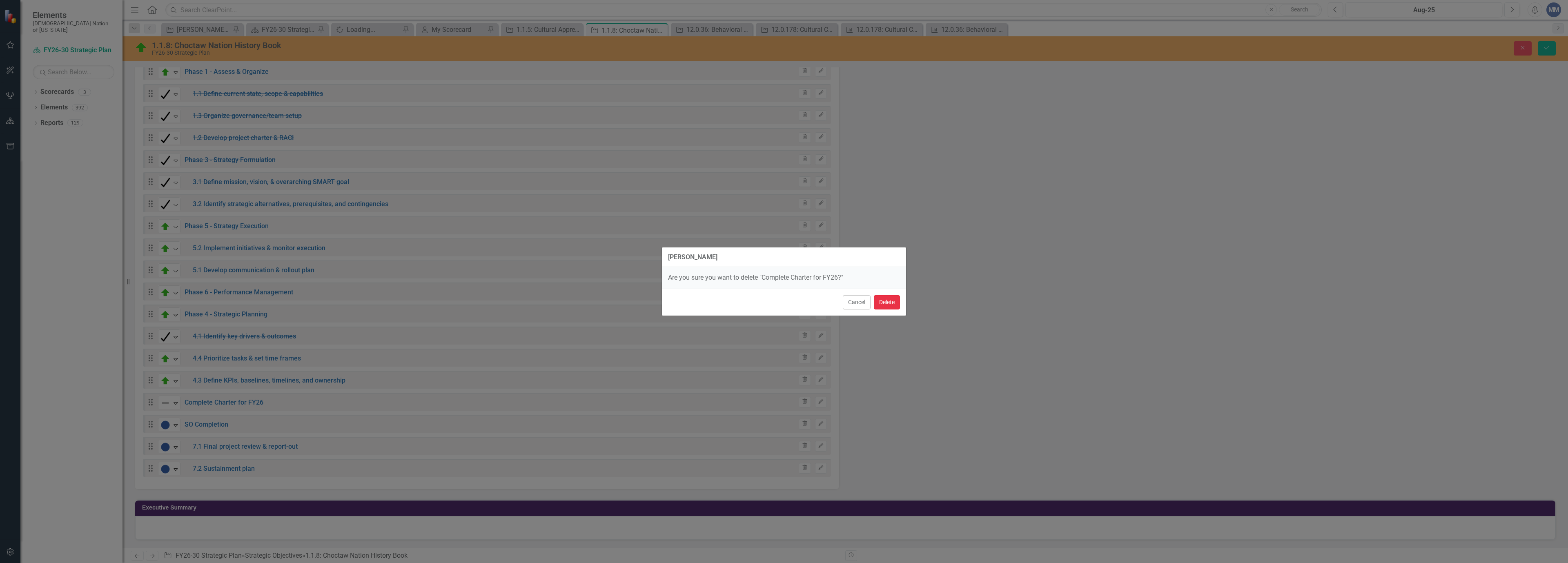
click at [880, 307] on button "Delete" at bounding box center [887, 303] width 26 height 15
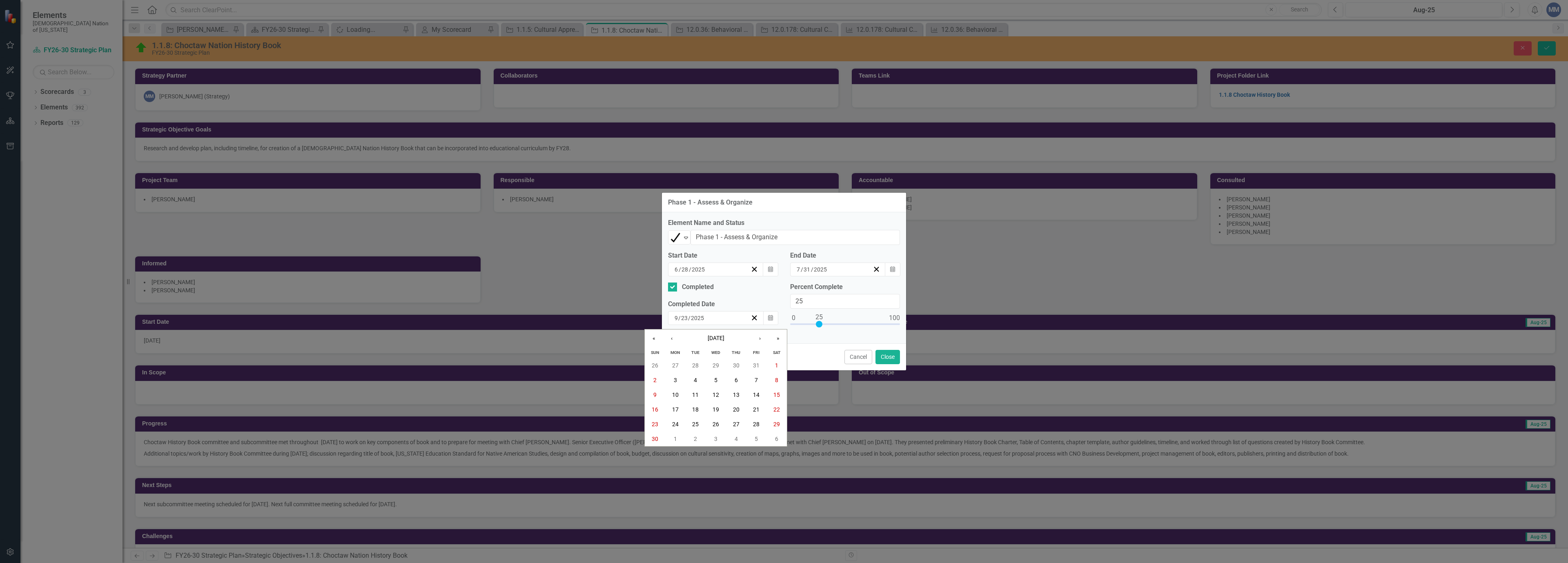
scroll to position [613, 0]
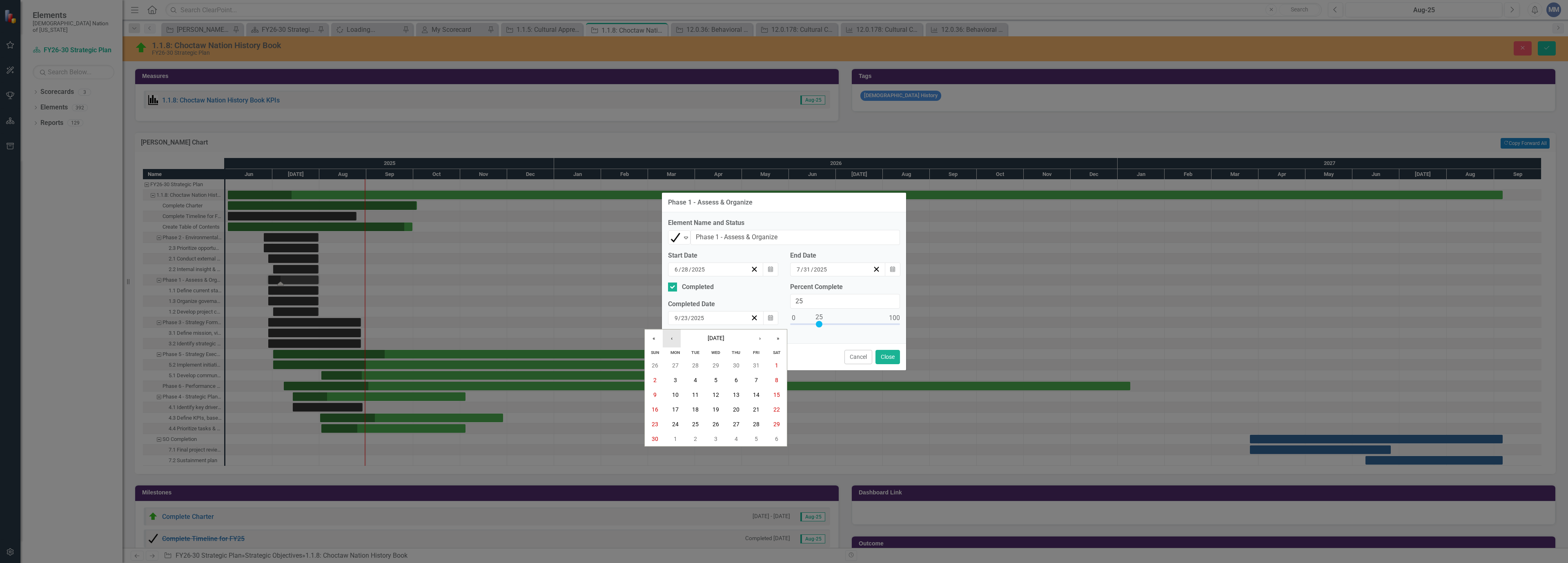
click at [677, 341] on button "‹" at bounding box center [672, 338] width 18 height 18
click at [677, 340] on button "‹" at bounding box center [672, 338] width 18 height 18
click at [738, 421] on abbr "31" at bounding box center [736, 424] width 6 height 6
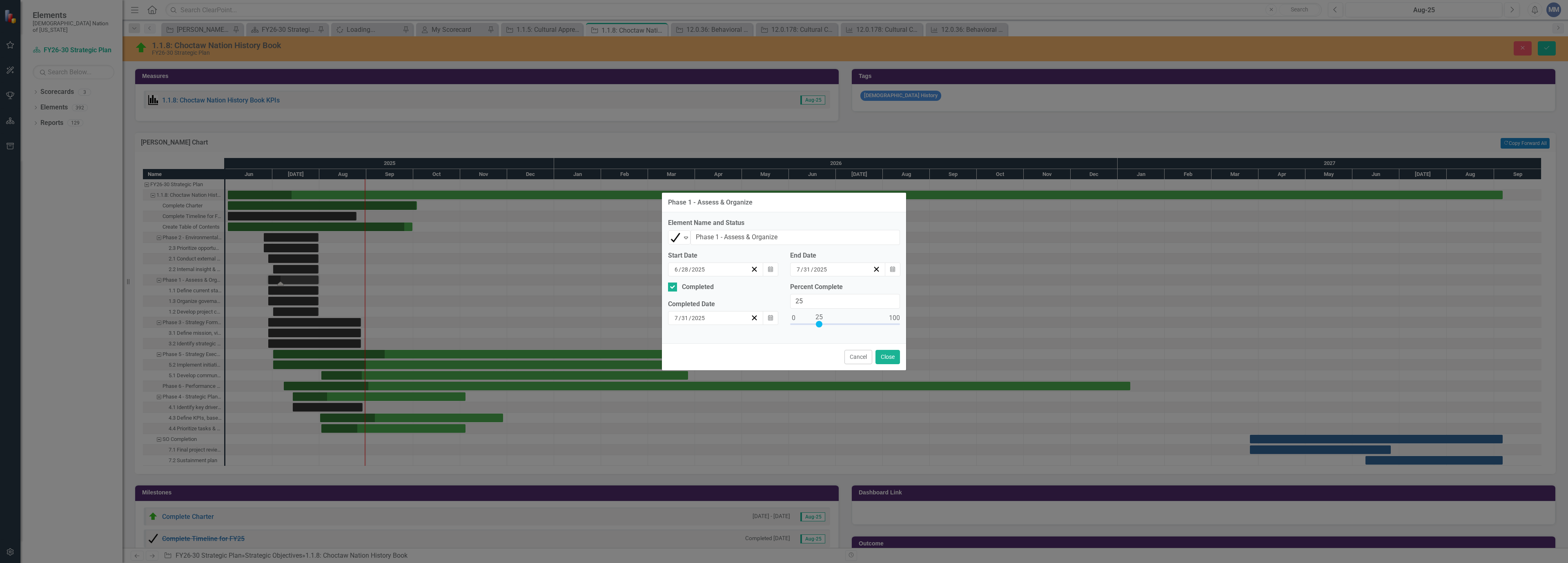
type input "100"
drag, startPoint x: 820, startPoint y: 324, endPoint x: 924, endPoint y: 346, distance: 106.3
click at [935, 324] on div "Phase 1 - Assess & Organize Element Name and Status Completed Expand Phase 1 - …" at bounding box center [784, 281] width 1568 height 563
click at [887, 353] on button "Close" at bounding box center [887, 357] width 24 height 15
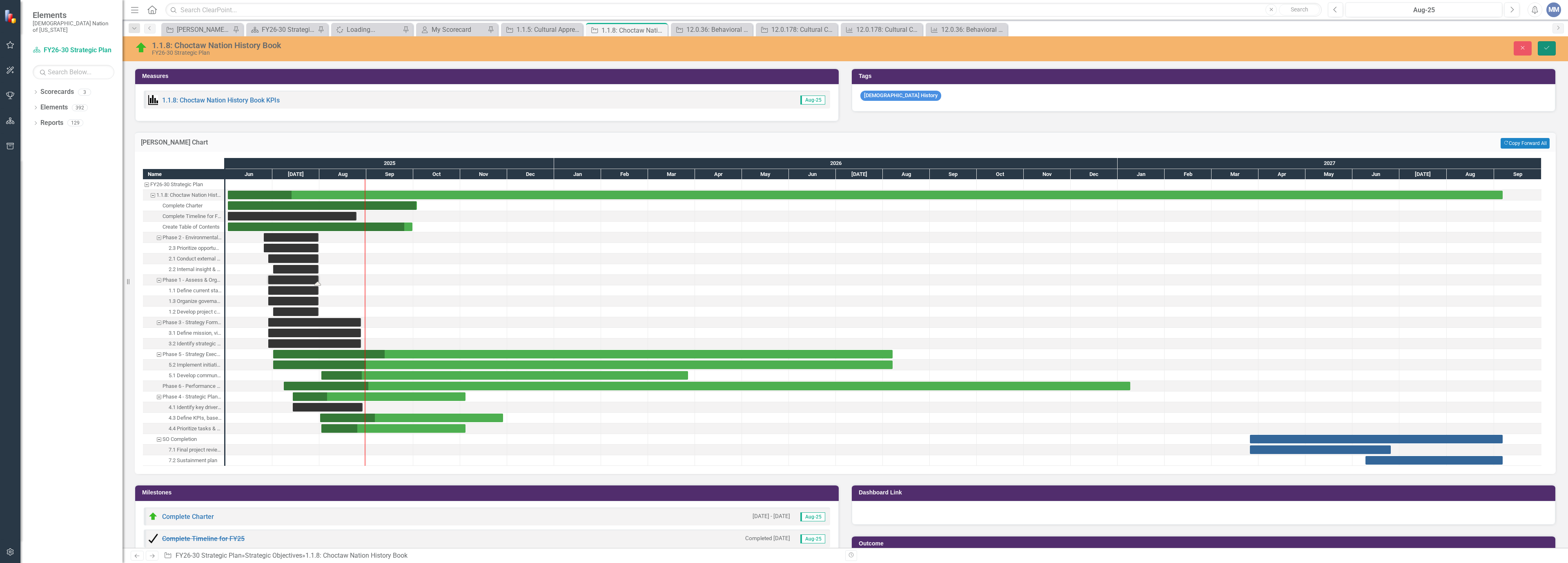
click at [1542, 50] on button "Save" at bounding box center [1547, 48] width 18 height 15
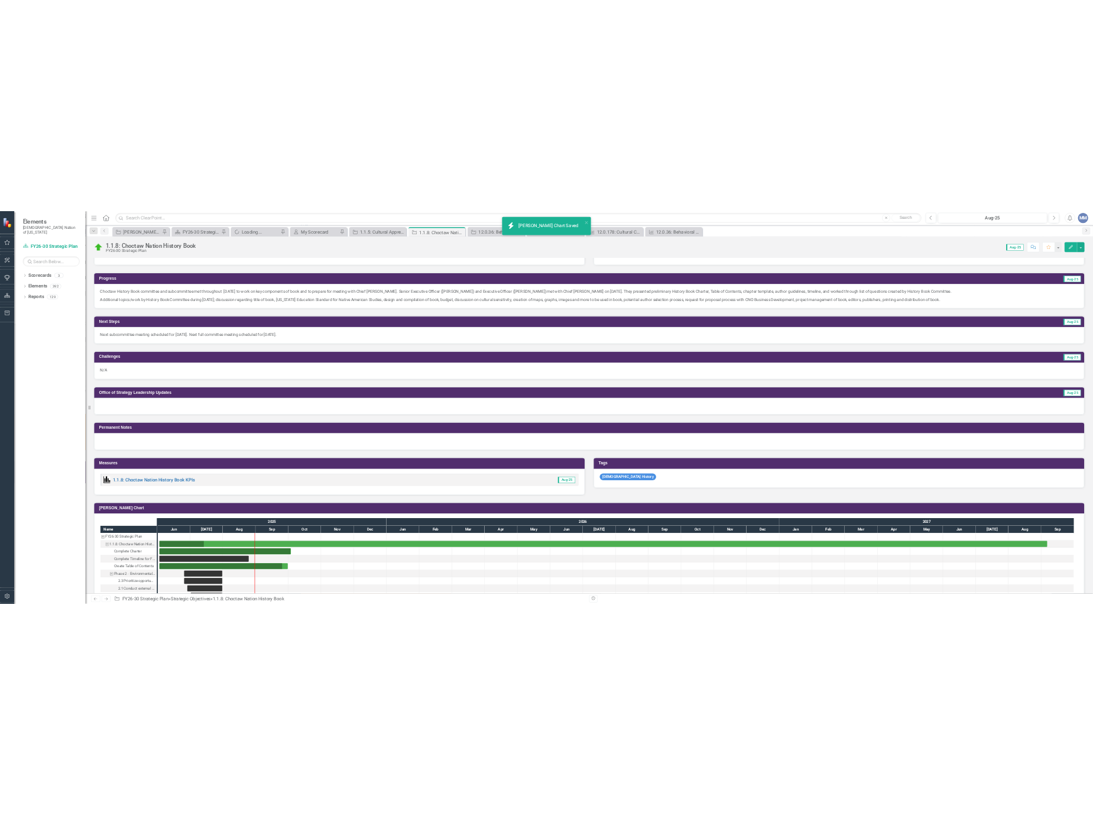
scroll to position [828, 0]
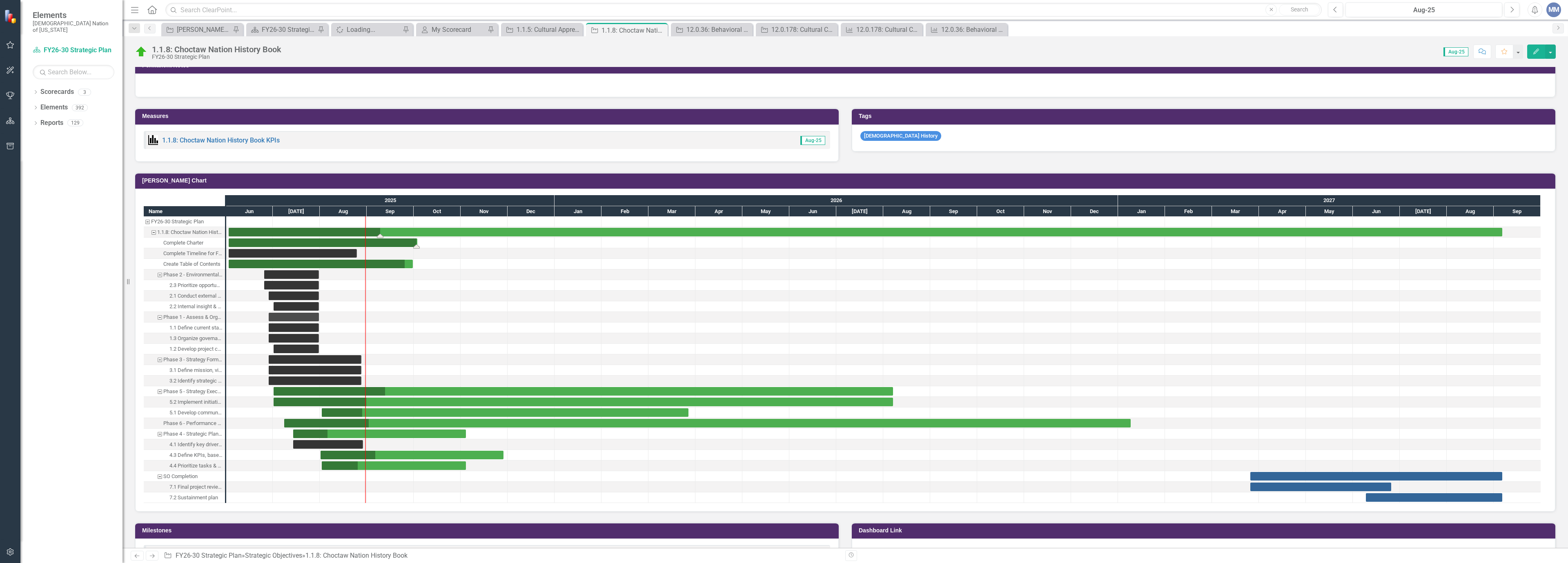
drag, startPoint x: 293, startPoint y: 235, endPoint x: 380, endPoint y: 238, distance: 87.1
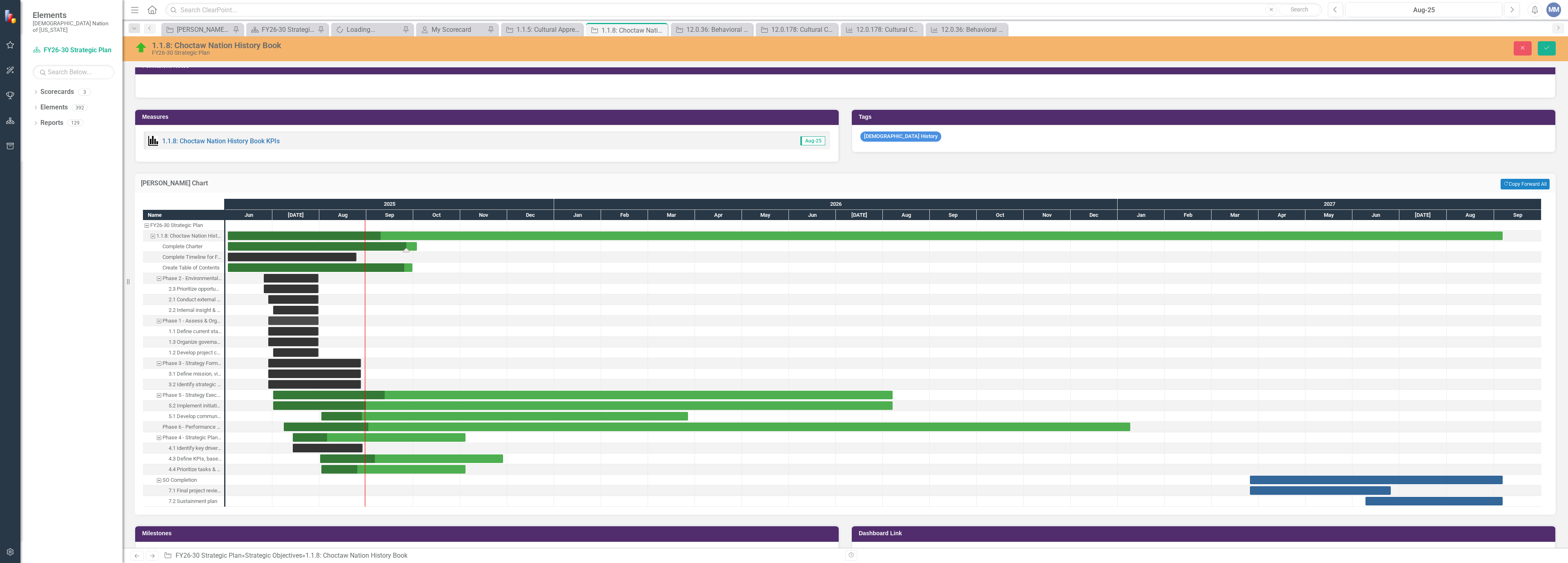
drag, startPoint x: 416, startPoint y: 250, endPoint x: 407, endPoint y: 254, distance: 9.8
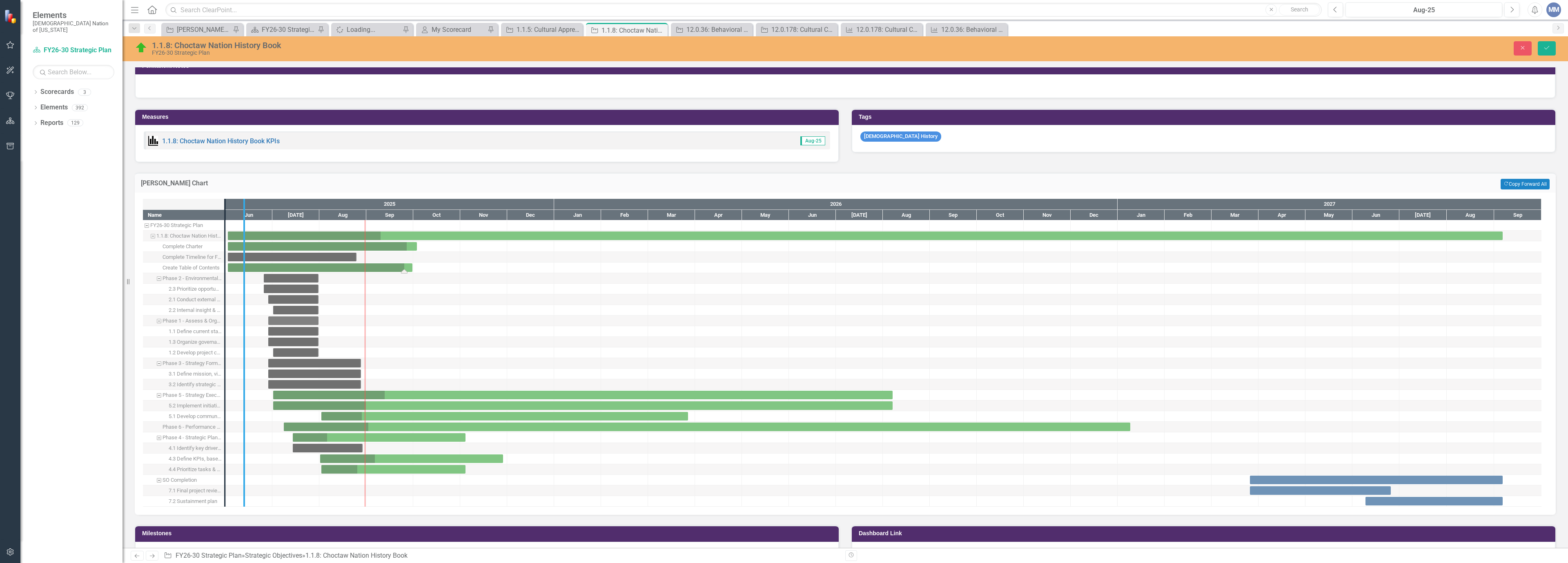
drag, startPoint x: 224, startPoint y: 258, endPoint x: 355, endPoint y: 270, distance: 131.5
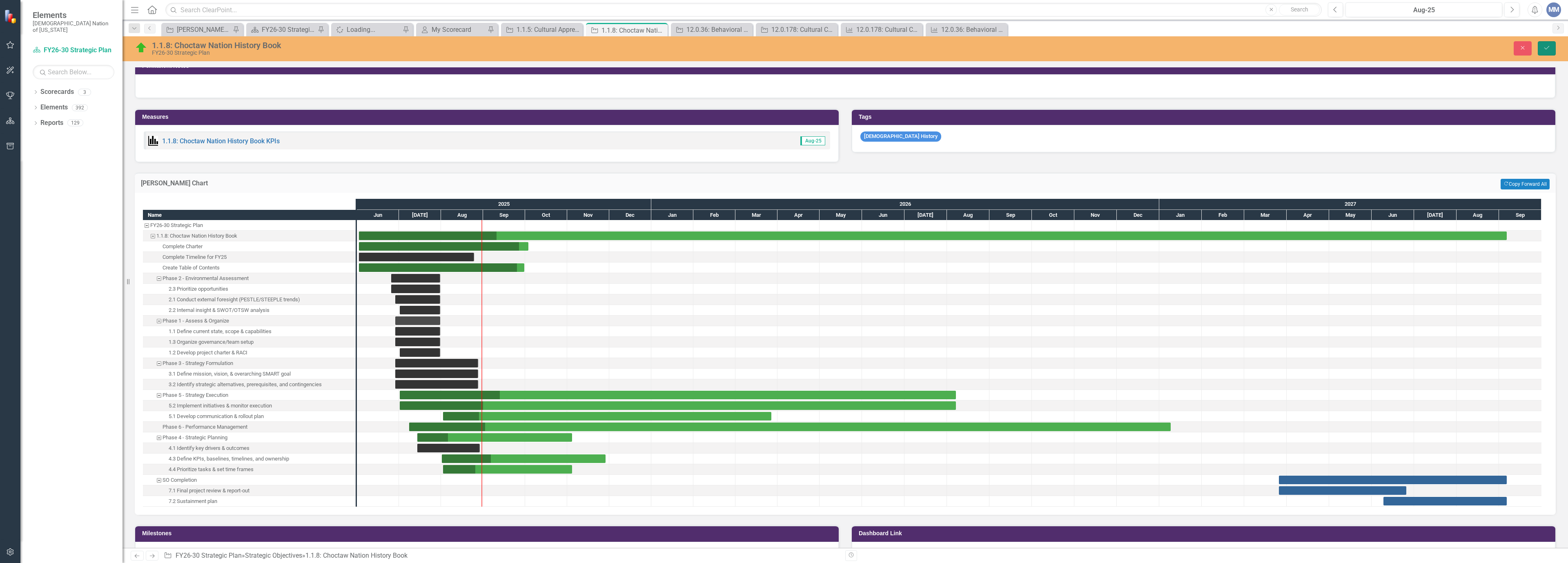
click at [1551, 48] on button "Save" at bounding box center [1547, 48] width 18 height 15
